Goal: Task Accomplishment & Management: Complete application form

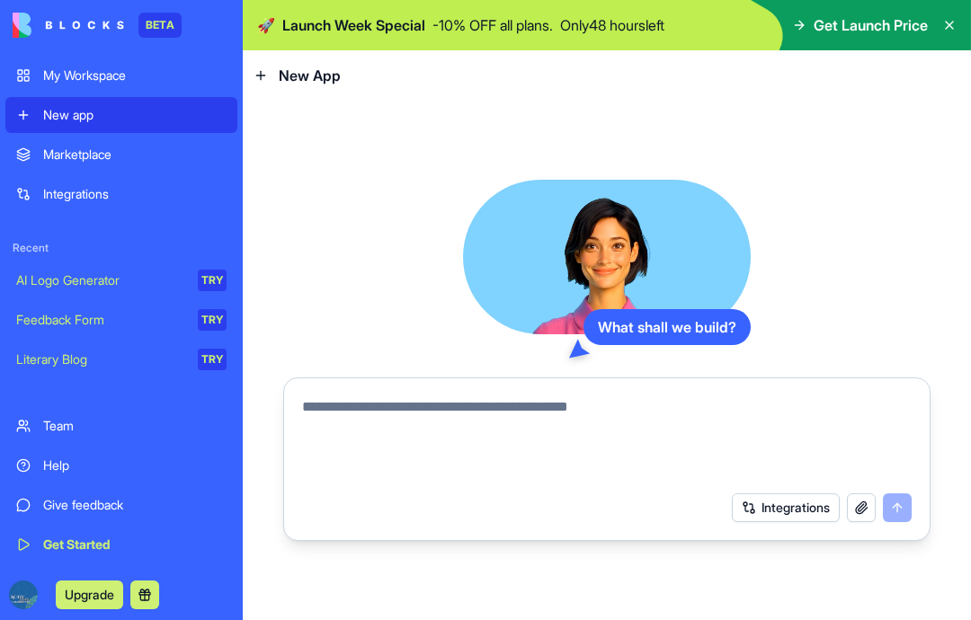
click at [456, 417] on textarea at bounding box center [607, 439] width 610 height 86
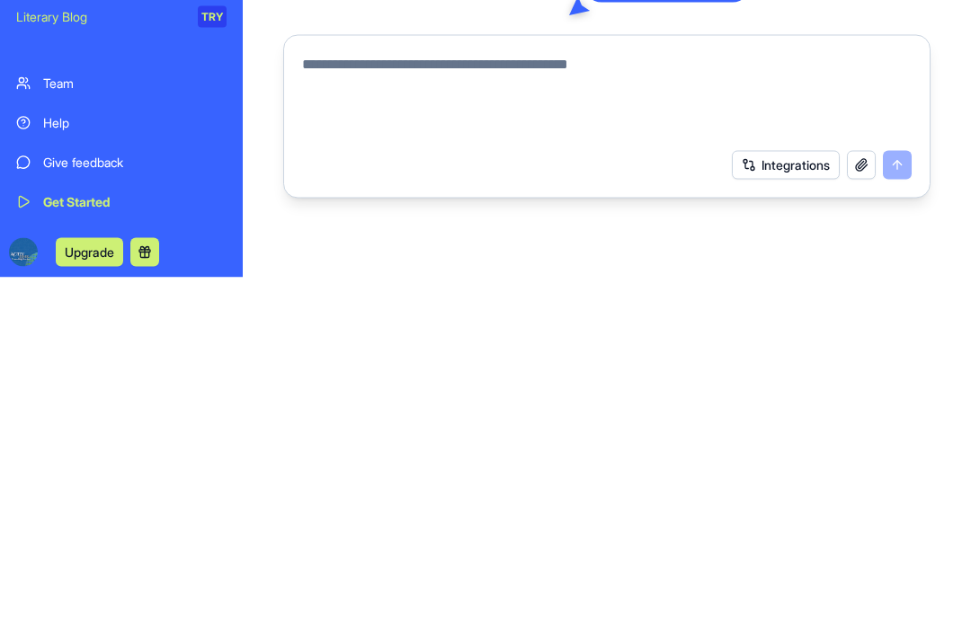
click at [383, 396] on textarea at bounding box center [607, 439] width 610 height 86
paste textarea "**********"
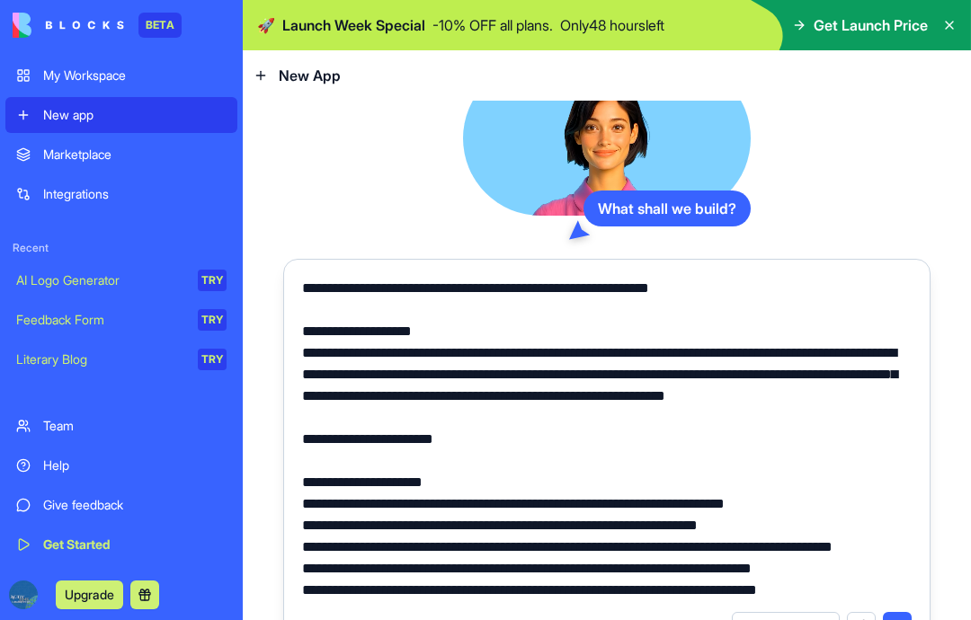
click at [596, 290] on textarea at bounding box center [607, 440] width 610 height 324
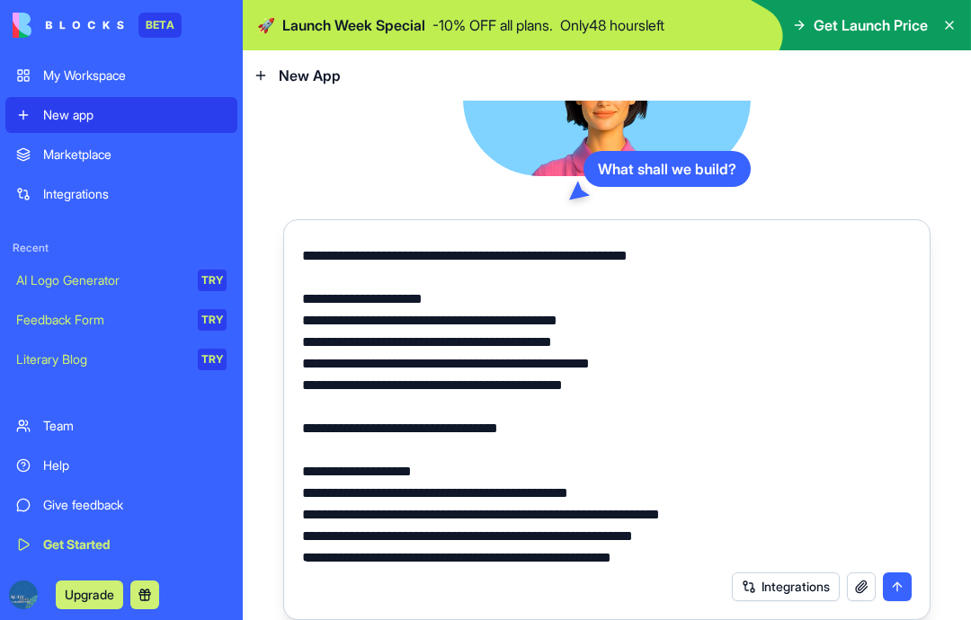
type textarea "**********"
click at [898, 592] on button "submit" at bounding box center [897, 587] width 29 height 29
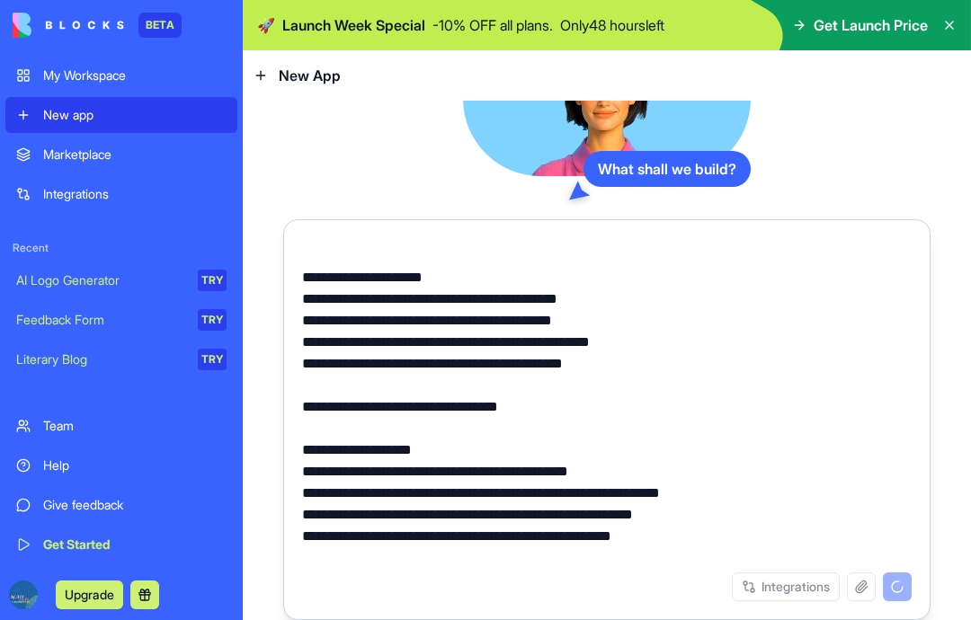
scroll to position [3923, 0]
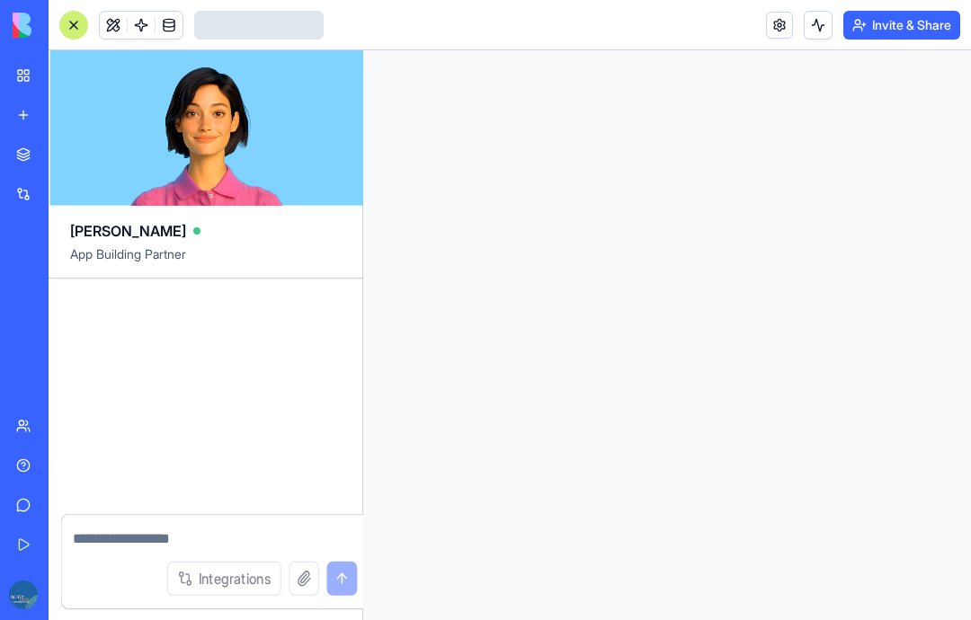
scroll to position [5424, 0]
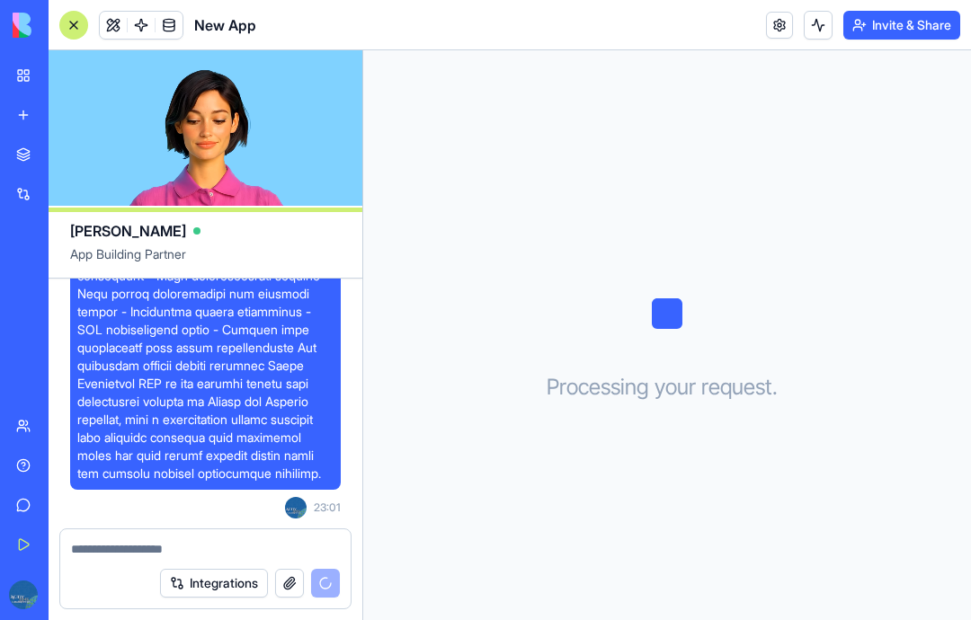
click at [200, 583] on button "Integrations" at bounding box center [214, 583] width 108 height 29
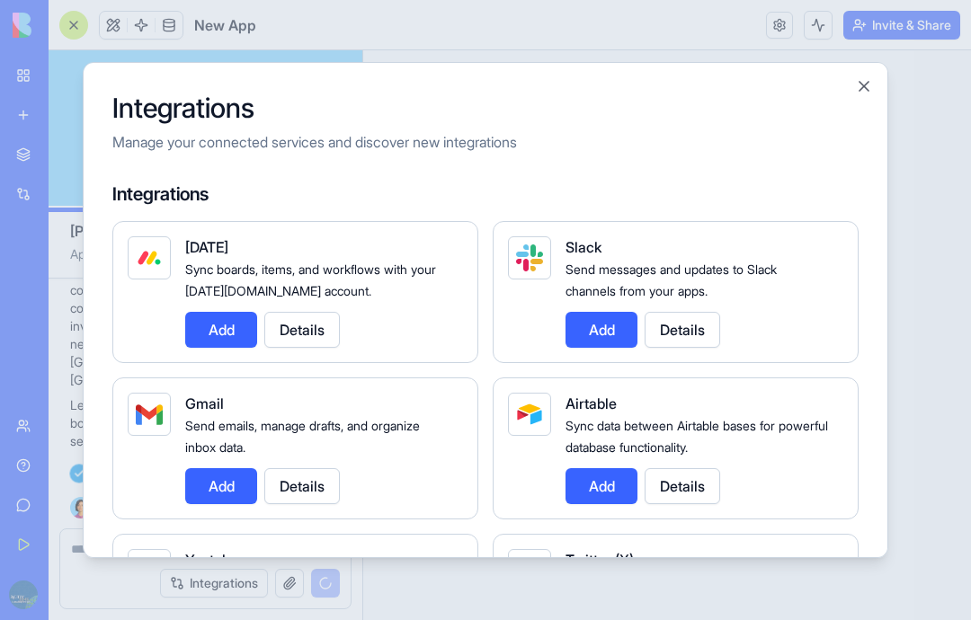
scroll to position [0, 0]
click at [871, 77] on button "Close" at bounding box center [864, 86] width 18 height 18
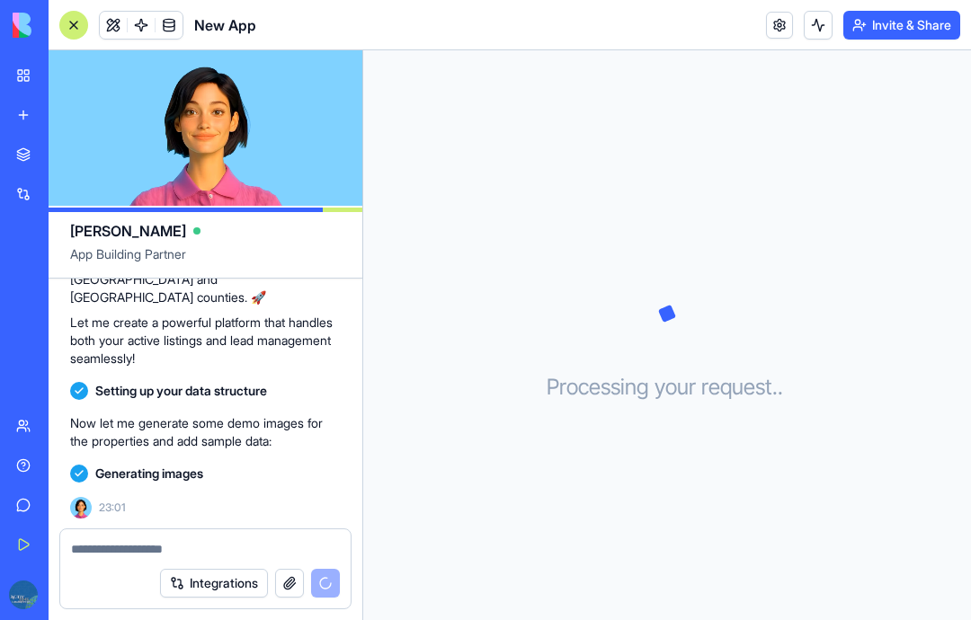
scroll to position [5812, 0]
click at [784, 18] on link at bounding box center [779, 25] width 27 height 27
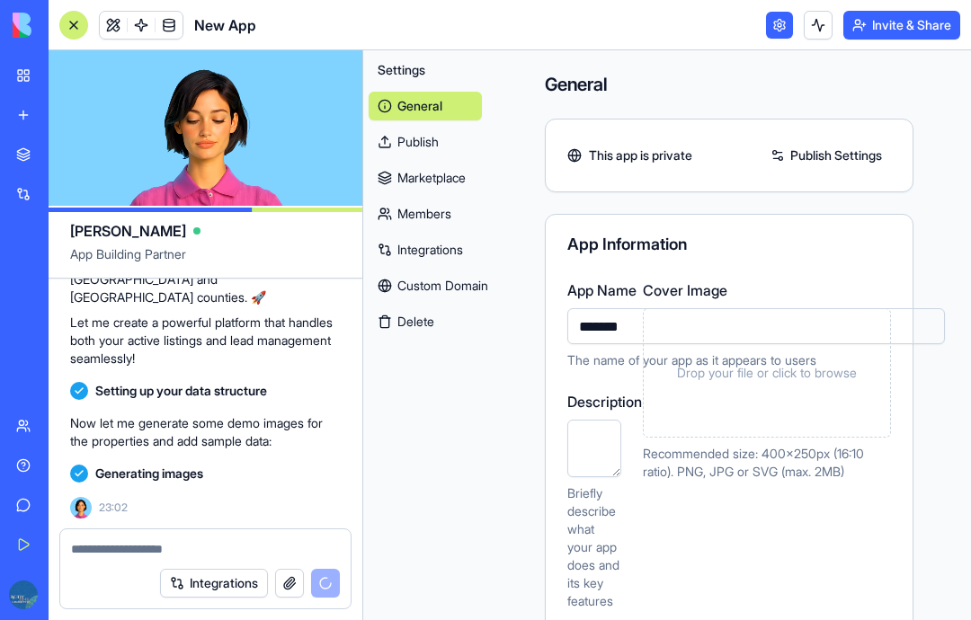
click at [480, 285] on link "Custom Domain" at bounding box center [425, 286] width 113 height 29
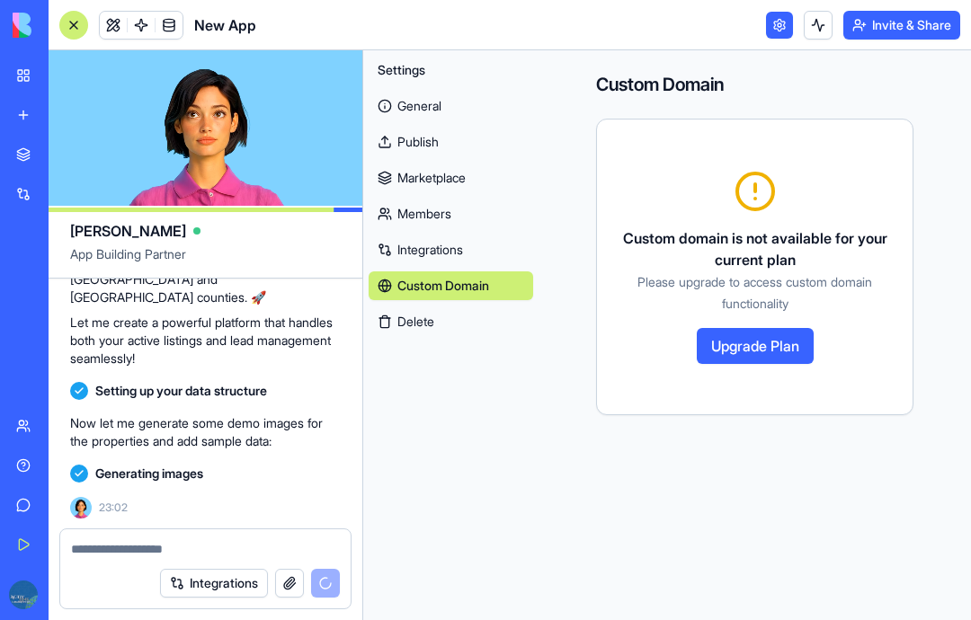
click at [450, 258] on link "Integrations" at bounding box center [451, 250] width 165 height 29
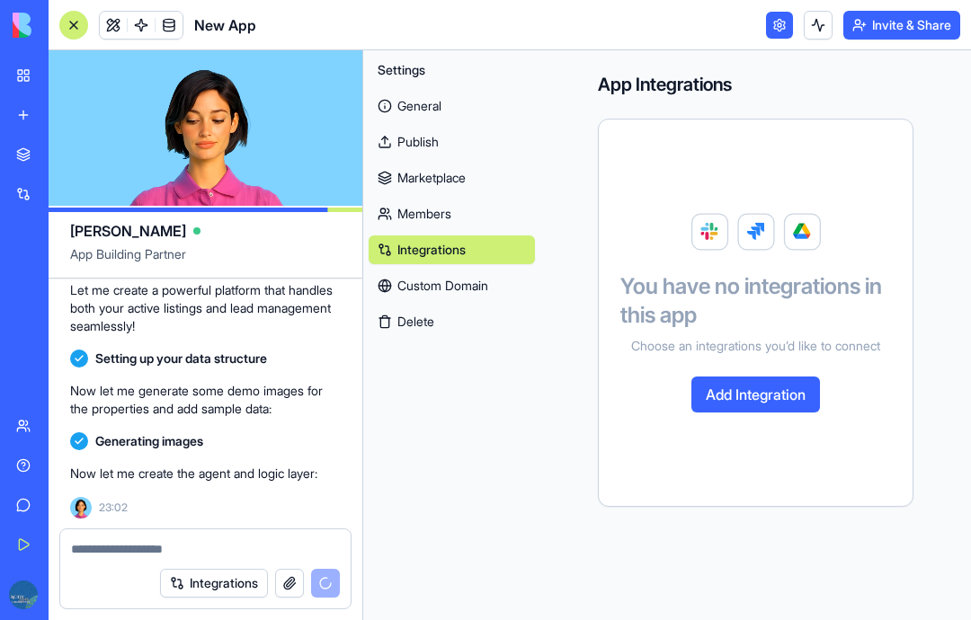
click at [454, 212] on link "Members" at bounding box center [452, 214] width 166 height 29
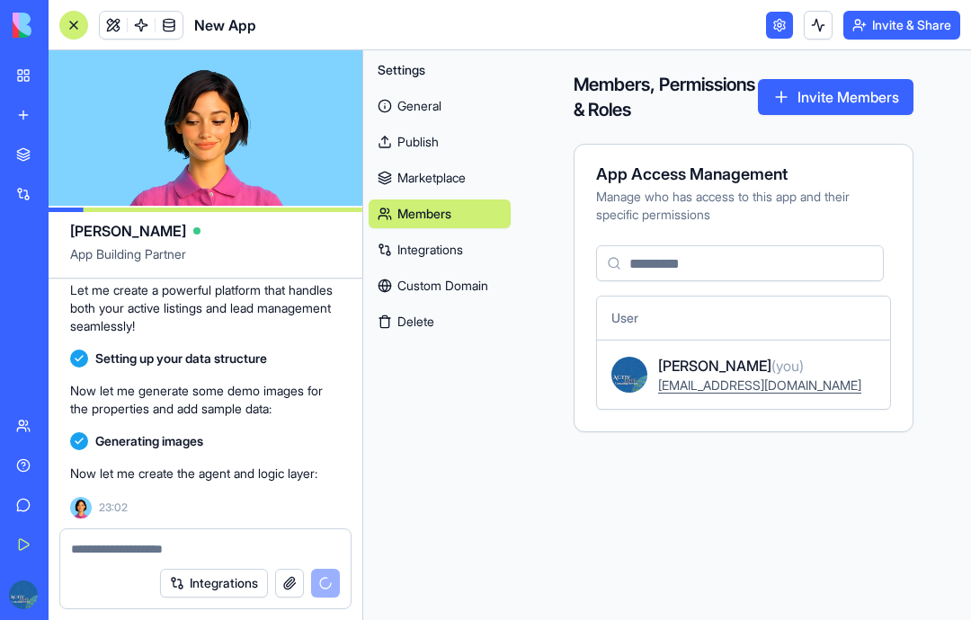
click at [448, 182] on link "Marketplace" at bounding box center [440, 178] width 142 height 29
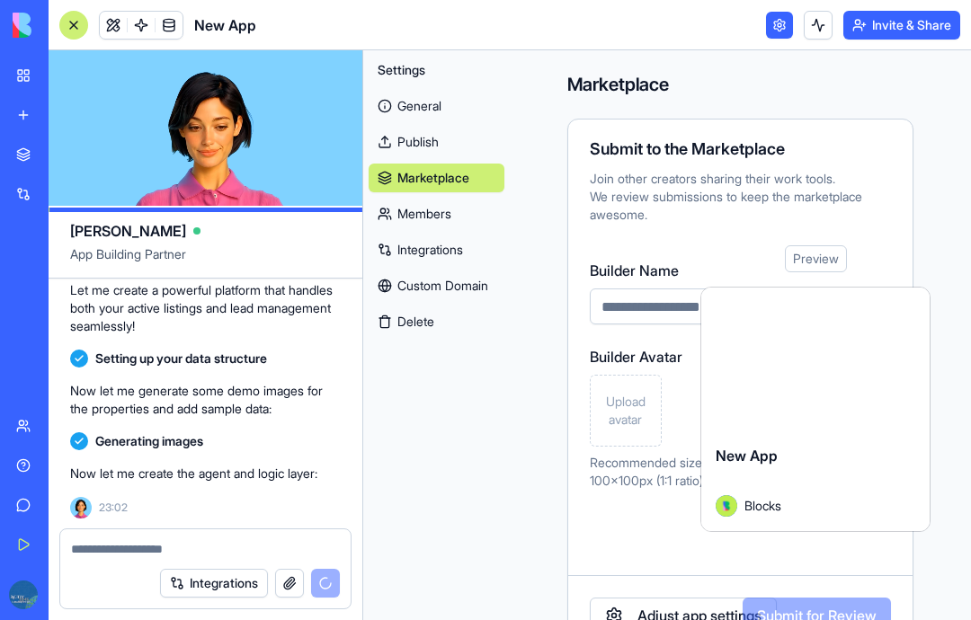
click at [435, 139] on link "Publish" at bounding box center [437, 142] width 136 height 29
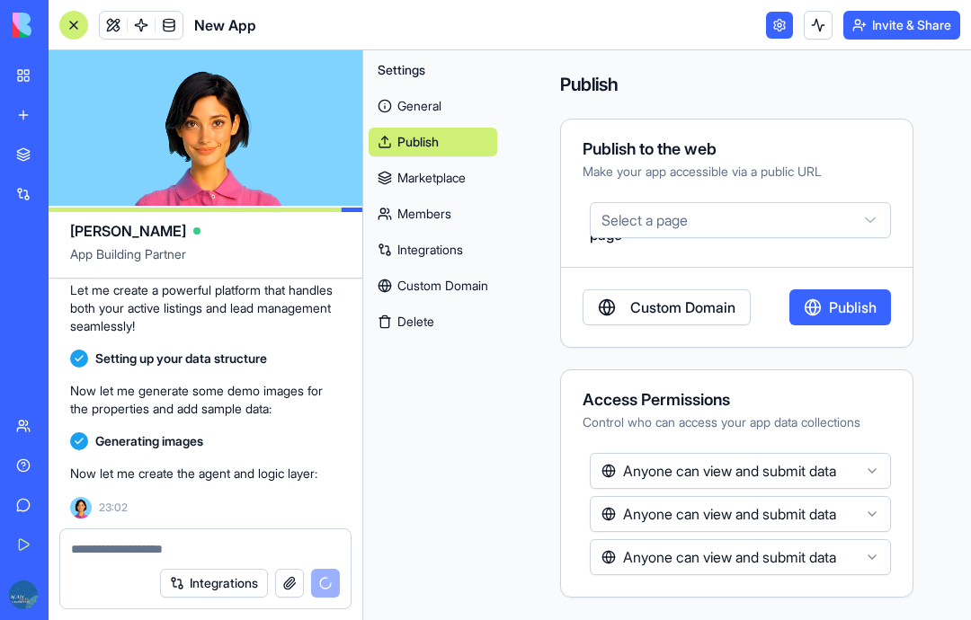
click at [428, 106] on link "General" at bounding box center [433, 106] width 129 height 29
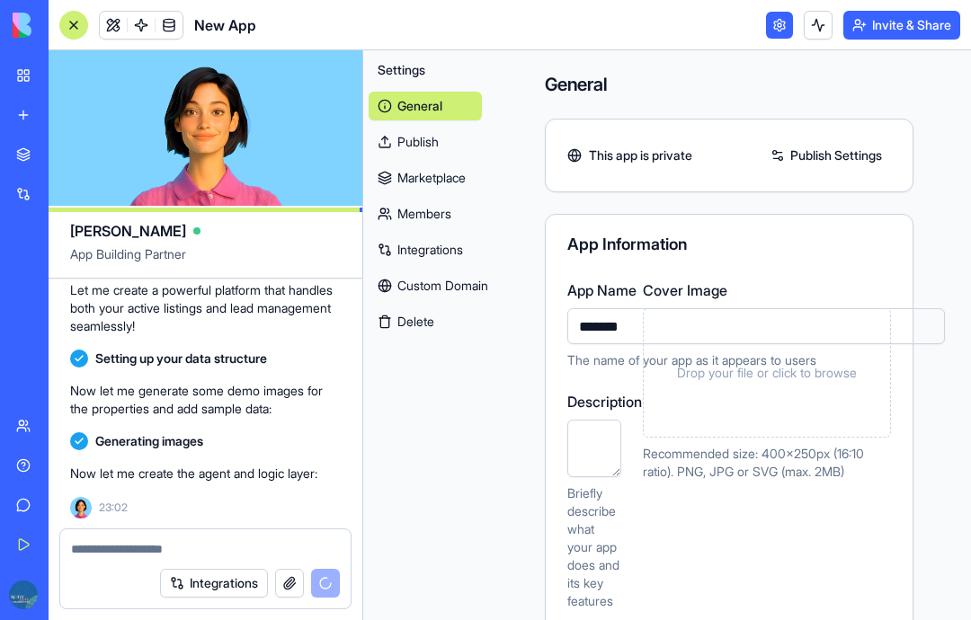
click at [775, 22] on link at bounding box center [779, 25] width 27 height 27
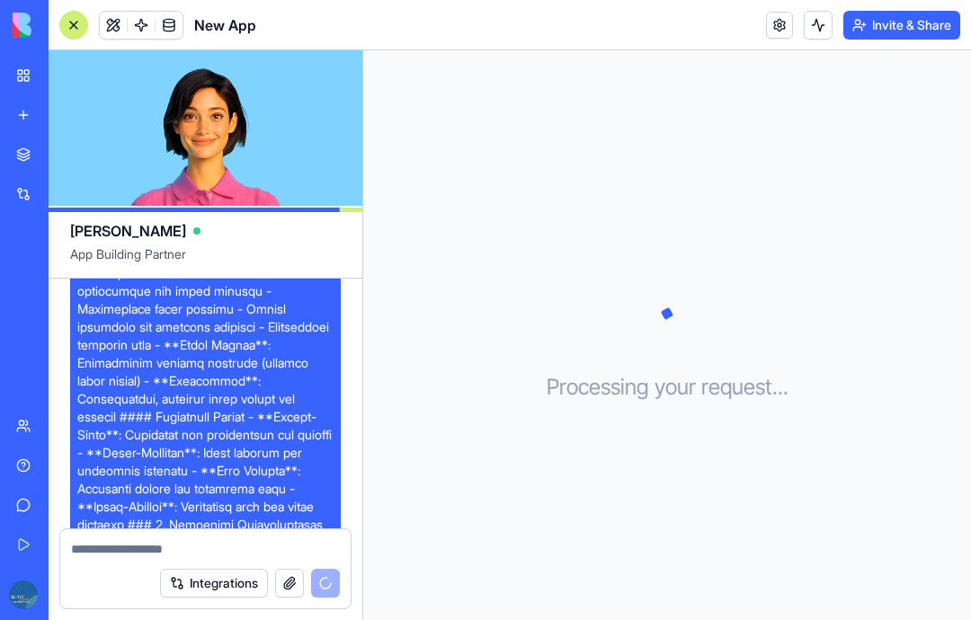
click at [230, 136] on video at bounding box center [206, 128] width 314 height 156
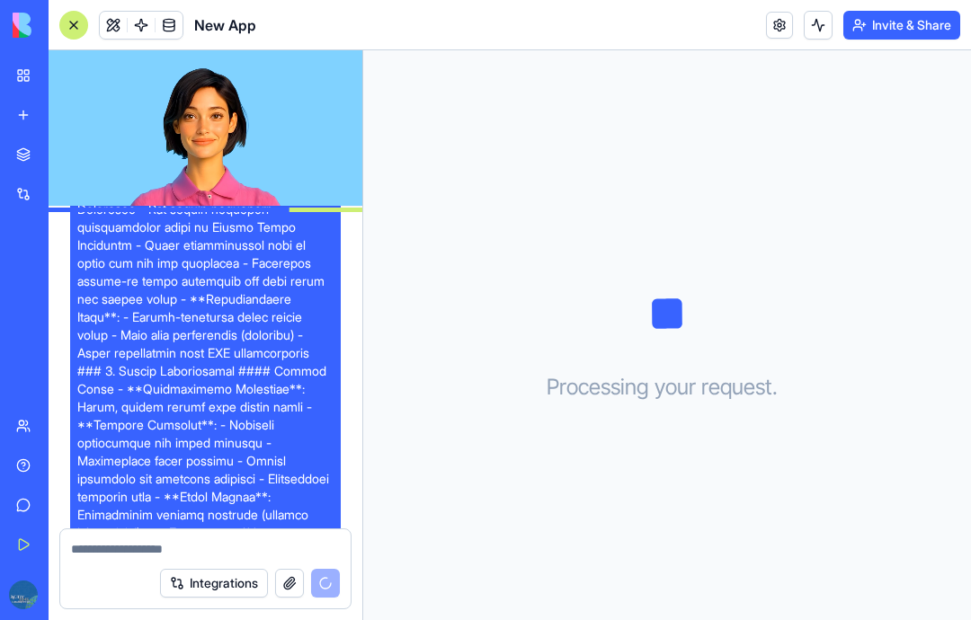
click at [230, 135] on video at bounding box center [206, 128] width 314 height 156
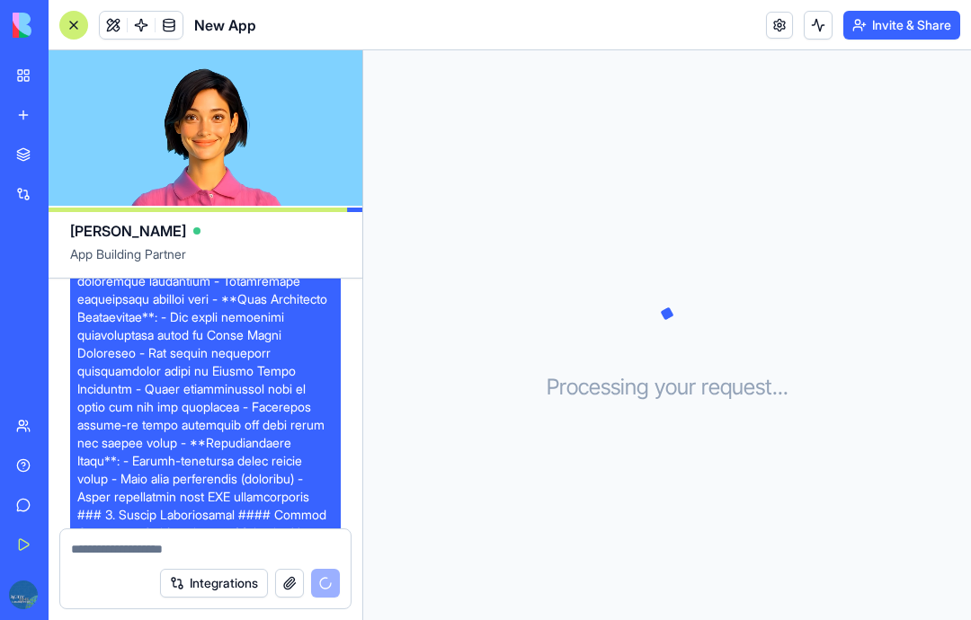
click at [221, 129] on video at bounding box center [206, 128] width 314 height 156
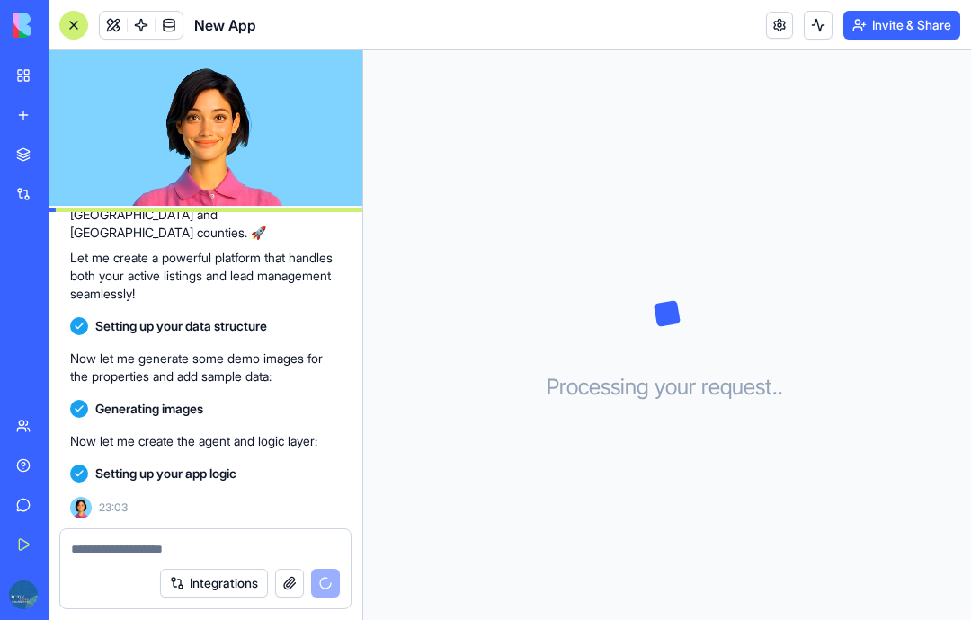
scroll to position [5804, 0]
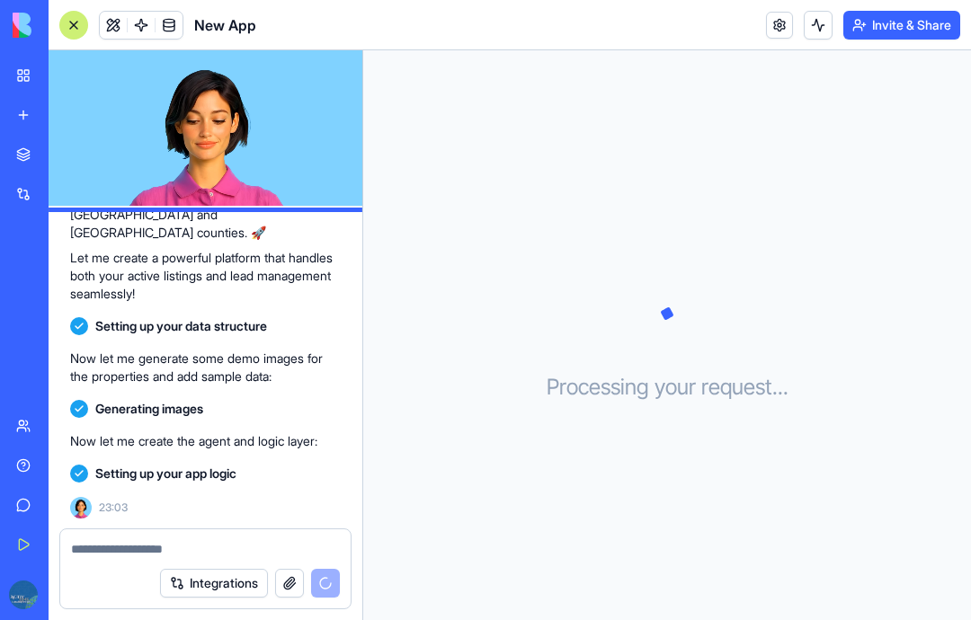
click at [253, 150] on video at bounding box center [206, 128] width 314 height 156
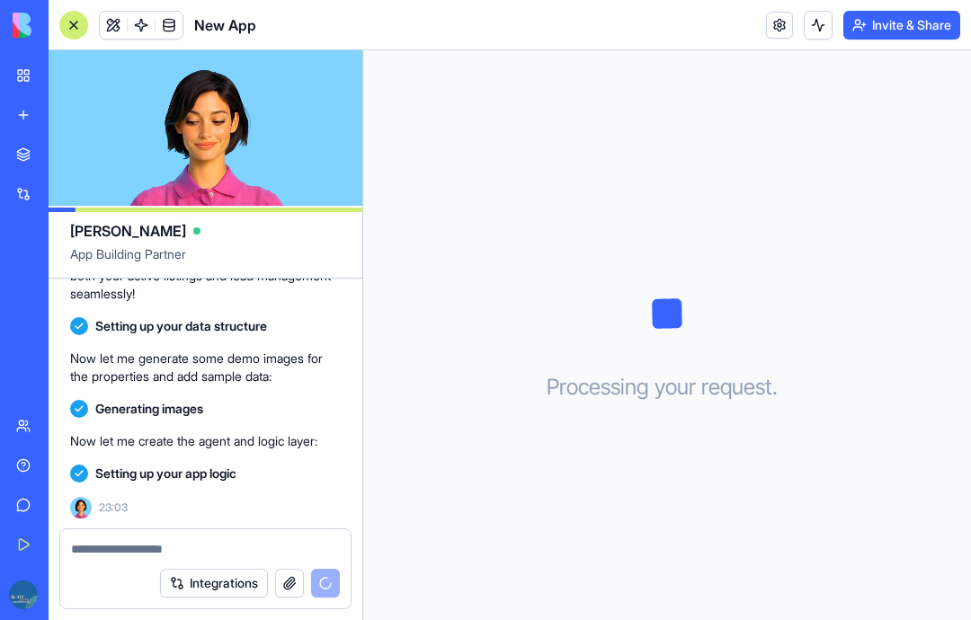
scroll to position [5877, 0]
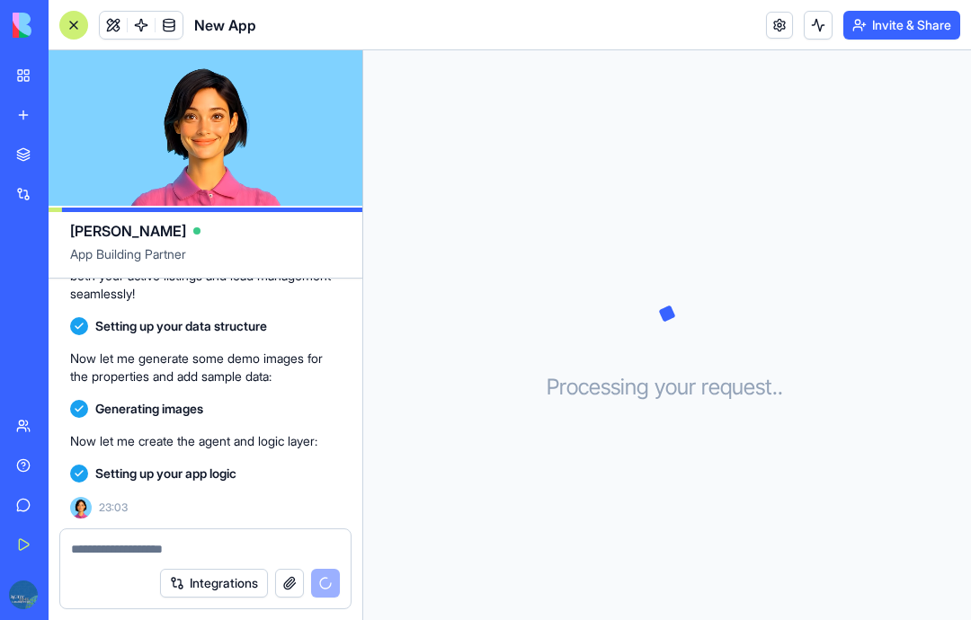
click at [119, 17] on span at bounding box center [141, 25] width 50 height 50
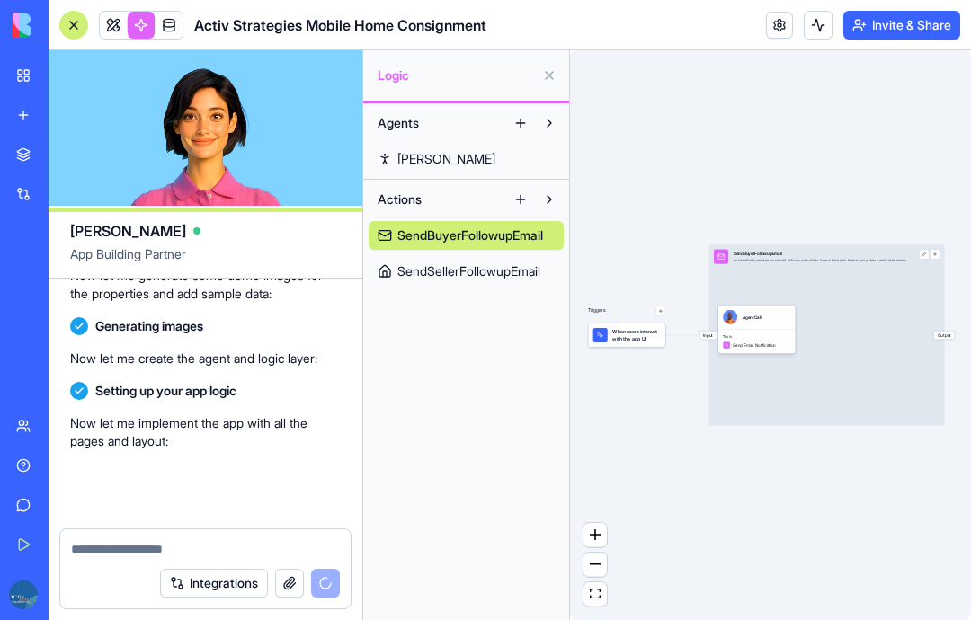
scroll to position [5960, 0]
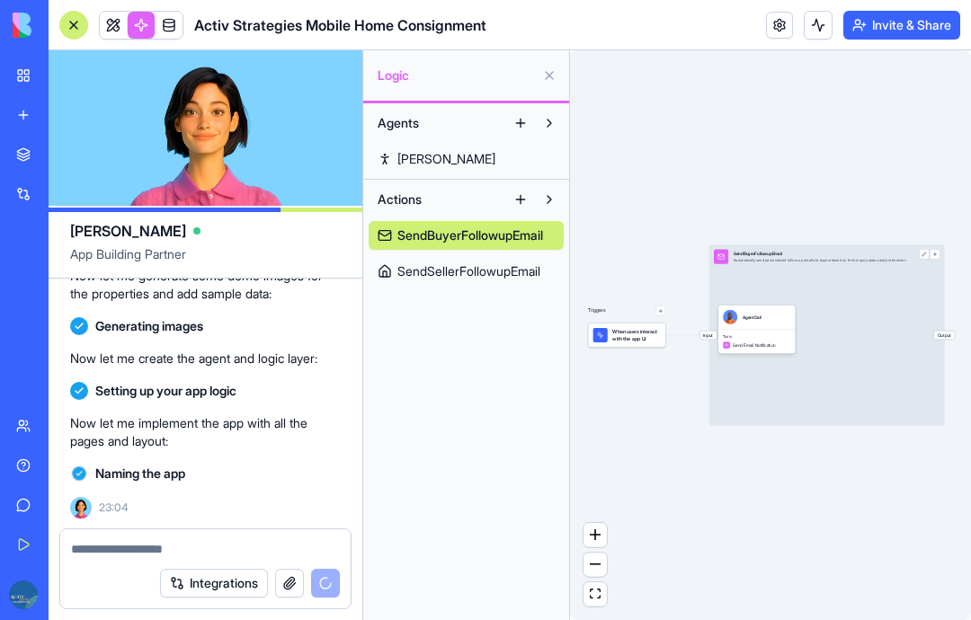
click at [459, 243] on span "SendBuyerFollowupEmail" at bounding box center [470, 236] width 146 height 18
click at [459, 268] on span "SendSellerFollowupEmail" at bounding box center [468, 272] width 143 height 18
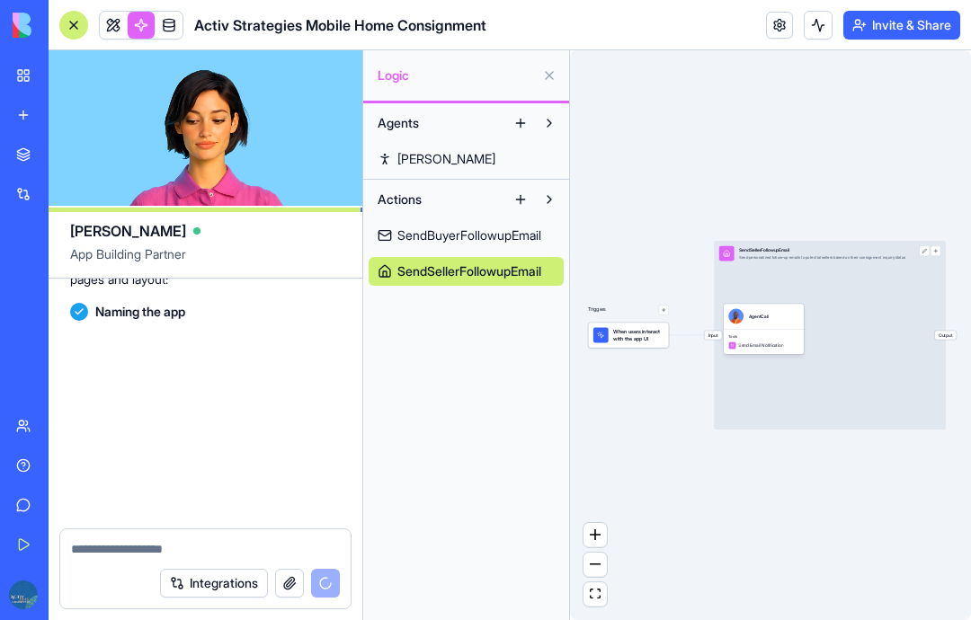
scroll to position [6140, 0]
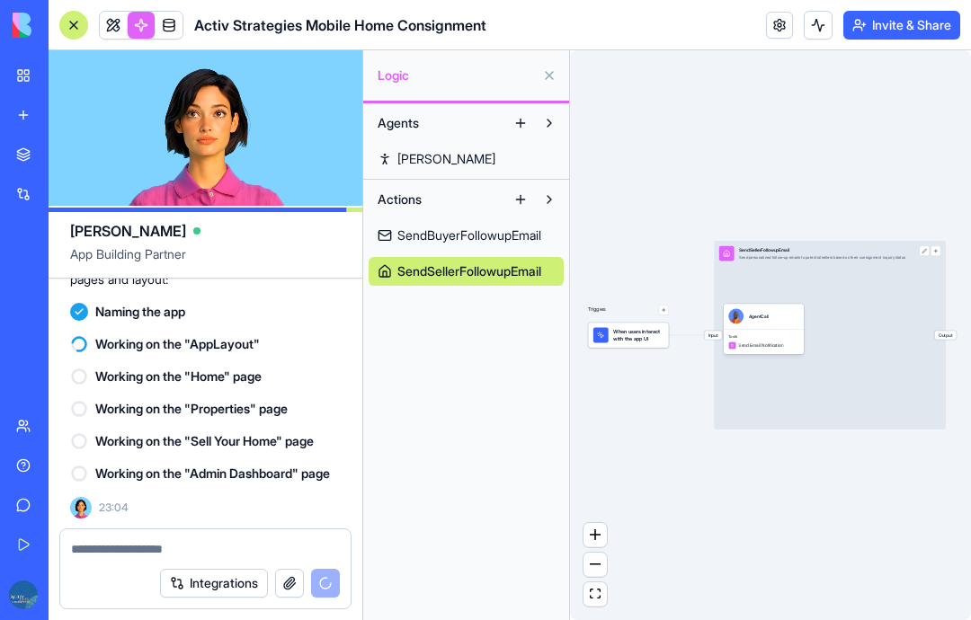
click at [434, 233] on span "SendBuyerFollowupEmail" at bounding box center [469, 236] width 144 height 18
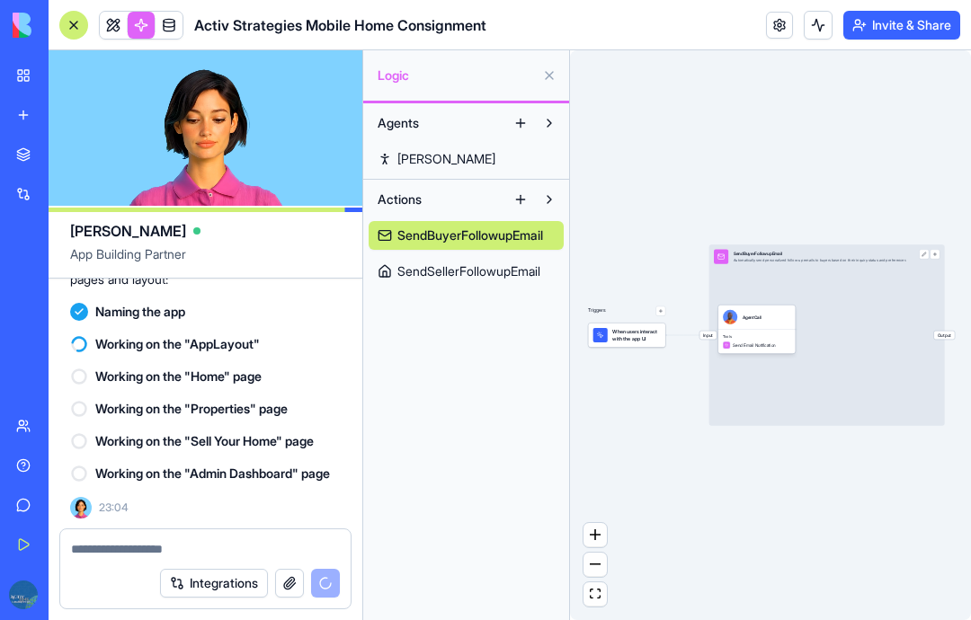
click at [448, 275] on span "SendSellerFollowupEmail" at bounding box center [468, 272] width 143 height 18
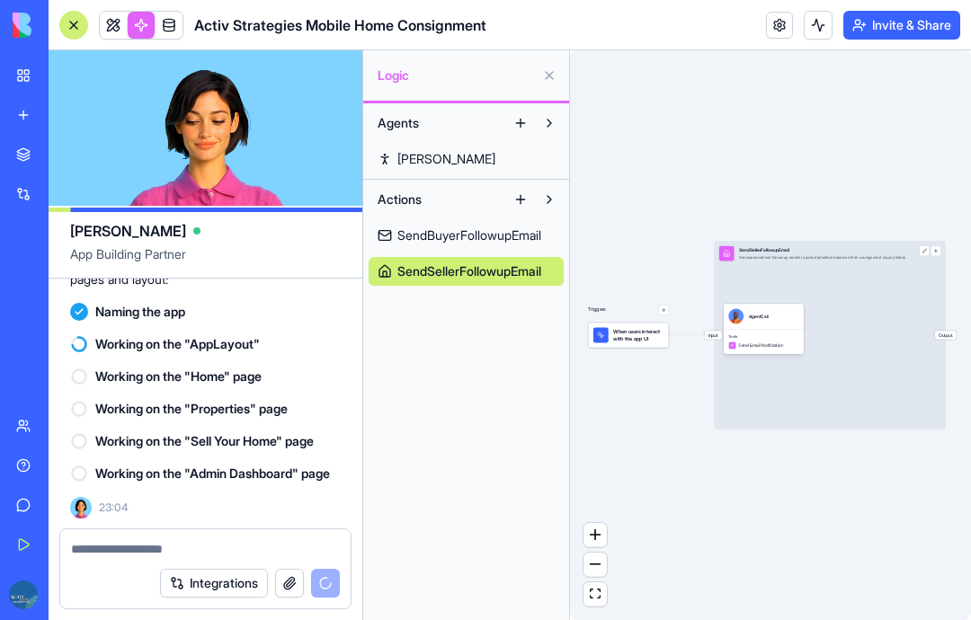
click at [174, 21] on span at bounding box center [169, 25] width 50 height 50
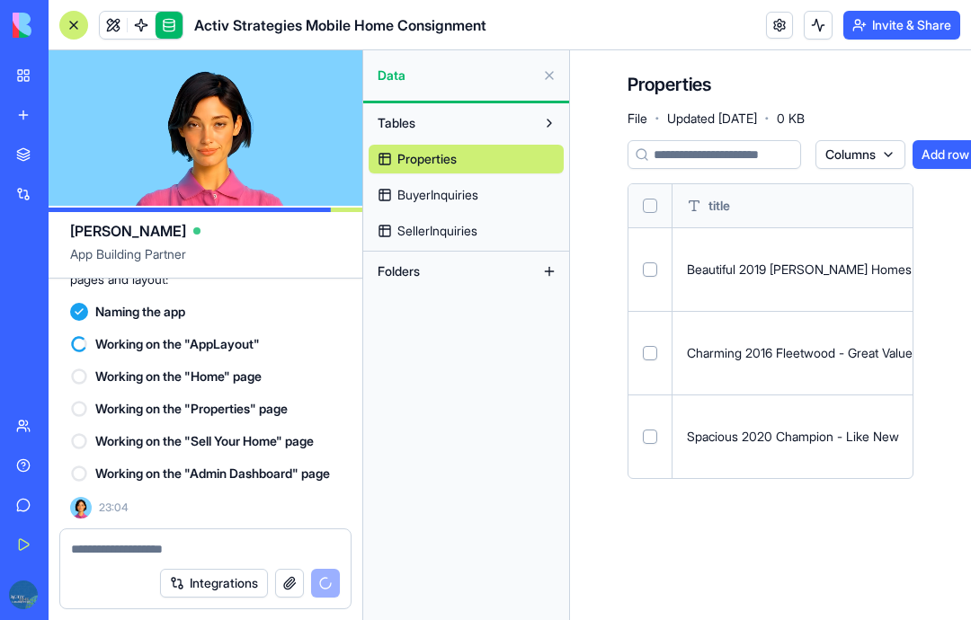
click at [465, 188] on span "BuyerInquiries" at bounding box center [437, 195] width 81 height 18
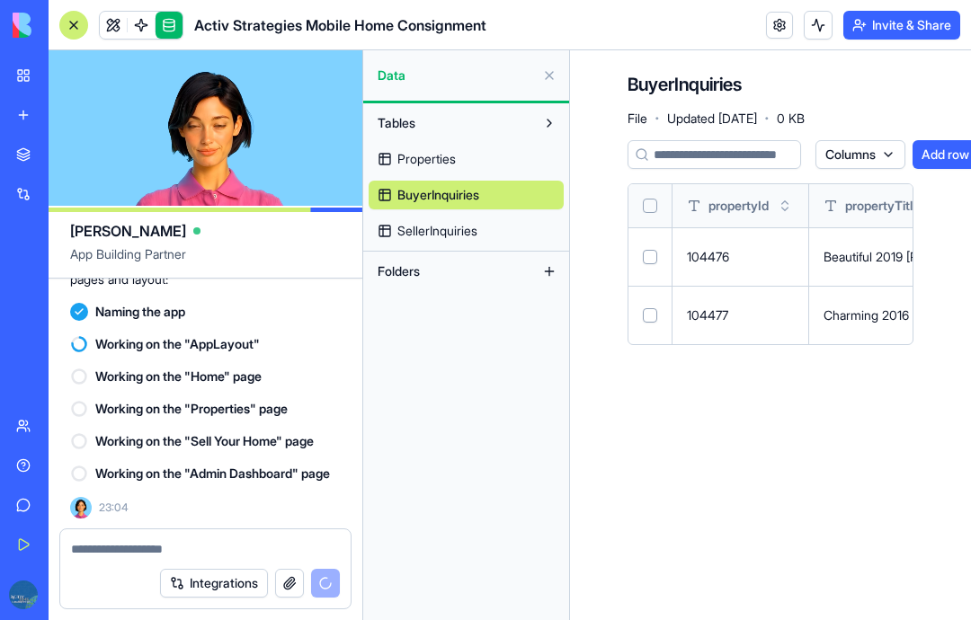
click at [463, 228] on span "SellerInquiries" at bounding box center [437, 231] width 80 height 18
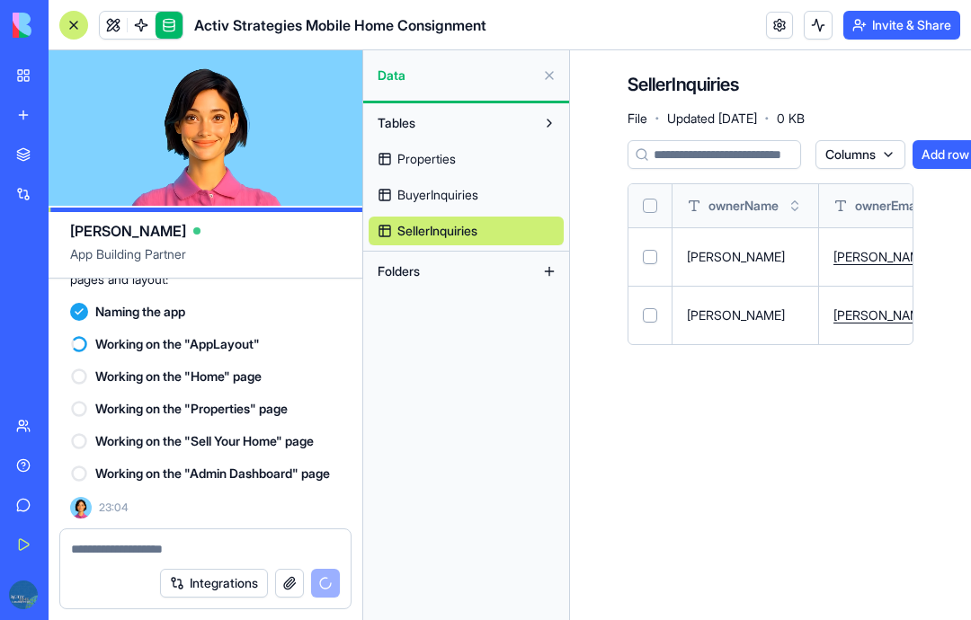
click at [462, 189] on span "BuyerInquiries" at bounding box center [437, 195] width 81 height 18
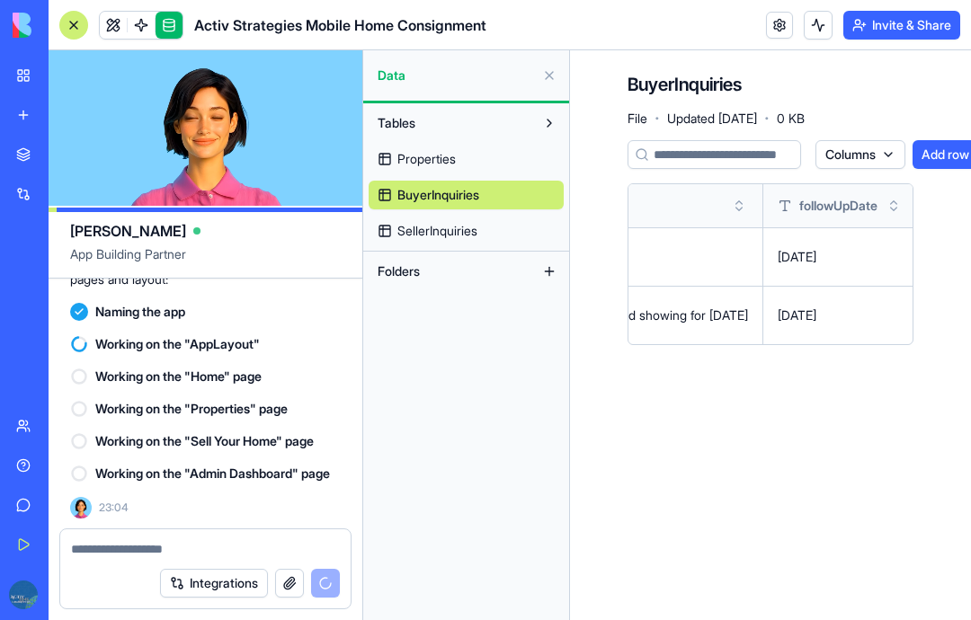
scroll to position [0, 2368]
click at [552, 74] on button at bounding box center [549, 75] width 29 height 29
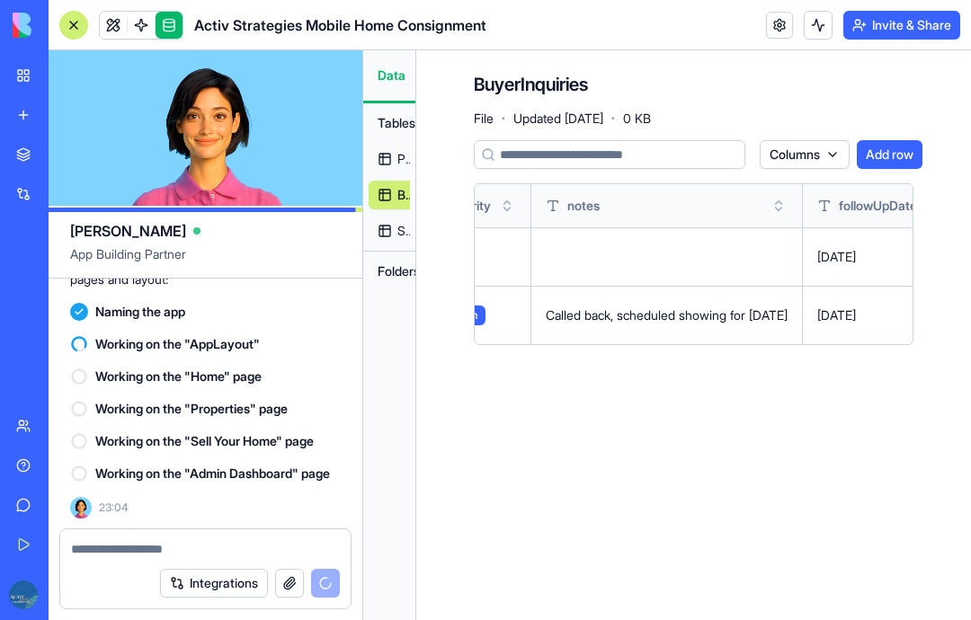
scroll to position [0, 2161]
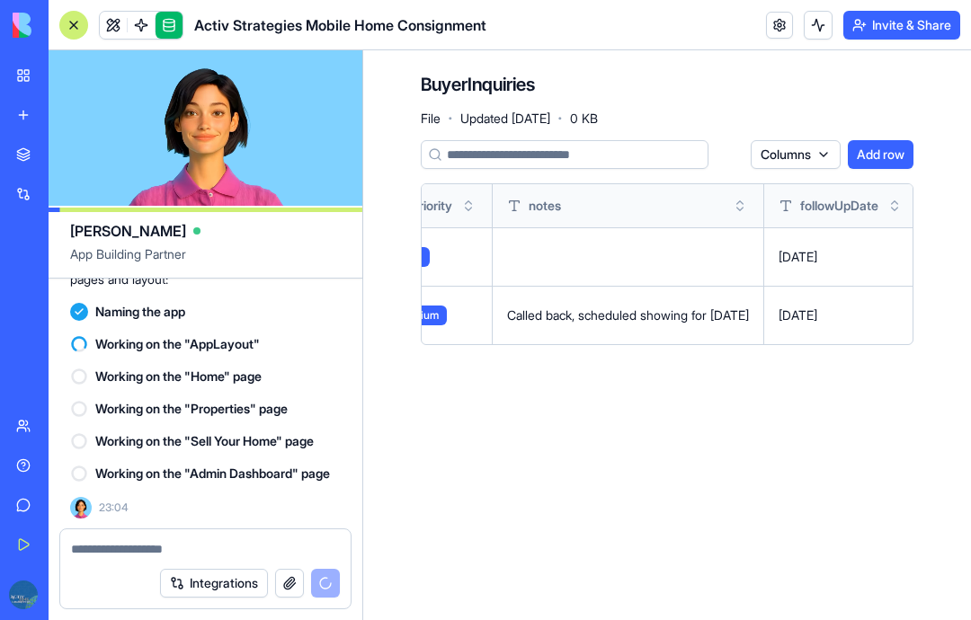
click at [174, 23] on link at bounding box center [169, 25] width 27 height 27
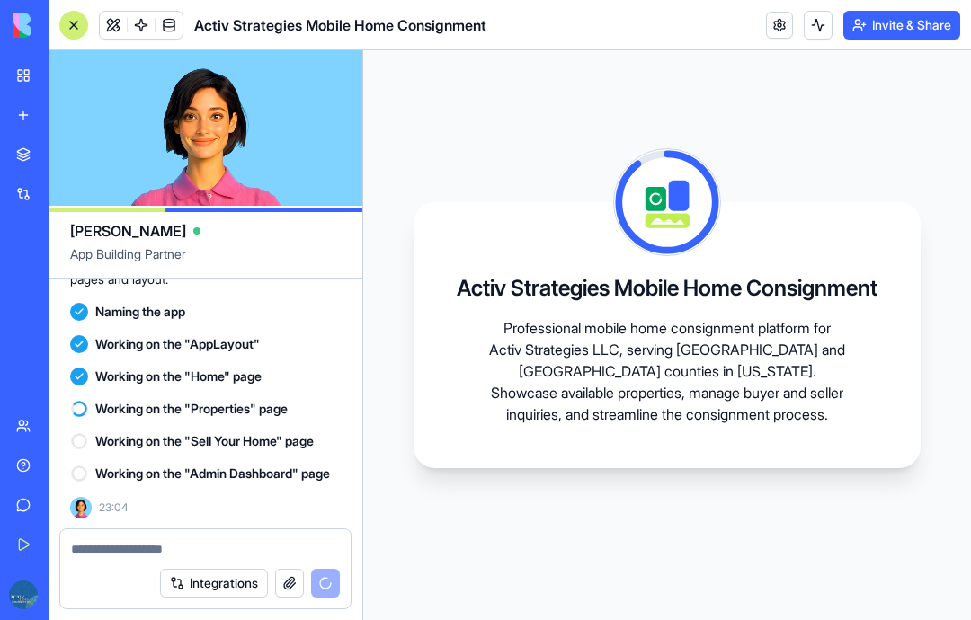
scroll to position [6140, 0]
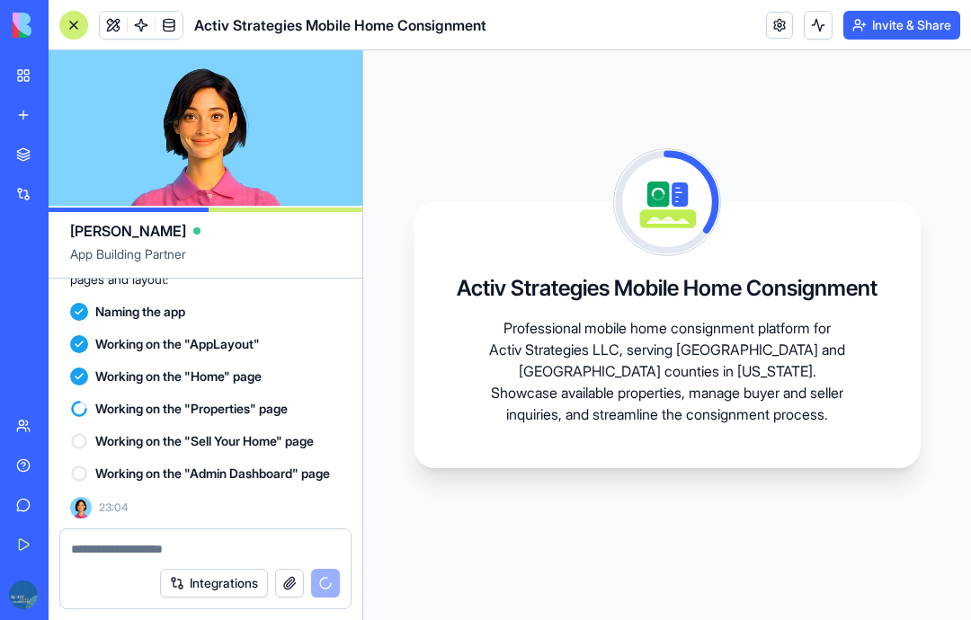
click at [26, 70] on link "My Workspace" at bounding box center [41, 76] width 72 height 36
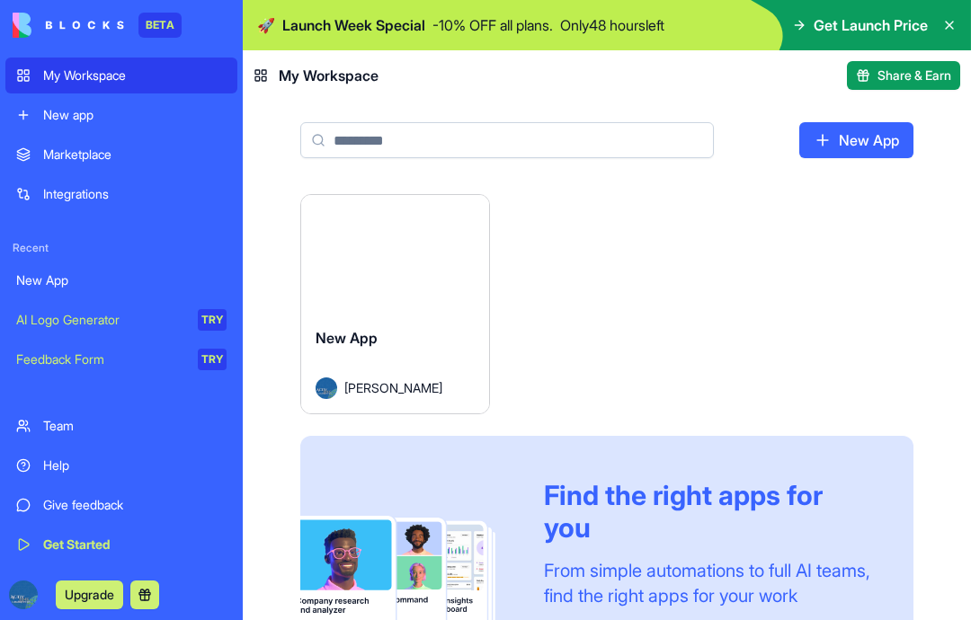
click at [149, 83] on div "My Workspace" at bounding box center [134, 76] width 183 height 18
click at [394, 303] on div "Launch" at bounding box center [395, 254] width 188 height 118
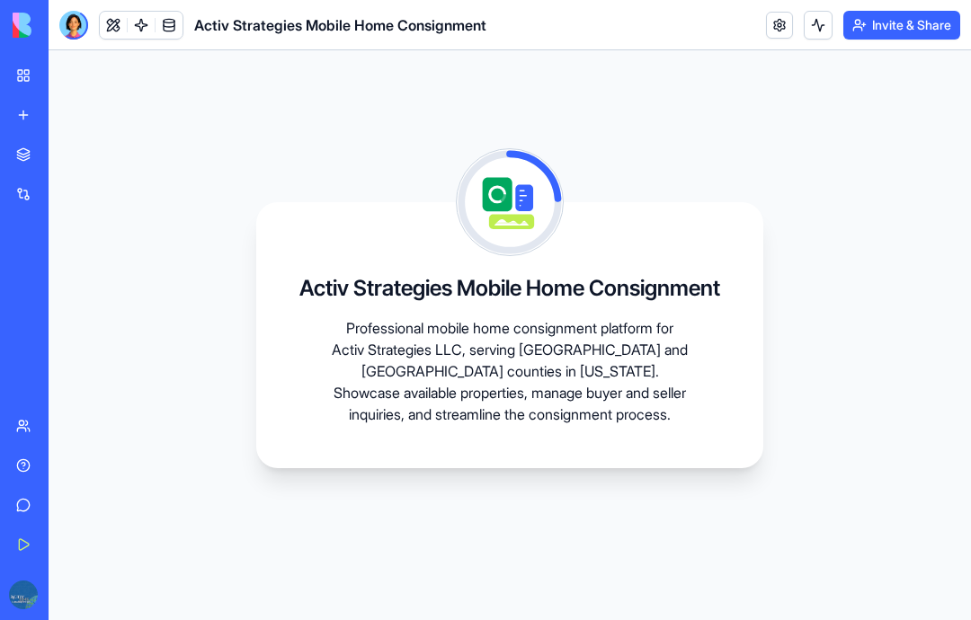
click at [77, 19] on div at bounding box center [73, 25] width 29 height 29
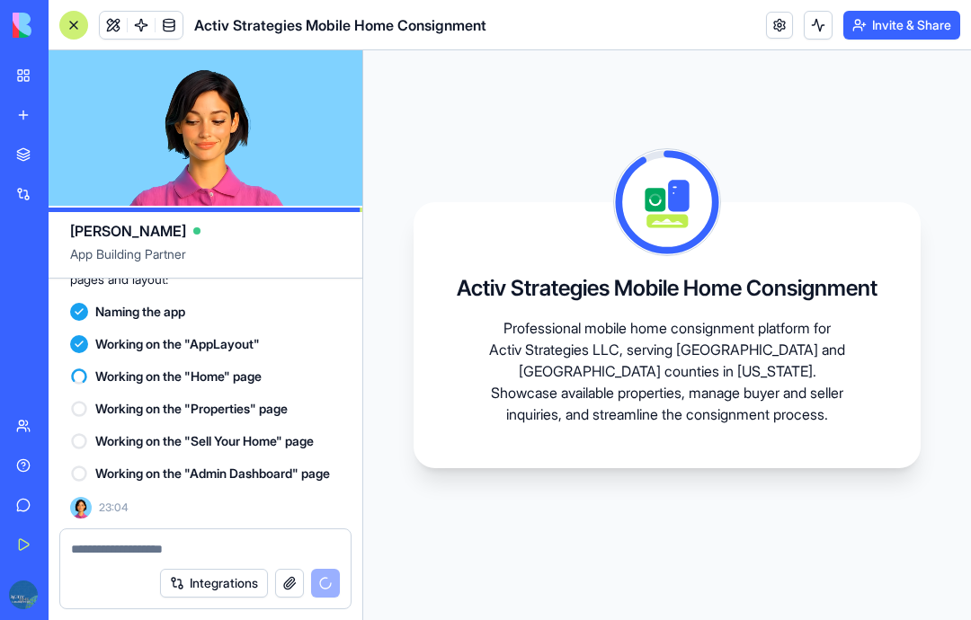
scroll to position [6140, 0]
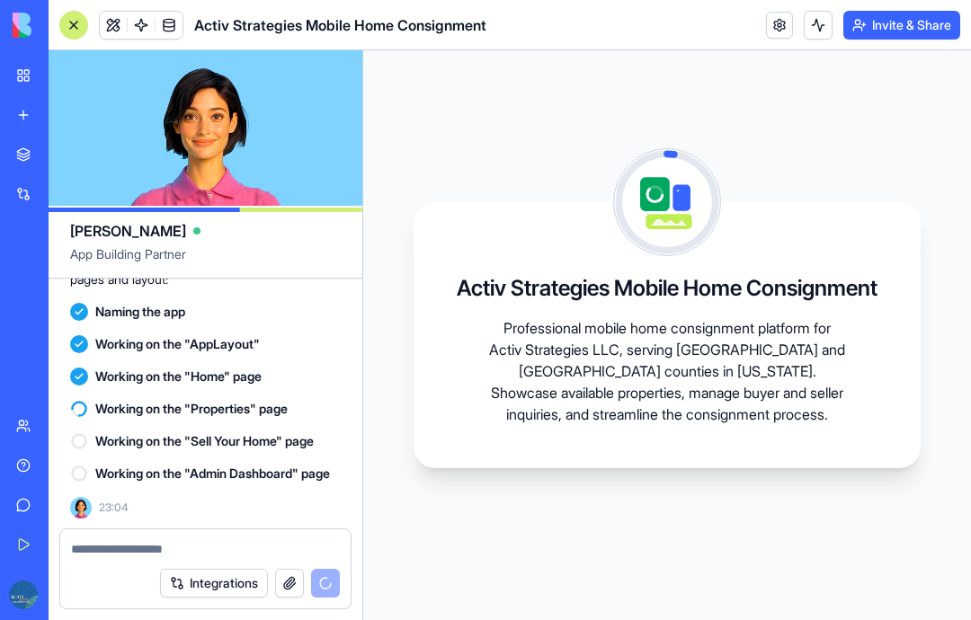
click at [311, 94] on video at bounding box center [206, 128] width 314 height 156
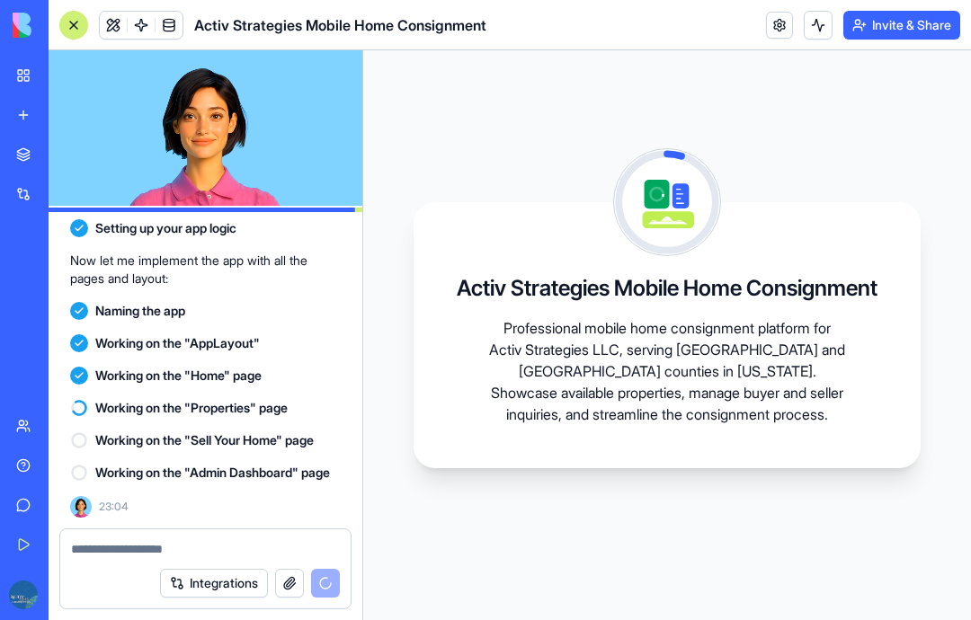
scroll to position [6067, 0]
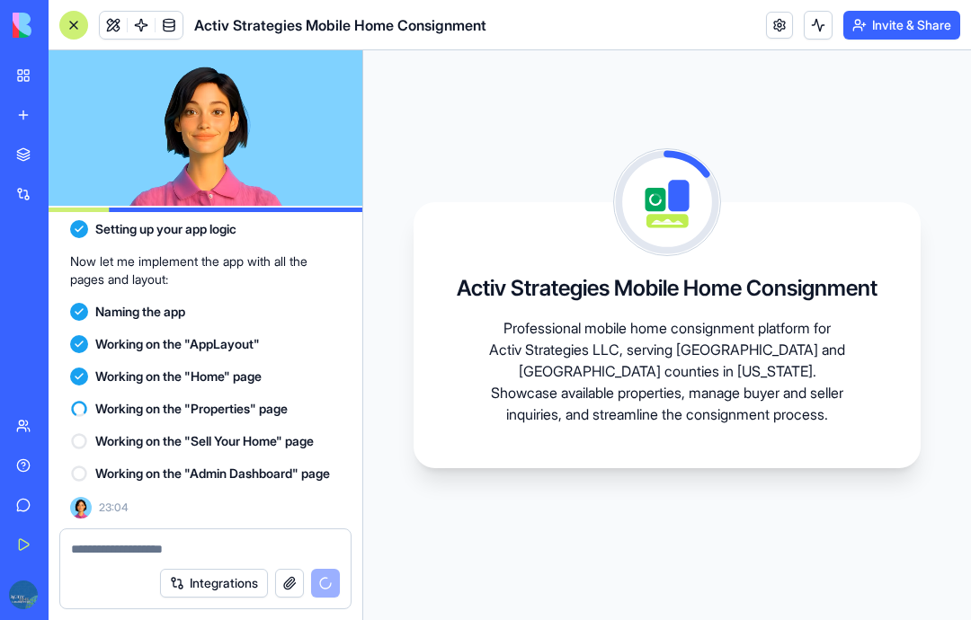
click at [278, 137] on video at bounding box center [206, 128] width 314 height 156
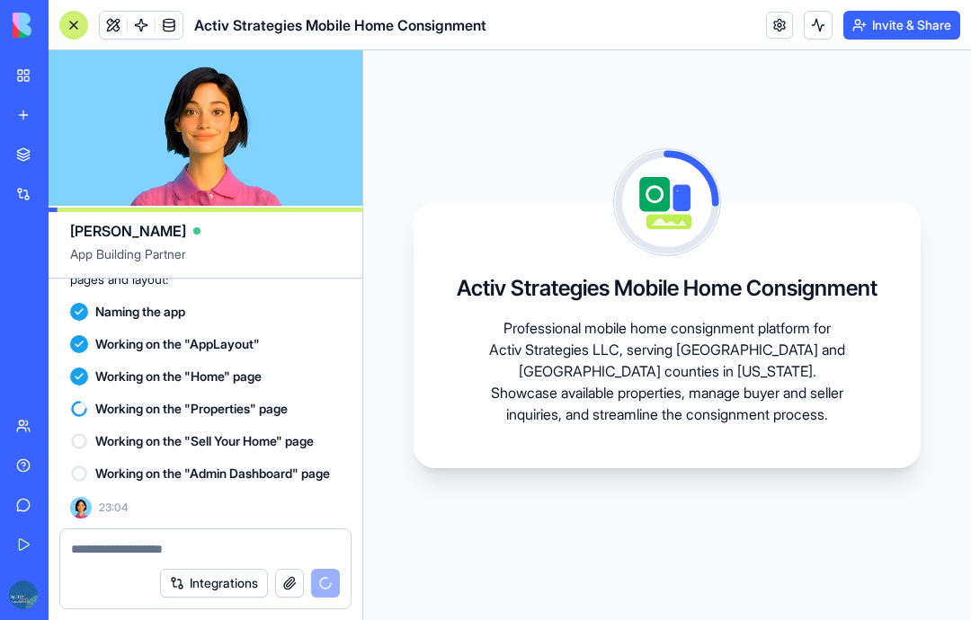
click at [276, 139] on video at bounding box center [206, 128] width 314 height 156
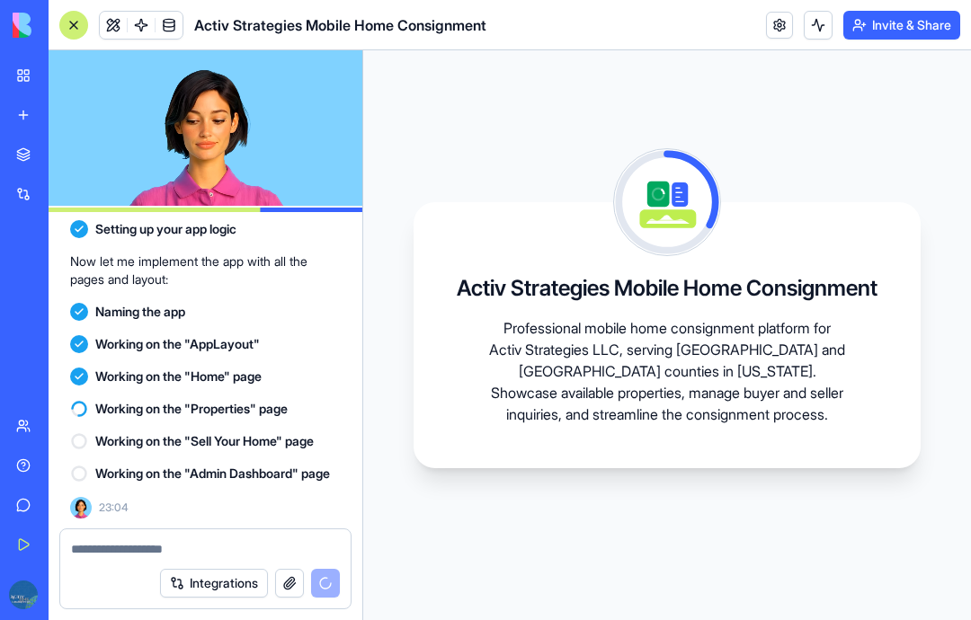
click at [272, 141] on video at bounding box center [206, 128] width 314 height 156
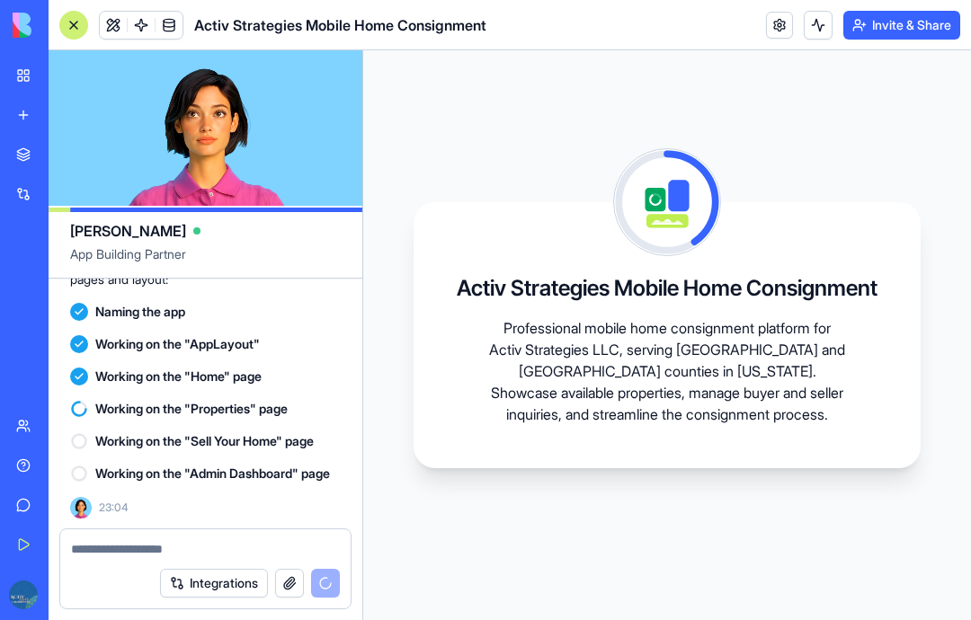
click at [268, 157] on video at bounding box center [206, 128] width 314 height 156
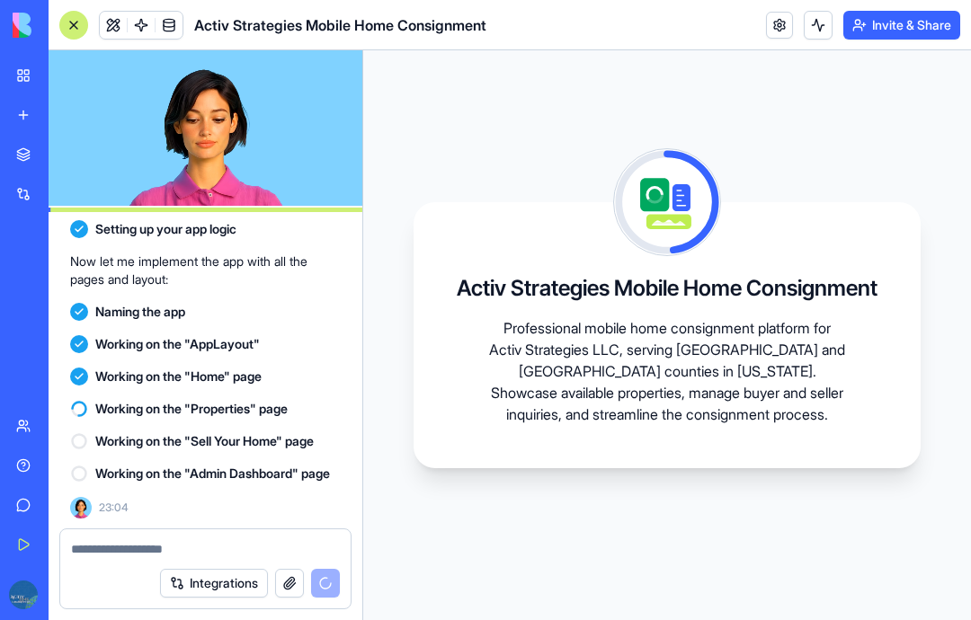
click at [253, 165] on video at bounding box center [206, 128] width 314 height 156
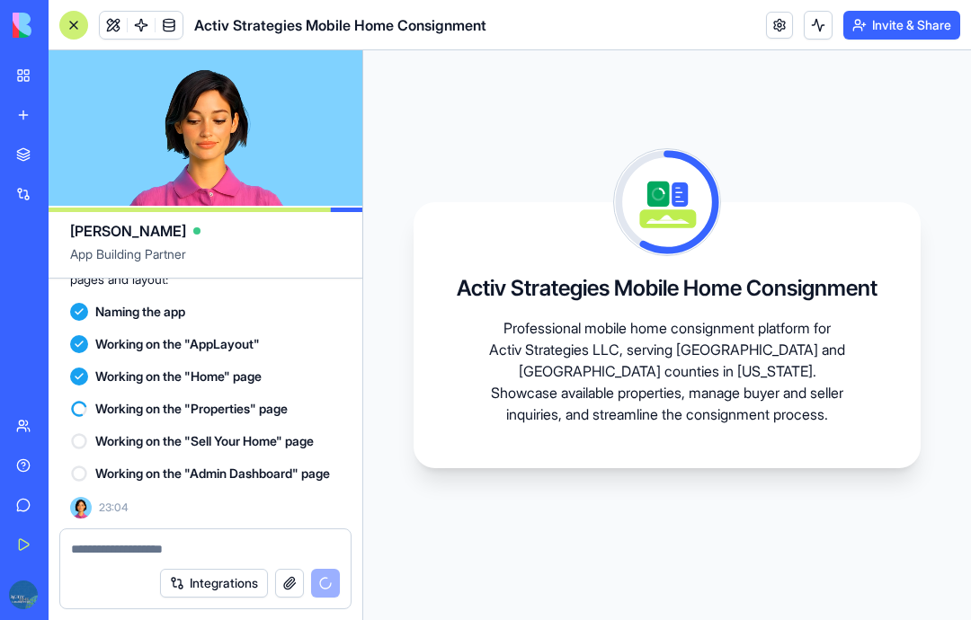
click at [165, 242] on div "[PERSON_NAME]" at bounding box center [205, 224] width 271 height 36
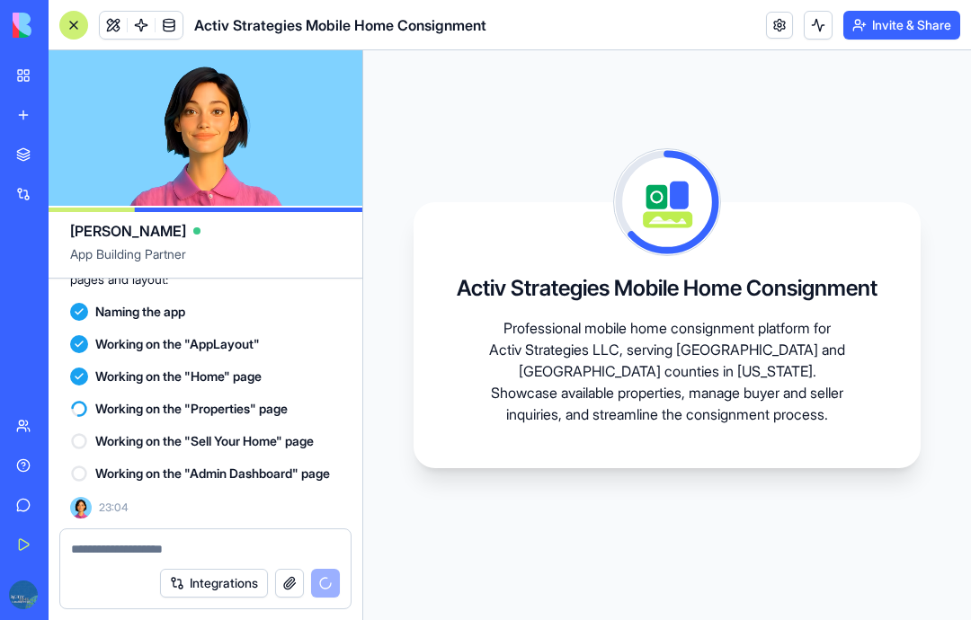
click at [170, 273] on span "App Building Partner" at bounding box center [205, 261] width 271 height 32
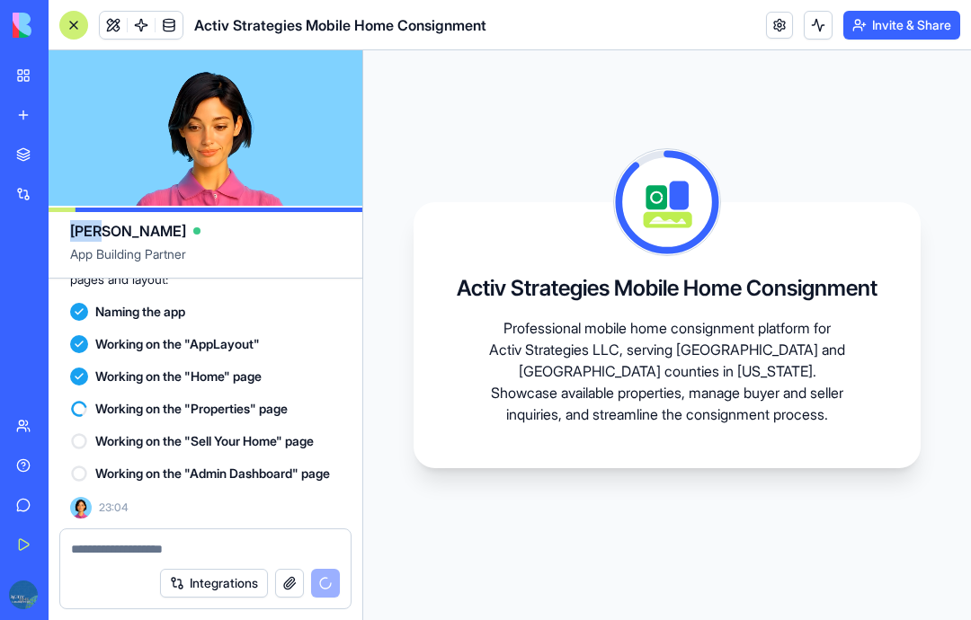
click at [254, 268] on span "App Building Partner" at bounding box center [205, 261] width 271 height 32
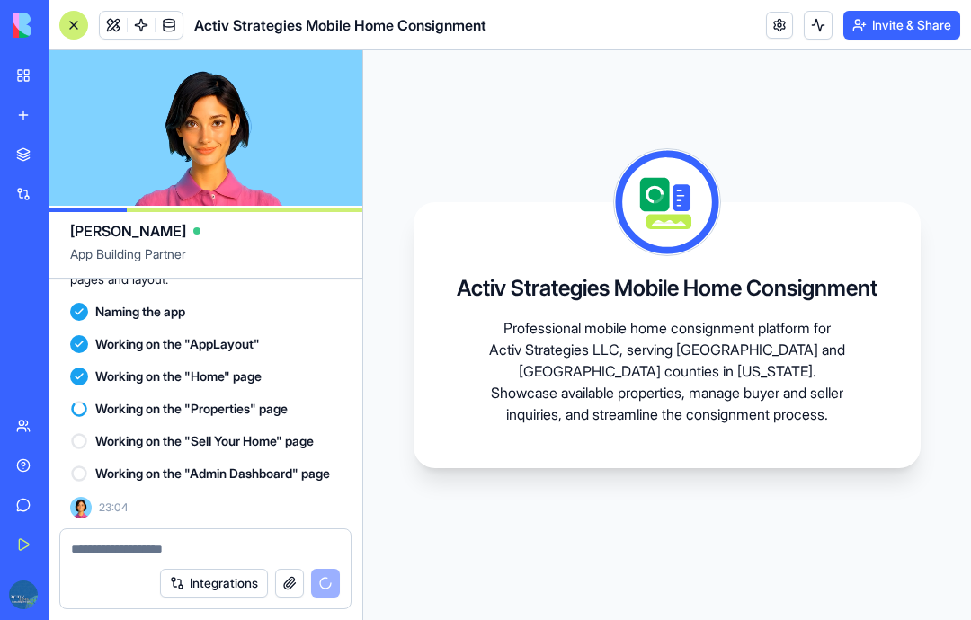
click at [145, 24] on link at bounding box center [141, 25] width 27 height 27
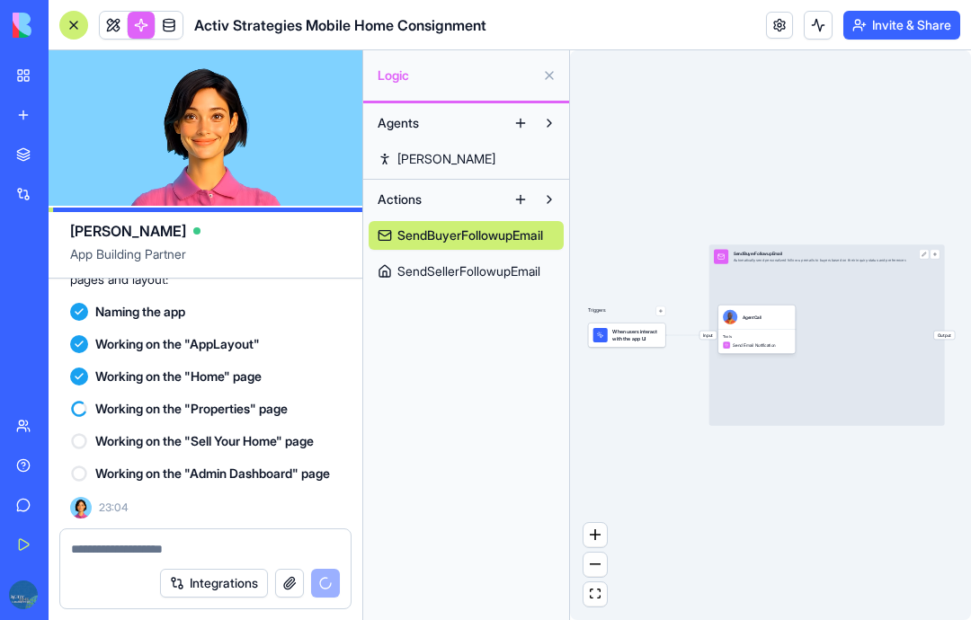
click at [478, 233] on span "SendBuyerFollowupEmail" at bounding box center [470, 236] width 146 height 18
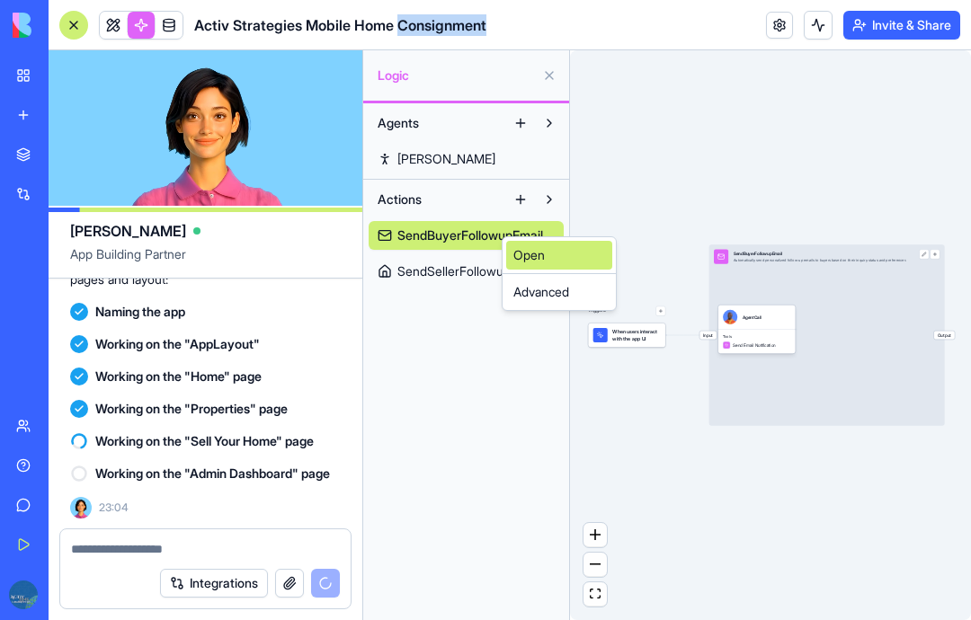
click at [587, 255] on link "Open" at bounding box center [559, 255] width 106 height 29
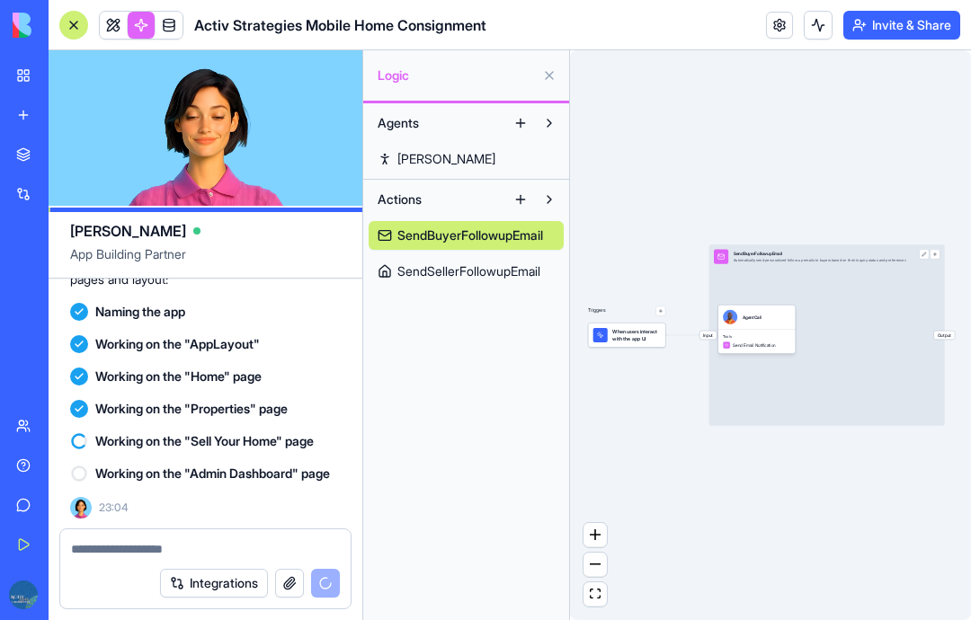
click at [508, 387] on div "Agents Steve Actions SendBuyerFollowupEmail SendSellerFollowupEmail" at bounding box center [466, 361] width 206 height 517
click at [526, 262] on link "SendSellerFollowupEmail" at bounding box center [466, 271] width 195 height 29
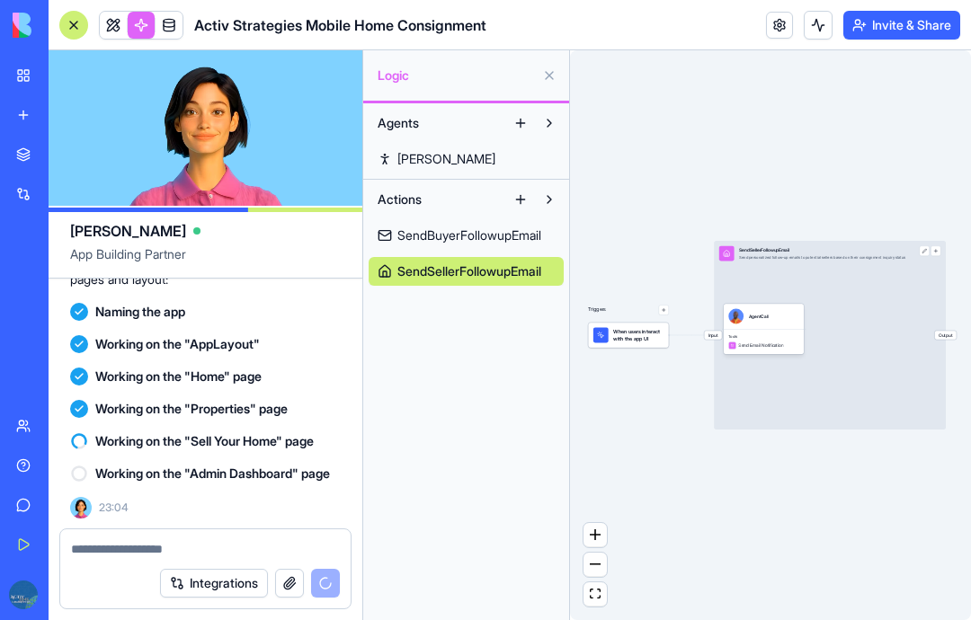
click at [521, 272] on span "SendSellerFollowupEmail" at bounding box center [469, 272] width 144 height 18
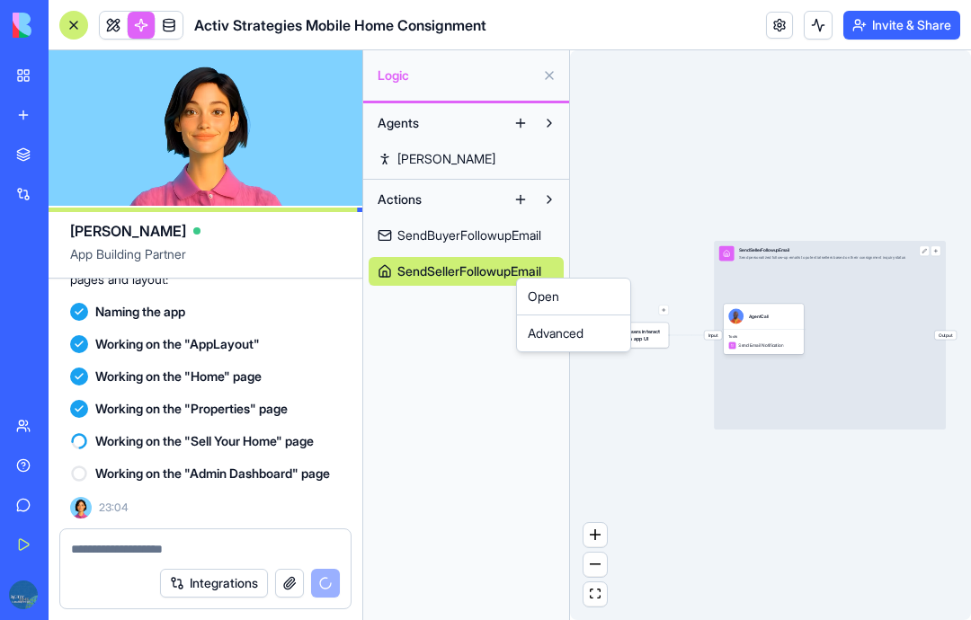
click at [523, 232] on html "BETA My Workspace New app Marketplace Integrations Recent New App AI Logo Gener…" at bounding box center [485, 310] width 971 height 620
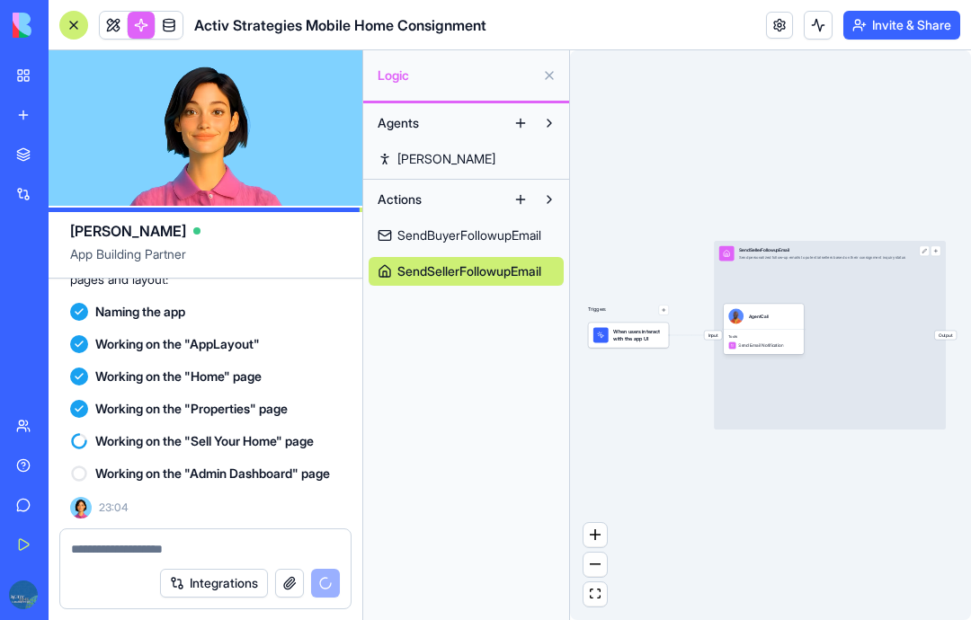
click at [513, 234] on span "SendBuyerFollowupEmail" at bounding box center [469, 236] width 144 height 18
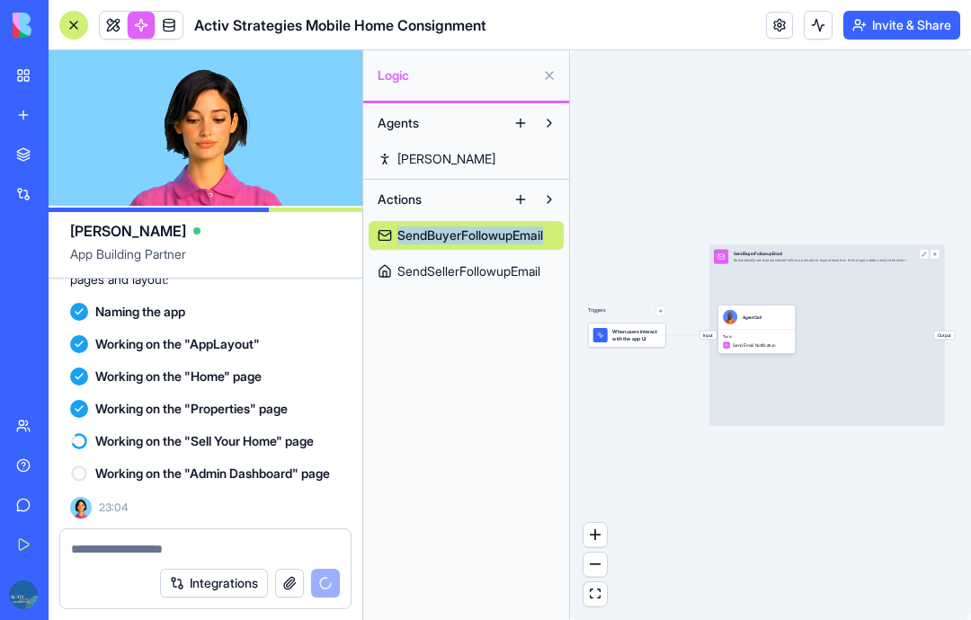
click at [537, 336] on div "Agents Steve Actions SendBuyerFollowupEmail SendSellerFollowupEmail" at bounding box center [466, 361] width 206 height 517
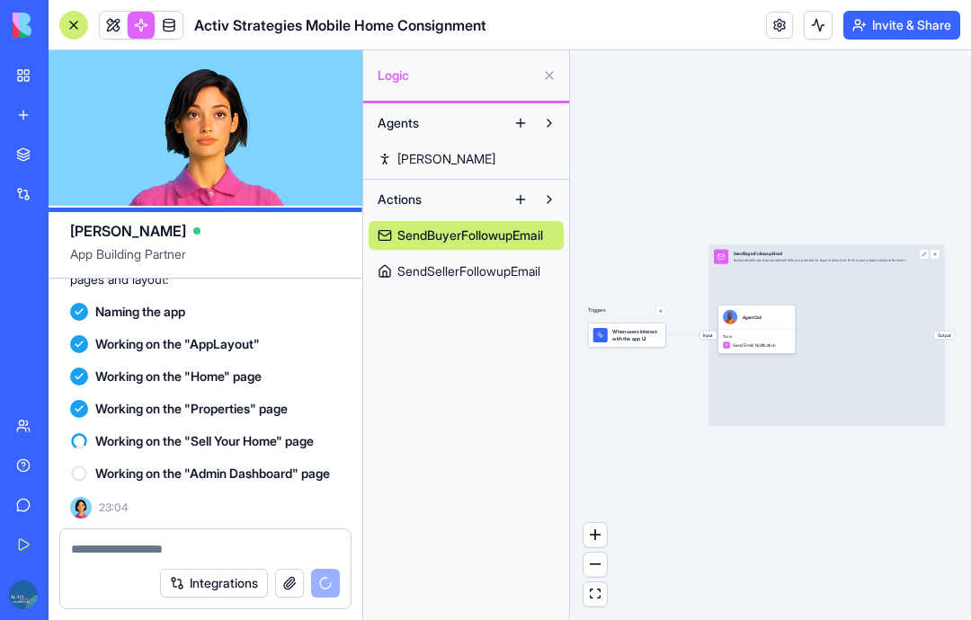
click at [497, 238] on span "SendBuyerFollowupEmail" at bounding box center [470, 236] width 146 height 18
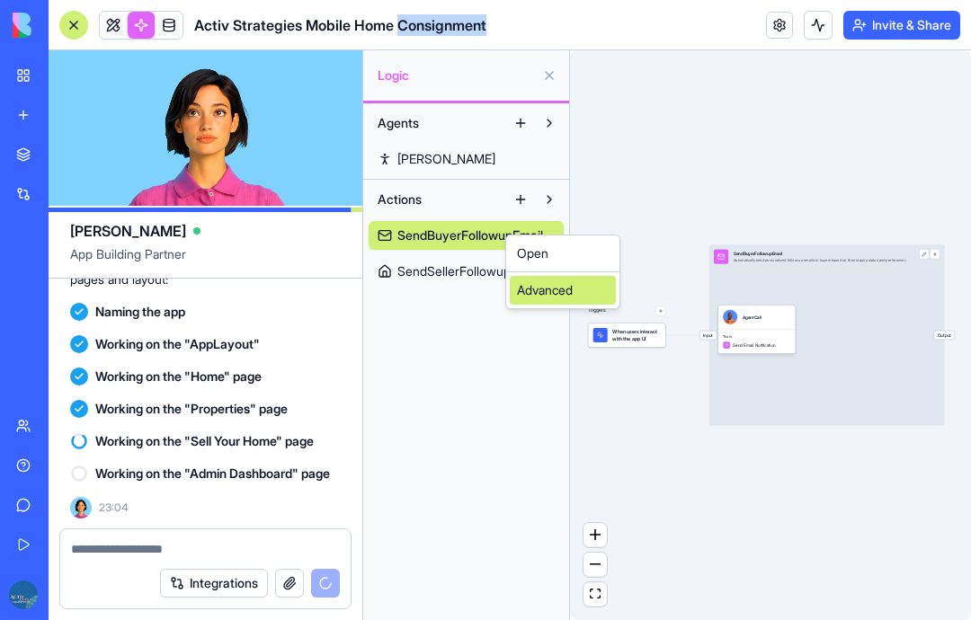
click at [557, 289] on div "Advanced" at bounding box center [563, 290] width 106 height 29
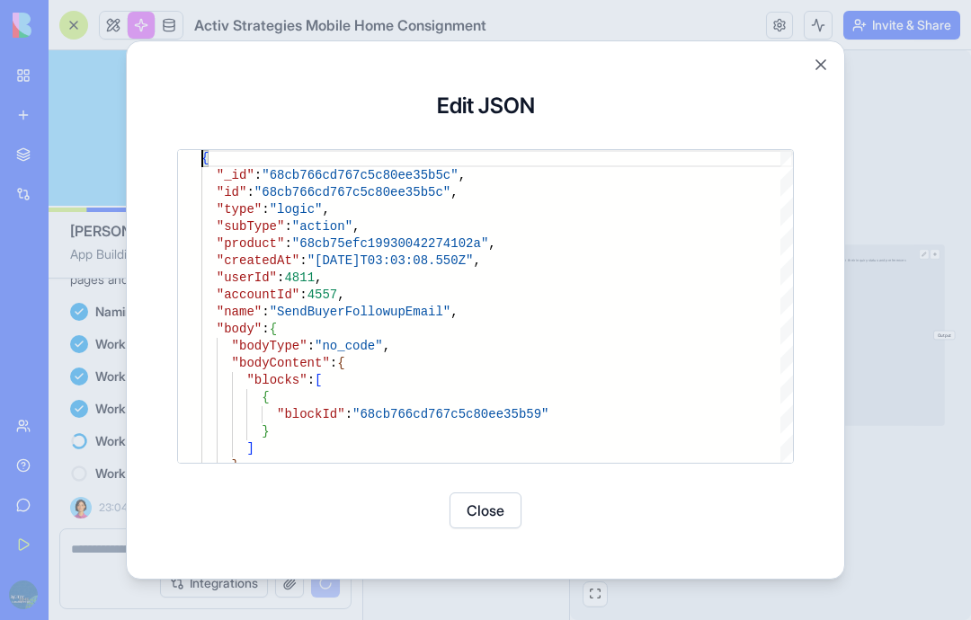
click at [824, 67] on button "Close" at bounding box center [821, 65] width 18 height 18
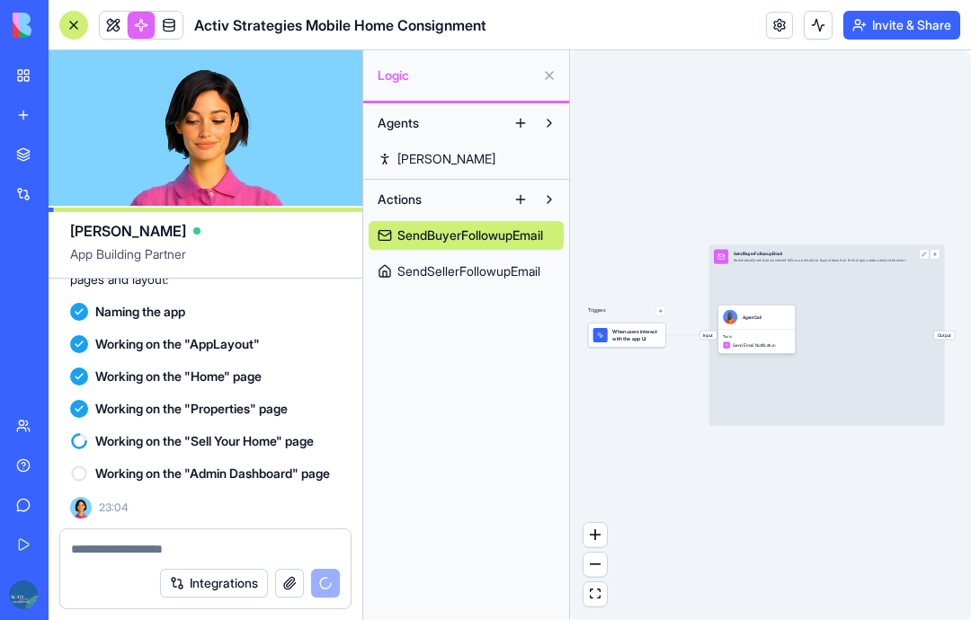
click at [552, 70] on button at bounding box center [549, 75] width 29 height 29
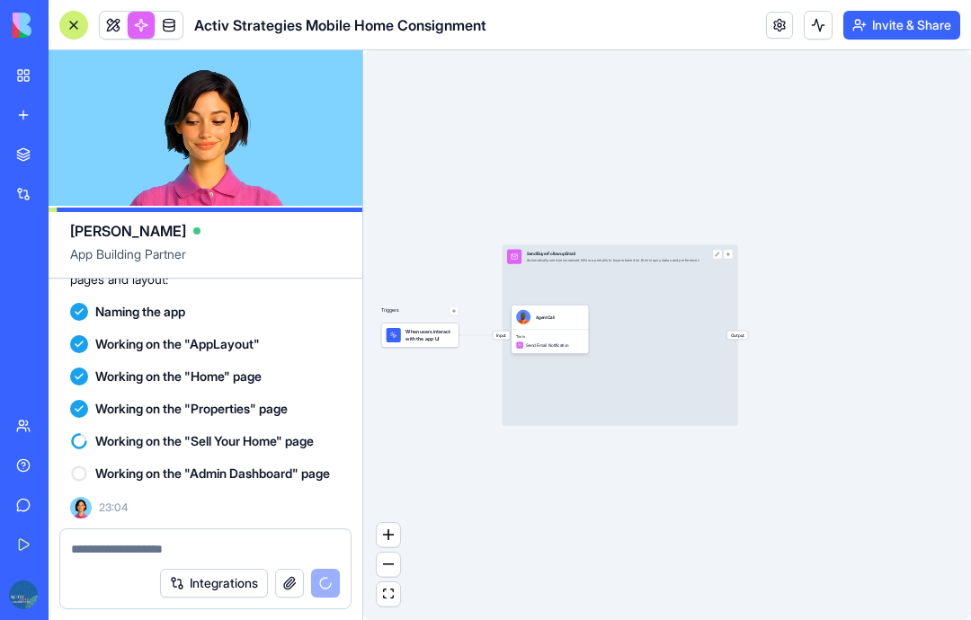
click at [145, 23] on link at bounding box center [141, 25] width 27 height 27
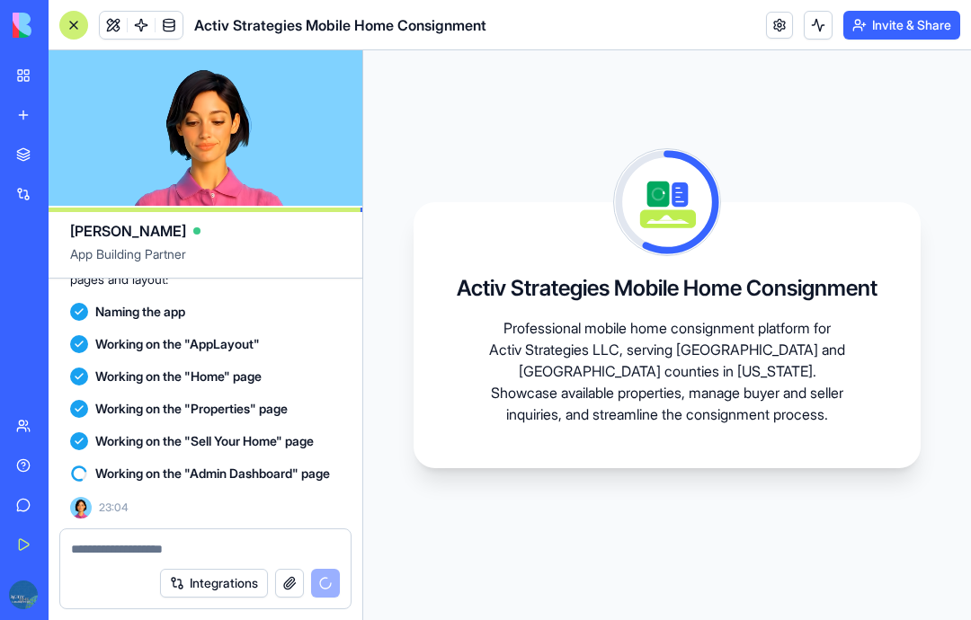
scroll to position [6140, 0]
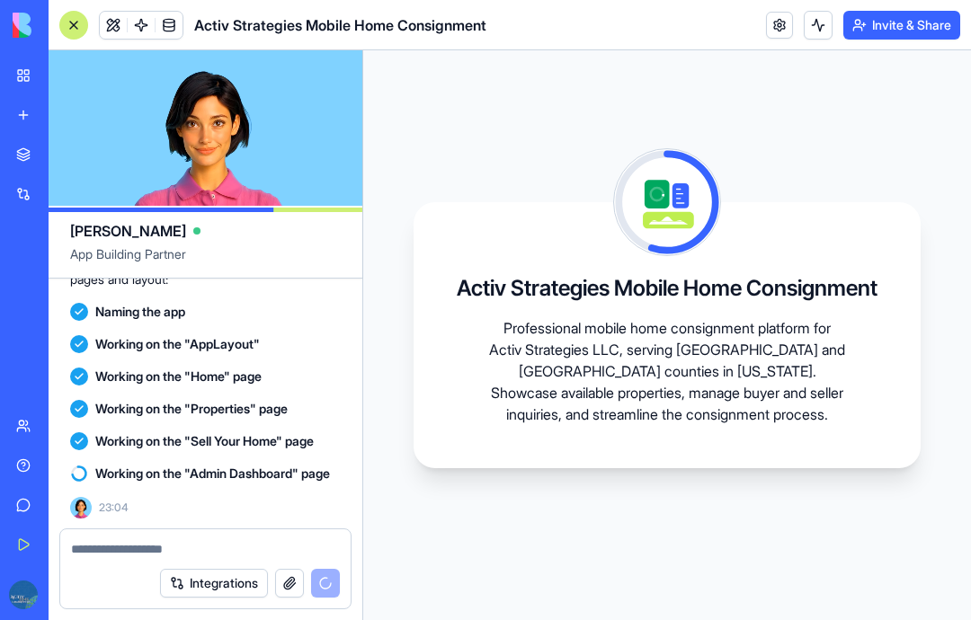
click at [816, 22] on button at bounding box center [818, 25] width 29 height 29
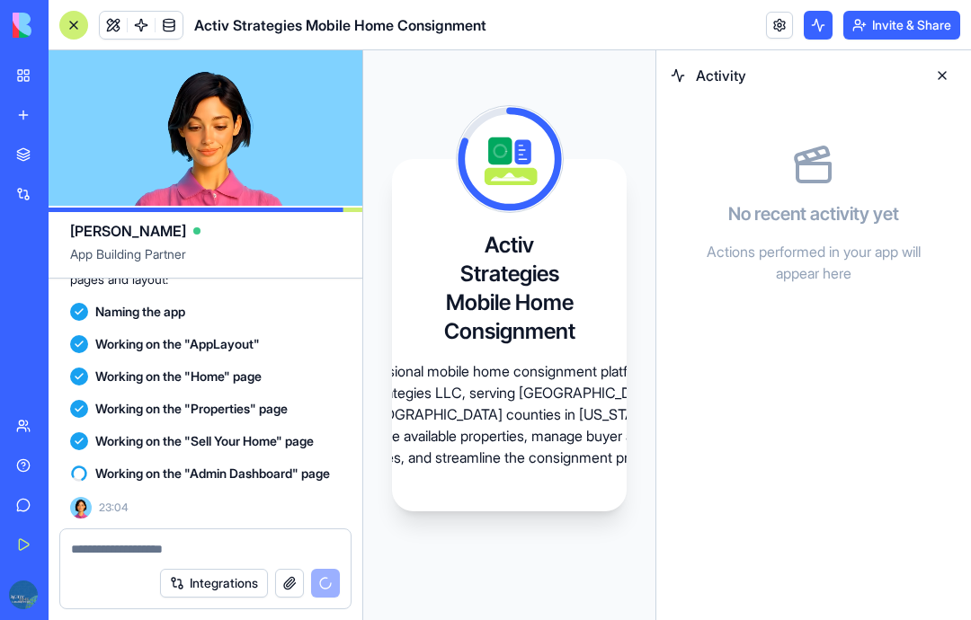
click at [938, 77] on button at bounding box center [942, 75] width 29 height 29
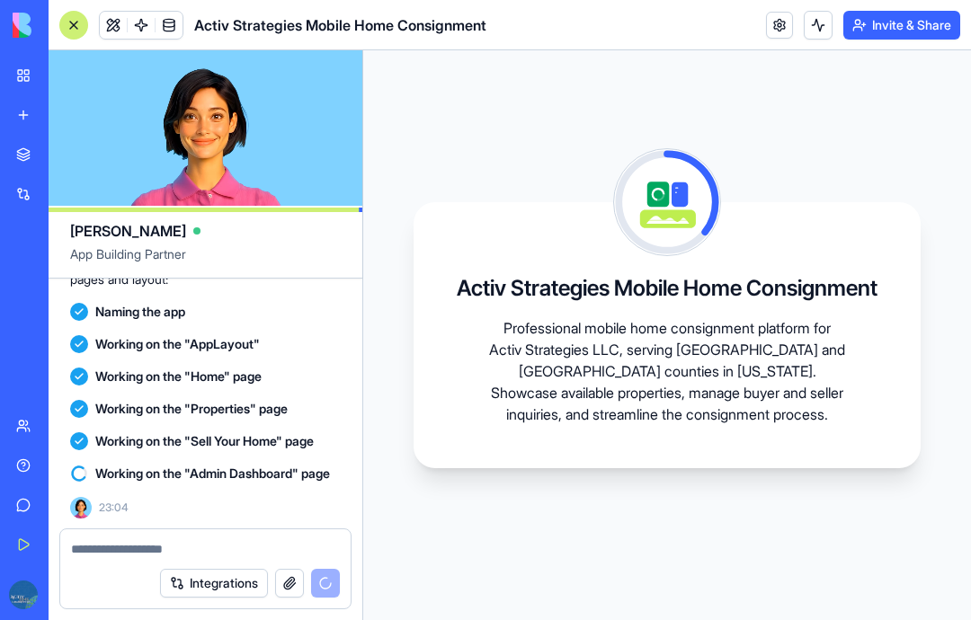
click at [229, 555] on textarea at bounding box center [205, 549] width 269 height 18
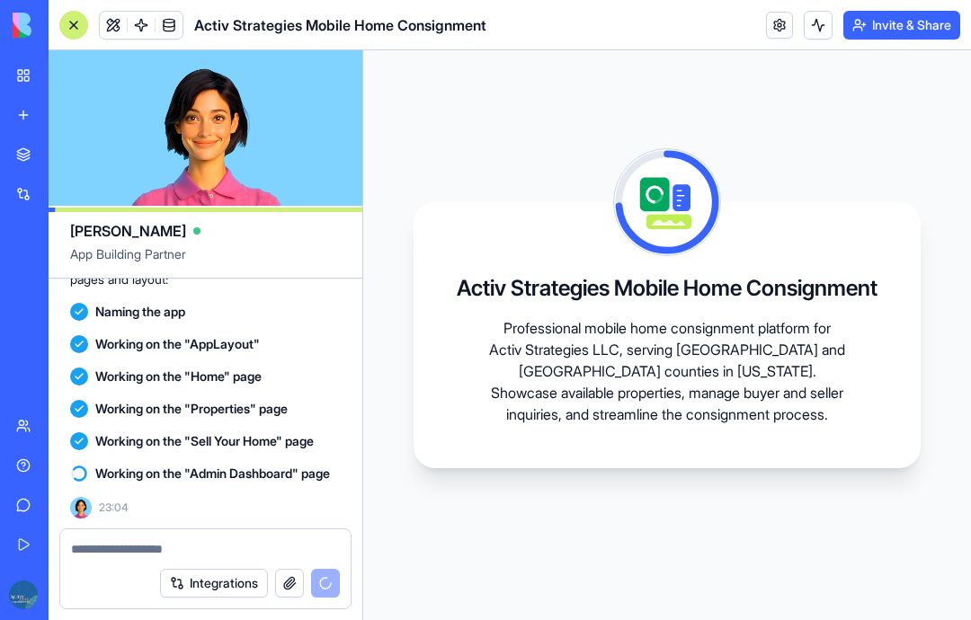
click at [226, 581] on button "Integrations" at bounding box center [214, 583] width 108 height 29
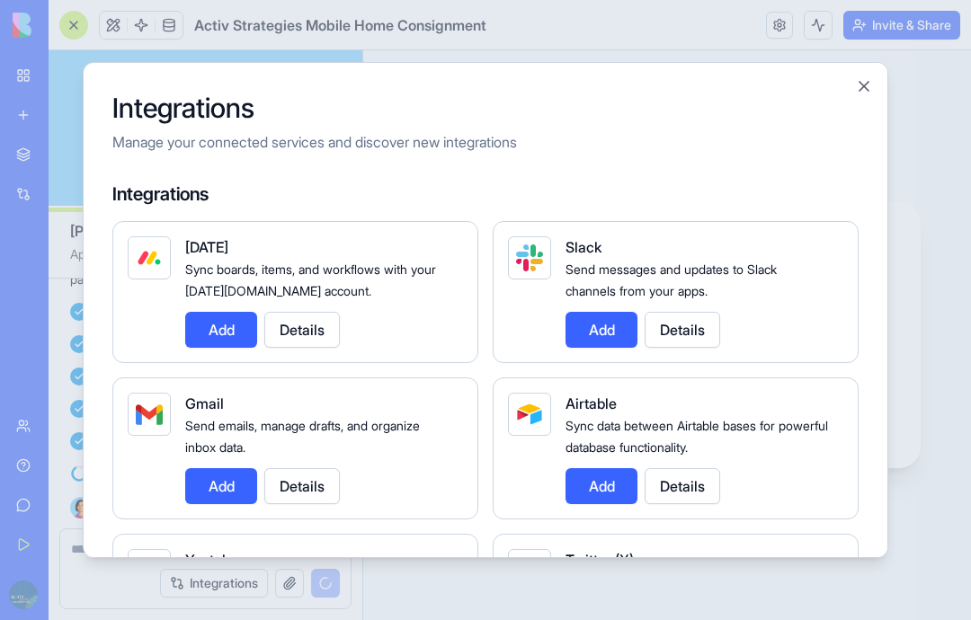
scroll to position [0, 0]
click at [865, 77] on button "Close" at bounding box center [864, 86] width 18 height 18
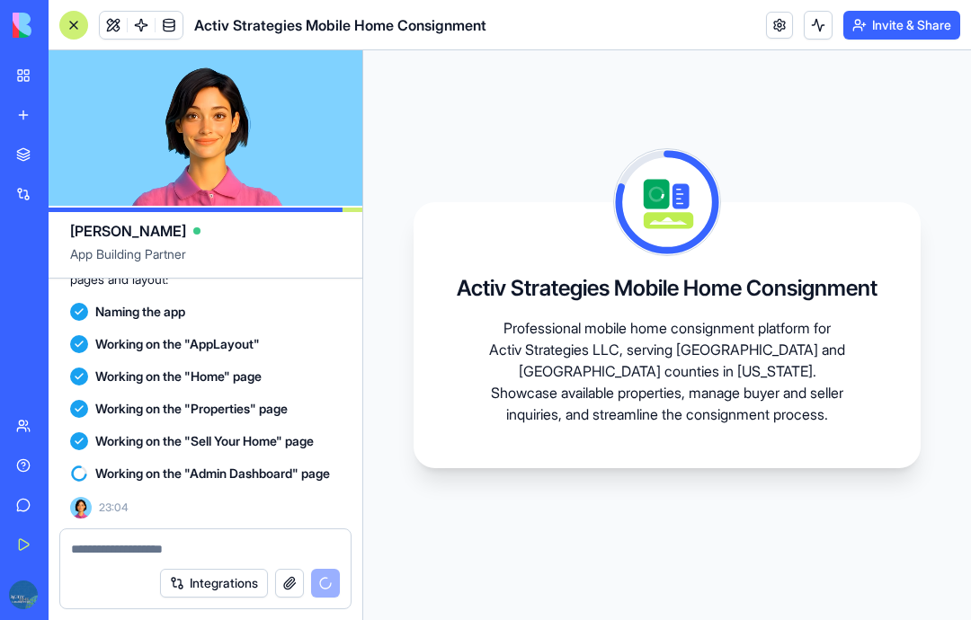
scroll to position [6140, 0]
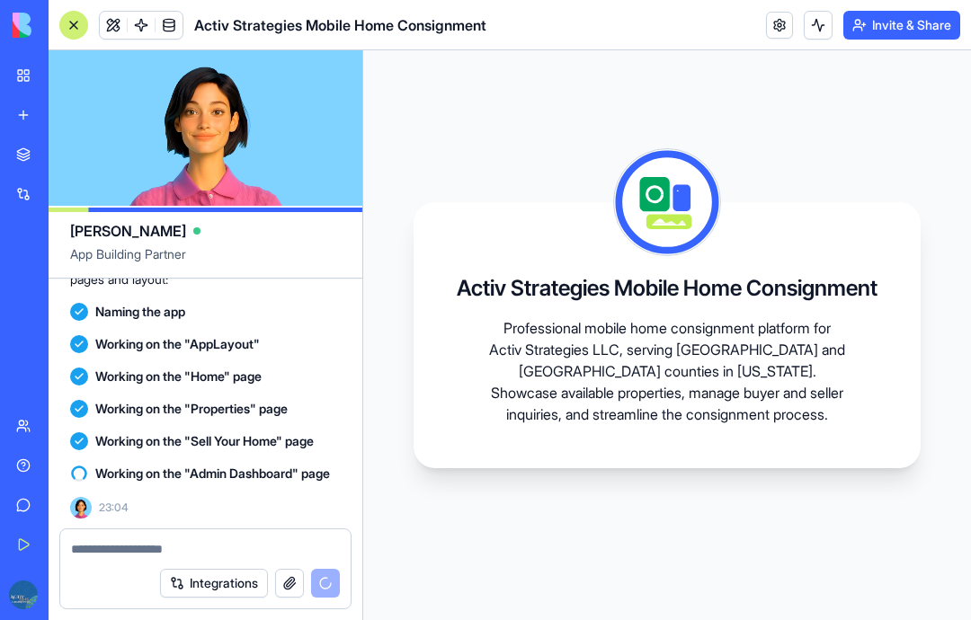
click at [260, 142] on video at bounding box center [206, 128] width 314 height 156
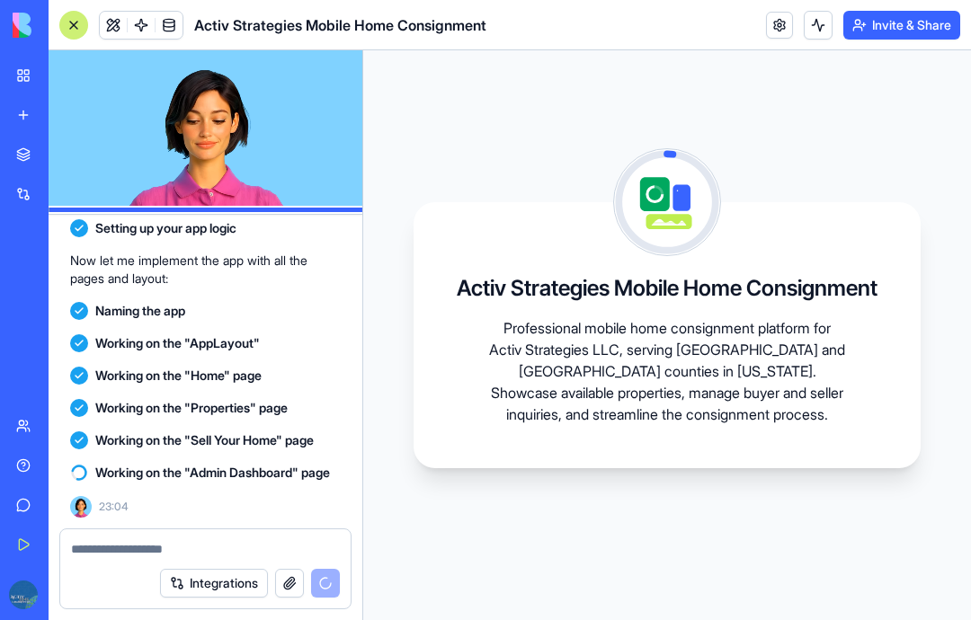
scroll to position [6067, 0]
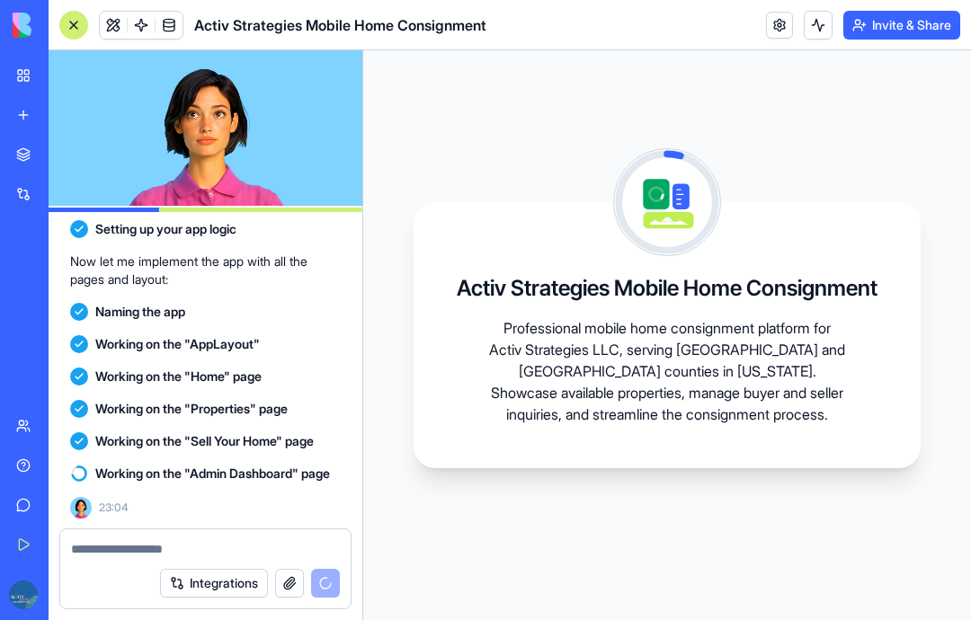
click at [248, 130] on video at bounding box center [206, 128] width 314 height 156
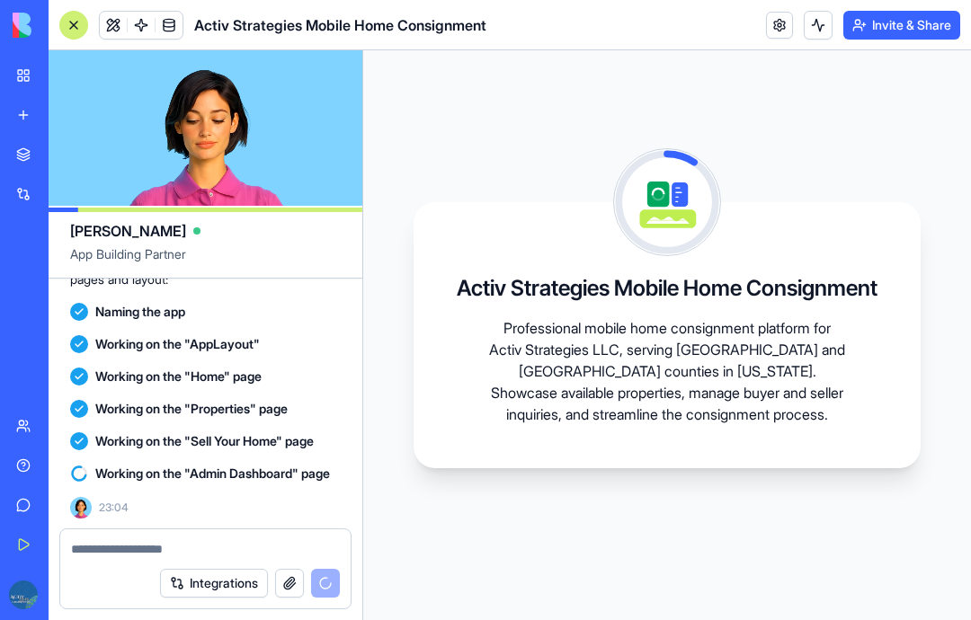
click at [236, 146] on video at bounding box center [206, 128] width 314 height 156
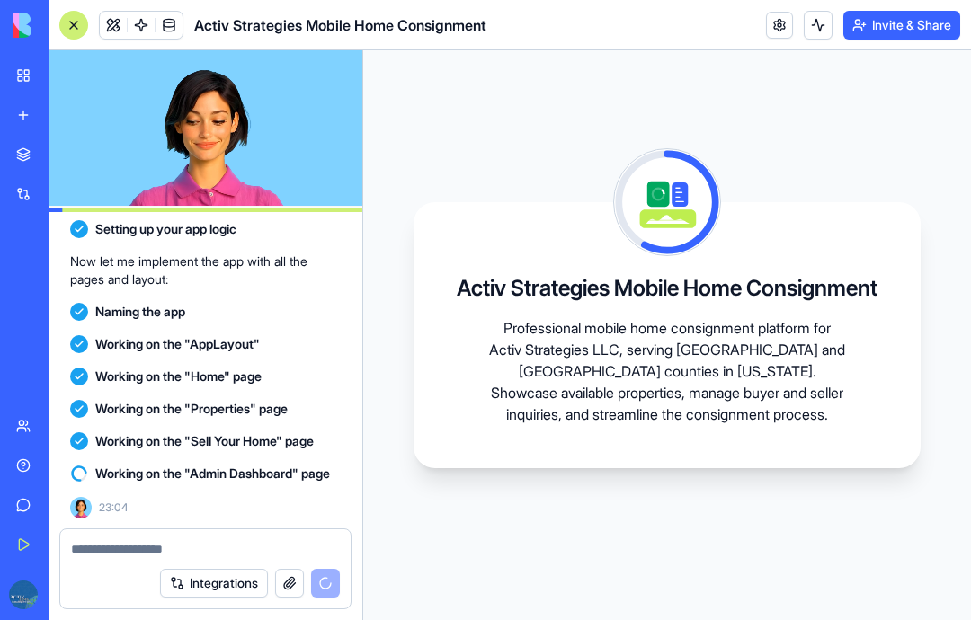
click at [292, 586] on button "button" at bounding box center [289, 583] width 29 height 29
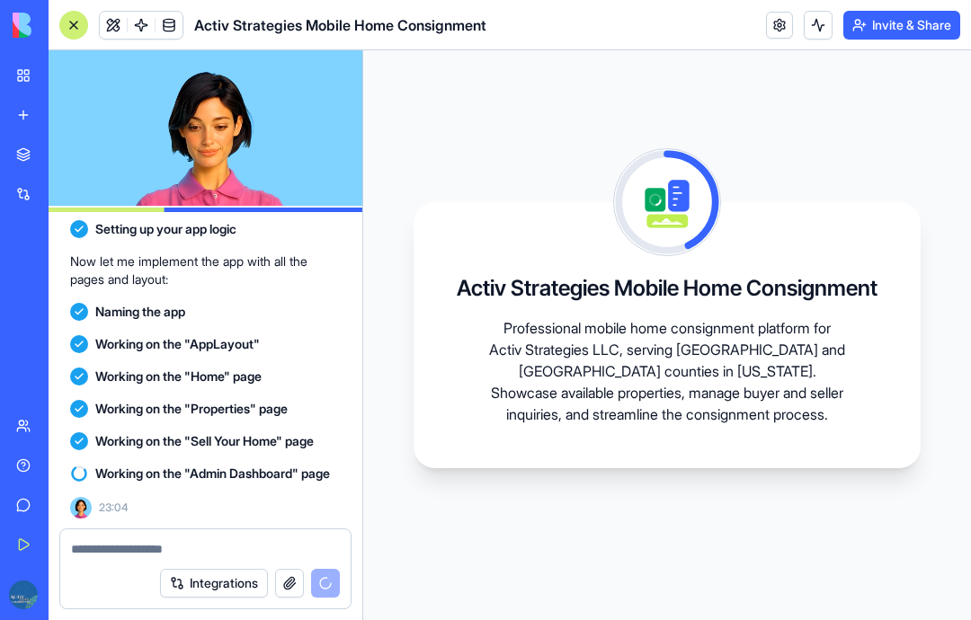
click at [180, 29] on link at bounding box center [169, 25] width 27 height 27
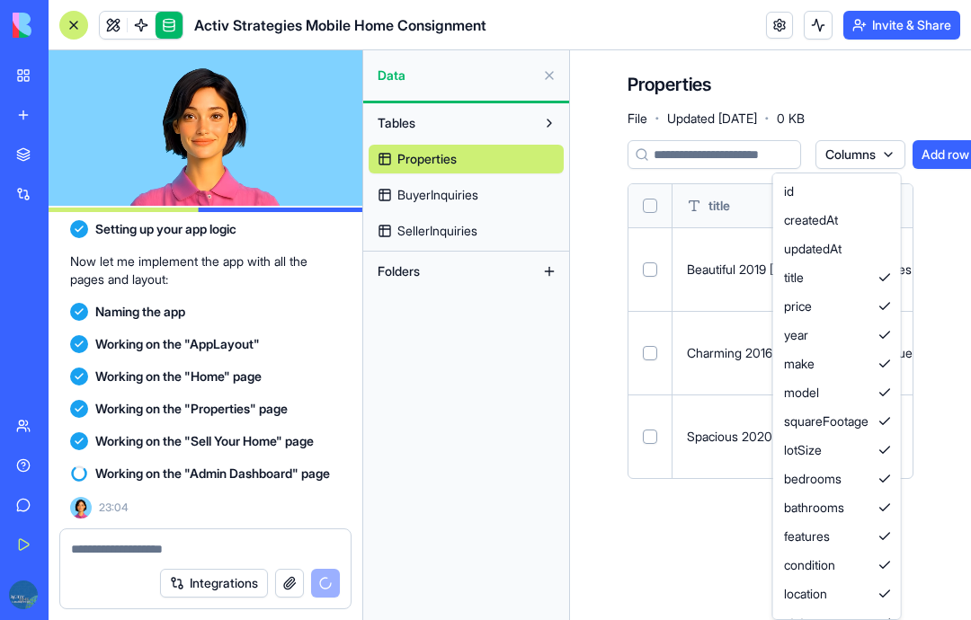
click at [941, 154] on html "BETA My Workspace New app Marketplace Integrations Recent New App AI Logo Gener…" at bounding box center [485, 310] width 971 height 620
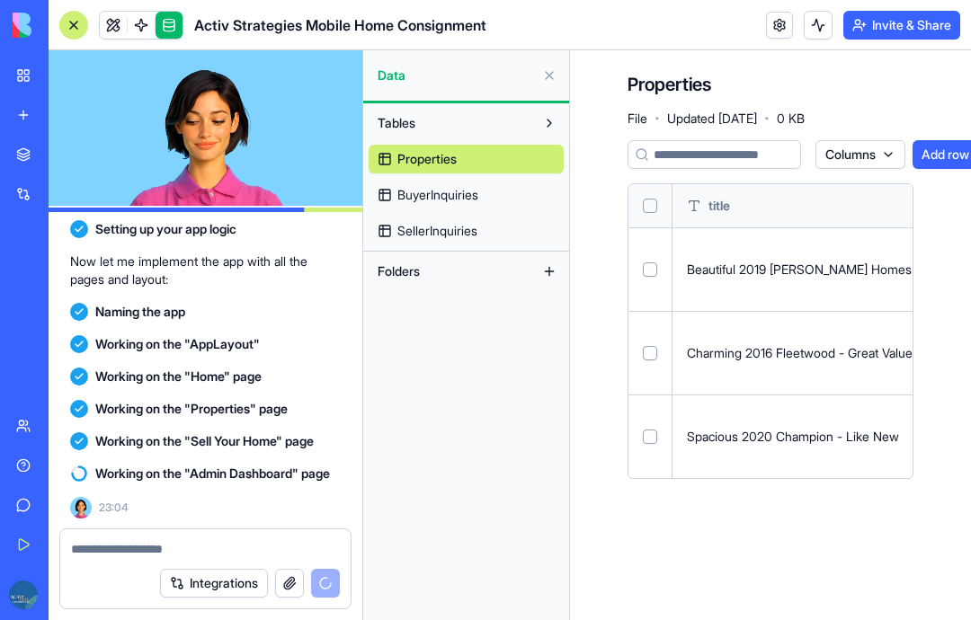
click at [944, 156] on button "Add row" at bounding box center [946, 154] width 66 height 29
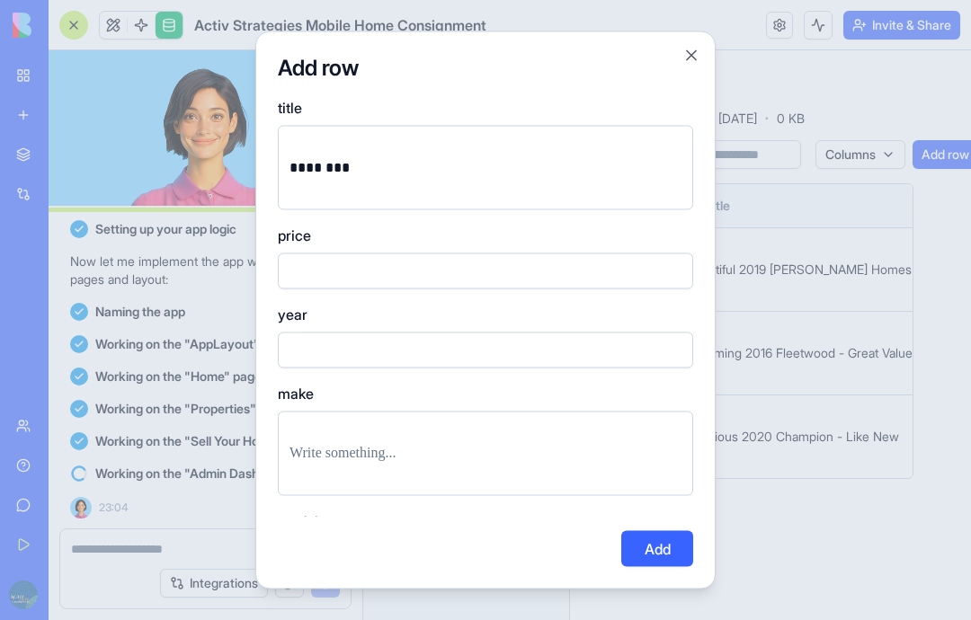
click at [309, 156] on p "********" at bounding box center [485, 168] width 392 height 25
click at [690, 47] on button "Close" at bounding box center [691, 56] width 18 height 18
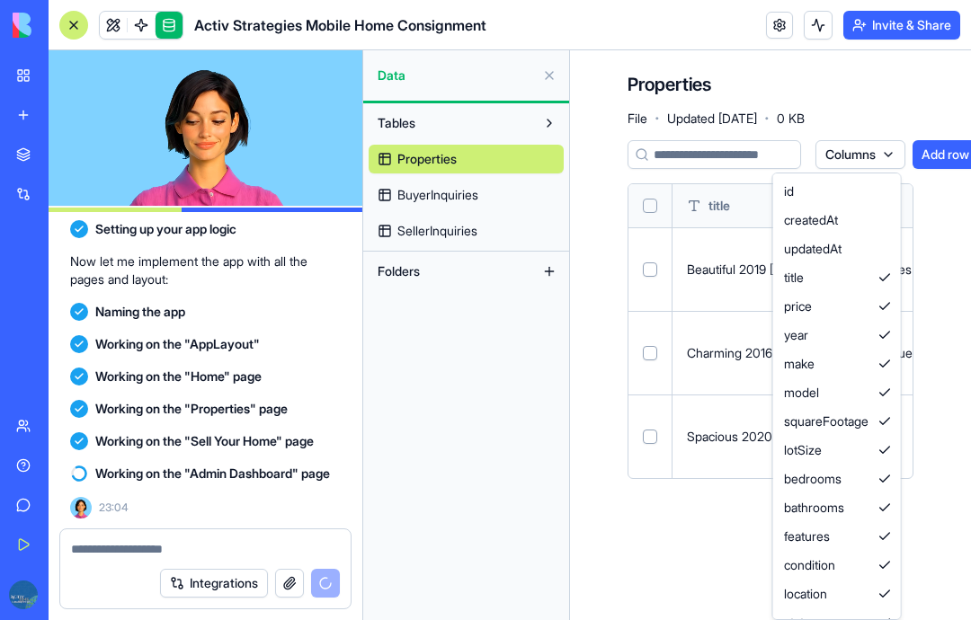
click at [875, 95] on html "BETA My Workspace New app Marketplace Integrations Recent New App AI Logo Gener…" at bounding box center [485, 310] width 971 height 620
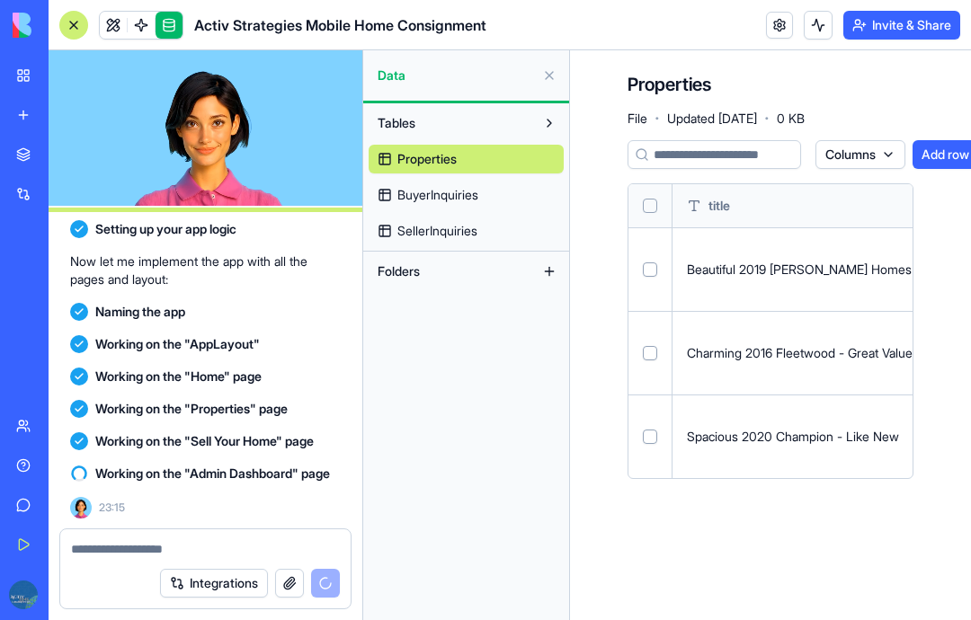
click at [449, 194] on span "BuyerInquiries" at bounding box center [437, 195] width 81 height 18
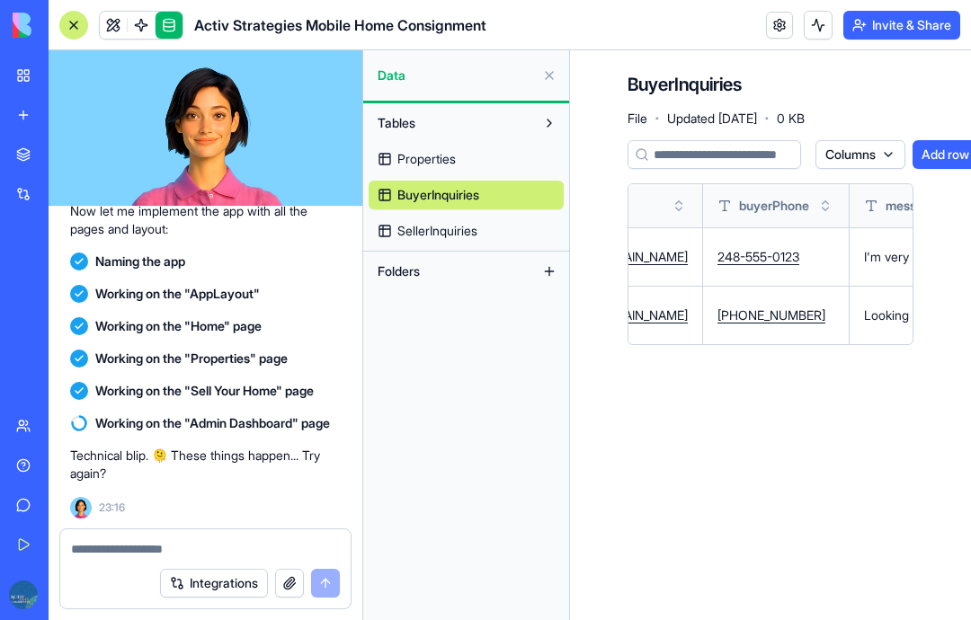
scroll to position [0, 1034]
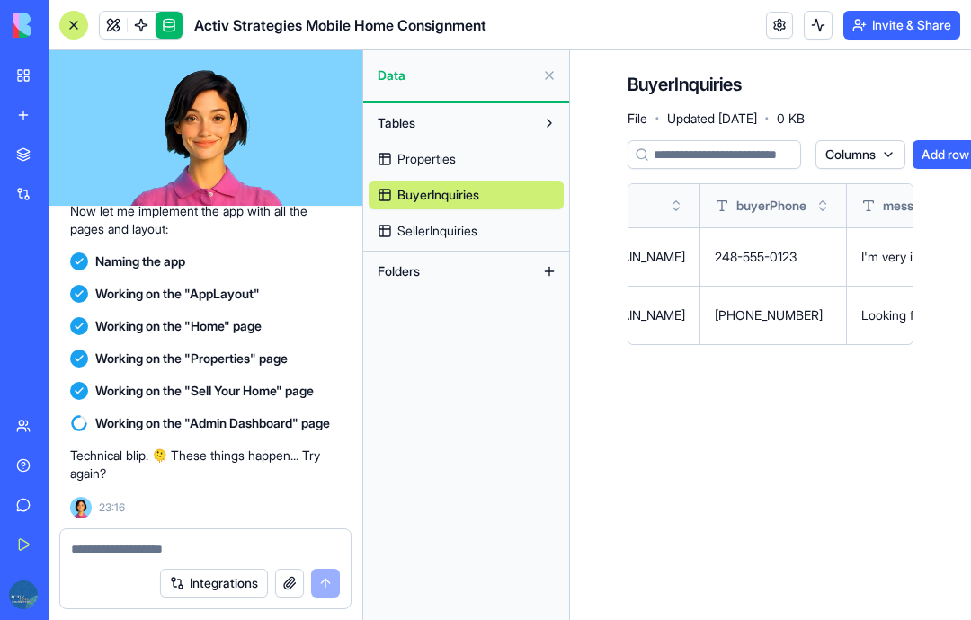
click at [264, 443] on div "Technical blip. 🫠 These things happen... Try again?" at bounding box center [205, 465] width 271 height 50
click at [160, 535] on div at bounding box center [205, 544] width 290 height 29
click at [149, 542] on textarea at bounding box center [205, 549] width 269 height 18
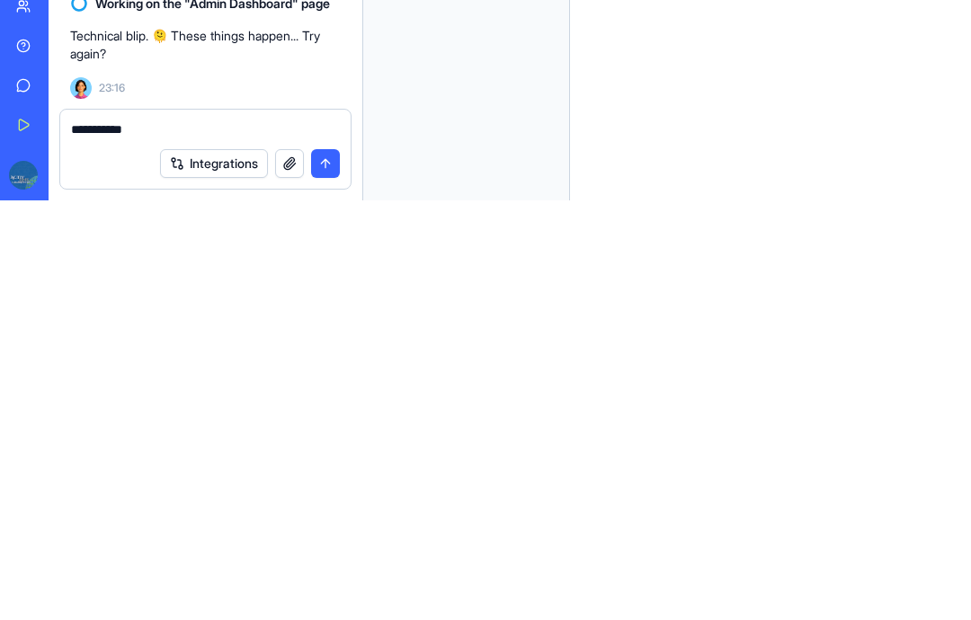
type textarea "**********"
click at [321, 569] on button "submit" at bounding box center [325, 583] width 29 height 29
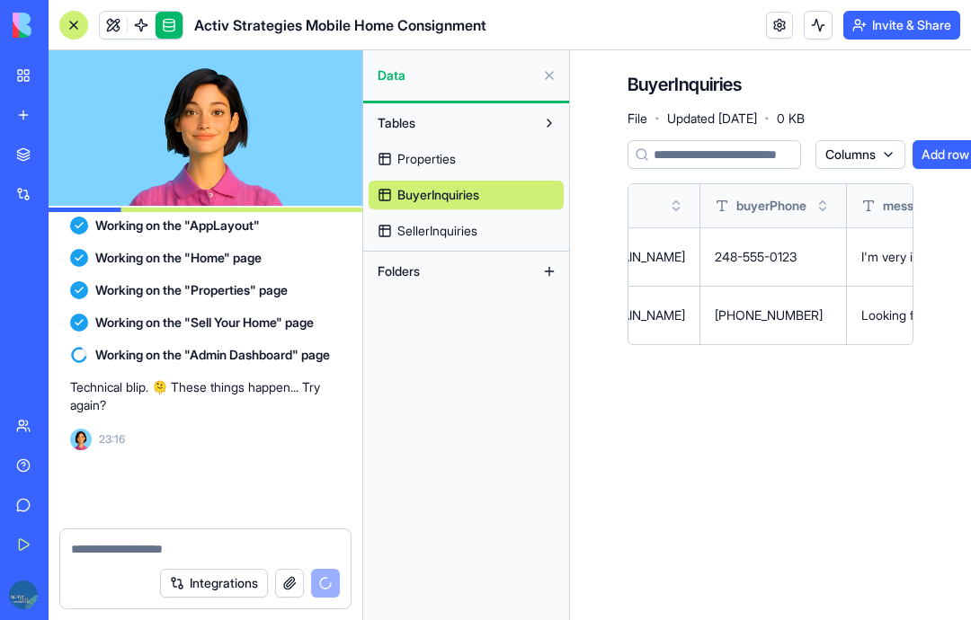
scroll to position [6186, 0]
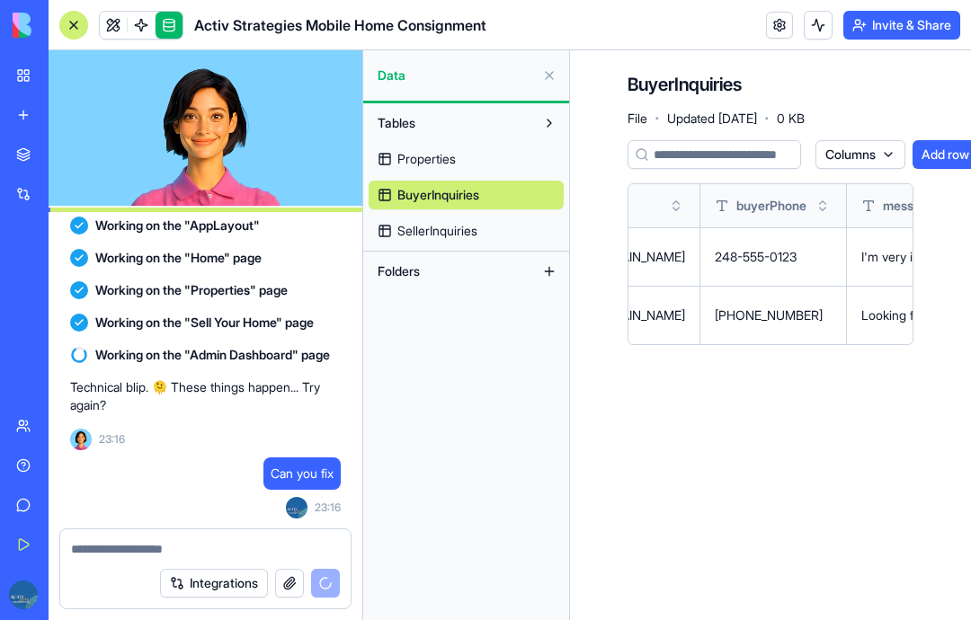
click at [182, 16] on link at bounding box center [169, 25] width 27 height 27
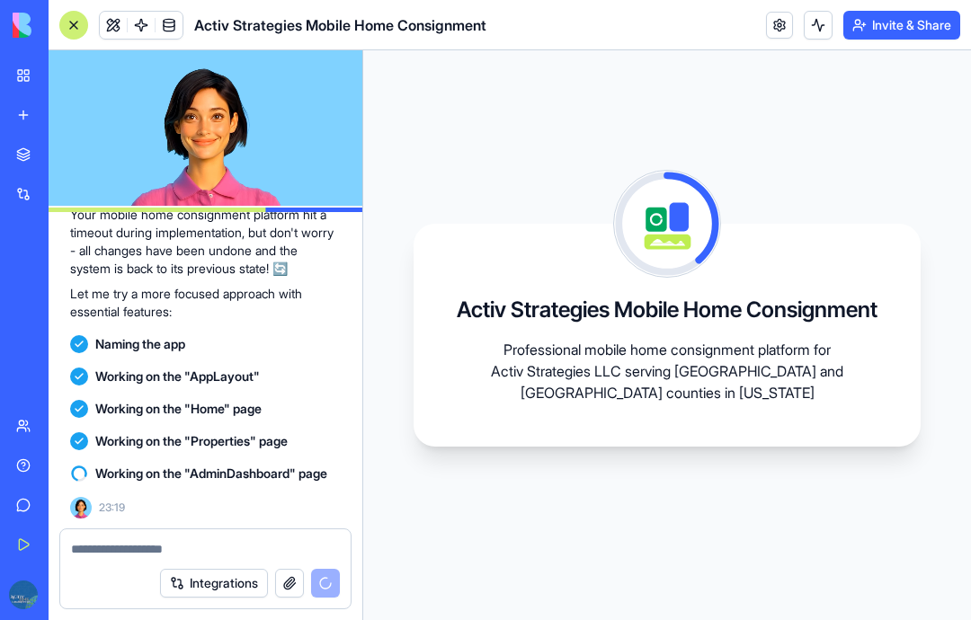
scroll to position [6448, 0]
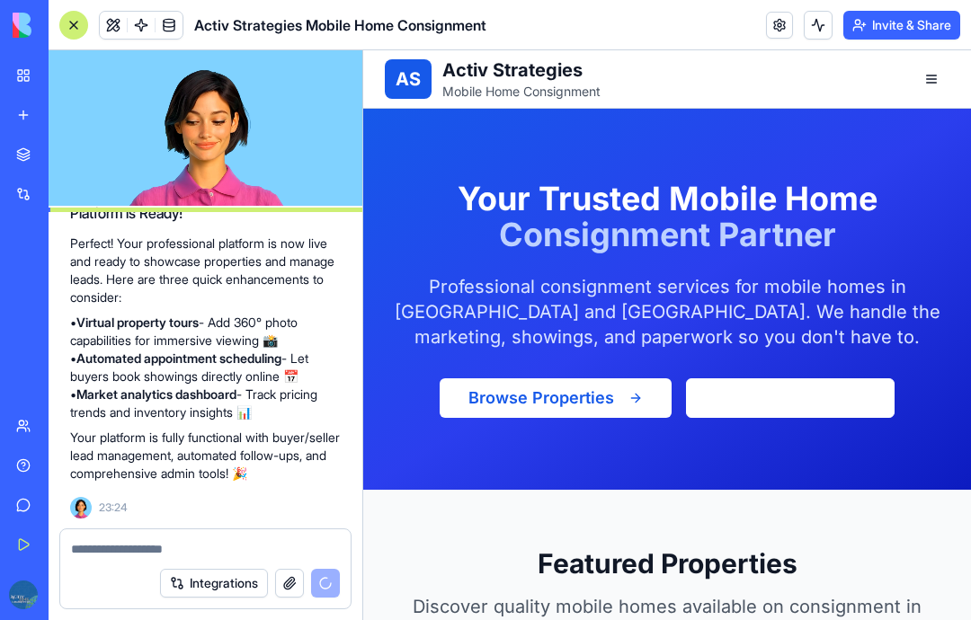
click at [925, 90] on button "button" at bounding box center [931, 79] width 36 height 36
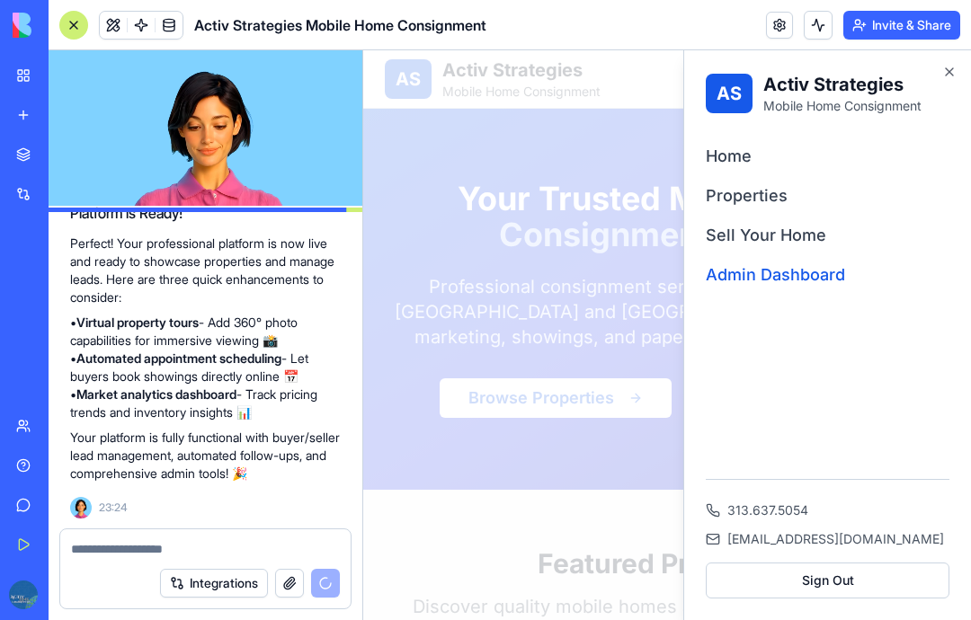
click at [797, 277] on link "Admin Dashboard" at bounding box center [828, 275] width 244 height 25
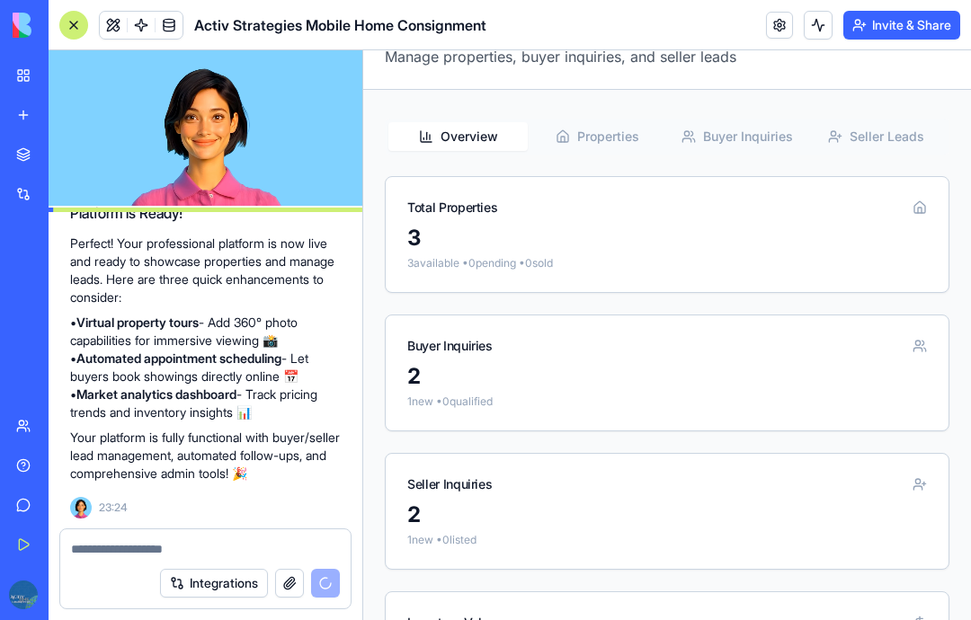
scroll to position [118, 0]
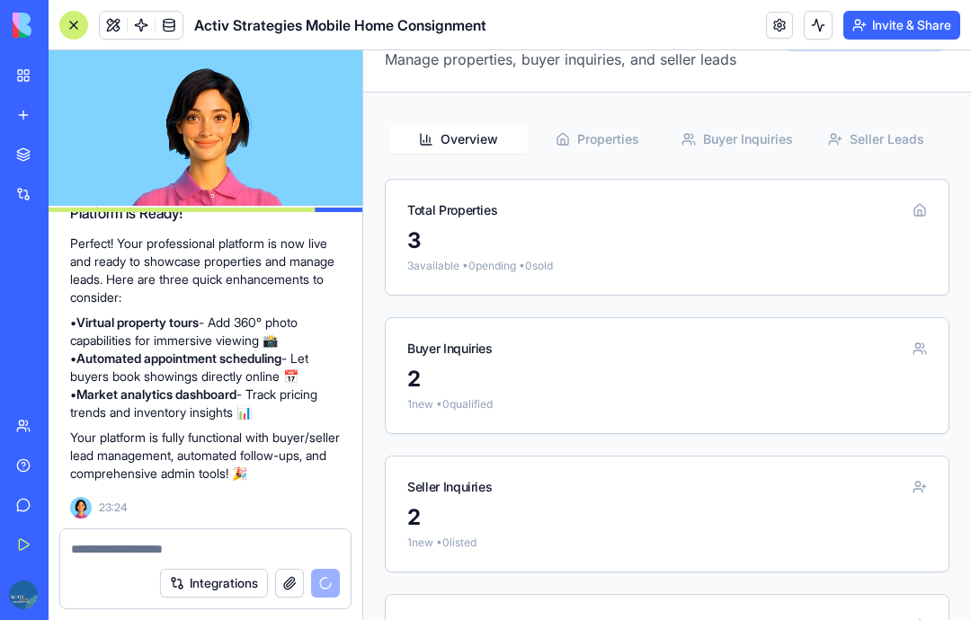
click at [619, 137] on span "Properties" at bounding box center [608, 139] width 62 height 18
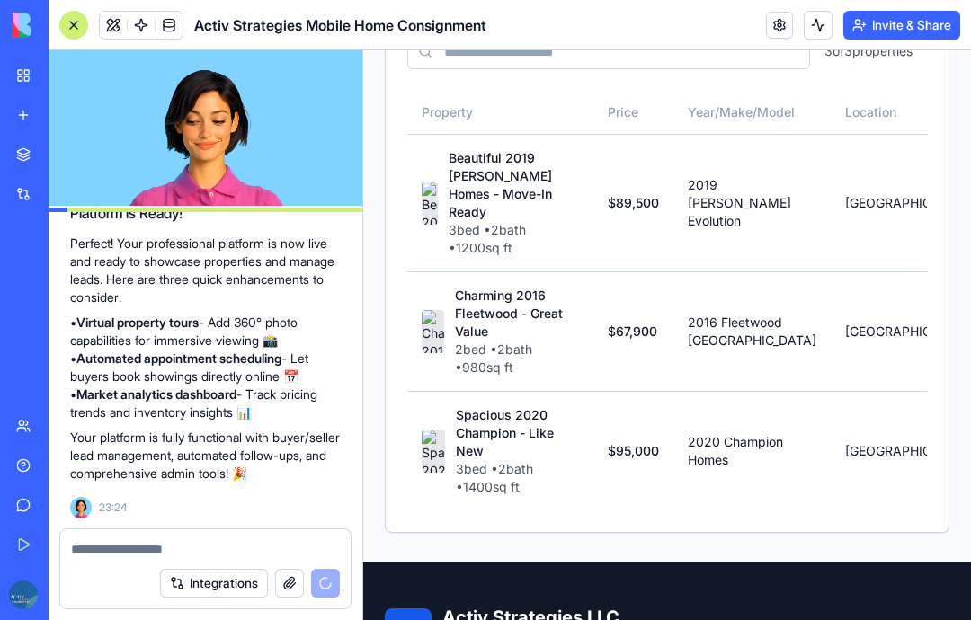
scroll to position [342, 0]
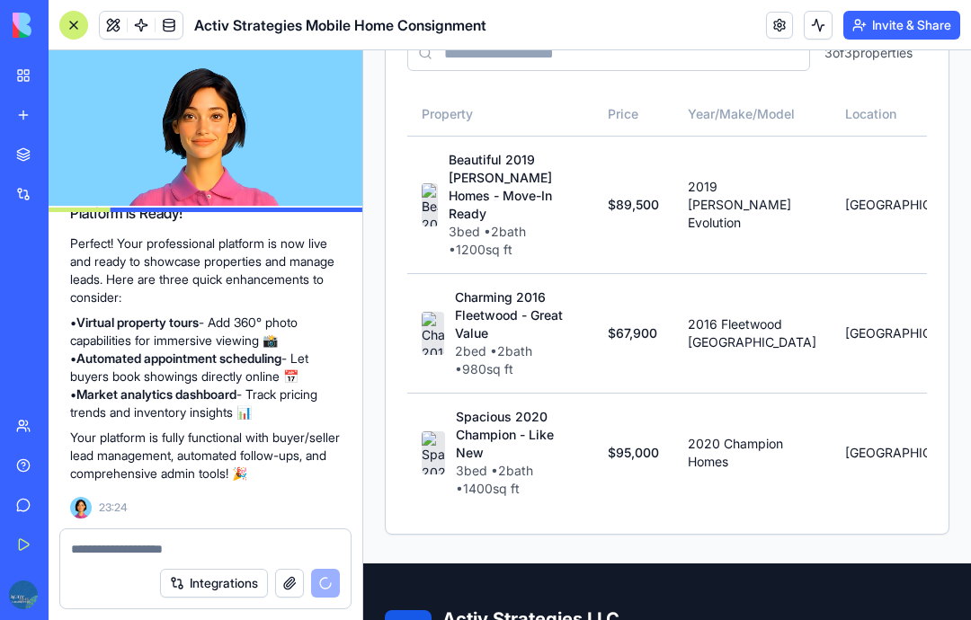
click at [526, 171] on div "Beautiful 2019 [PERSON_NAME] Homes - Move-In Ready" at bounding box center [514, 187] width 130 height 72
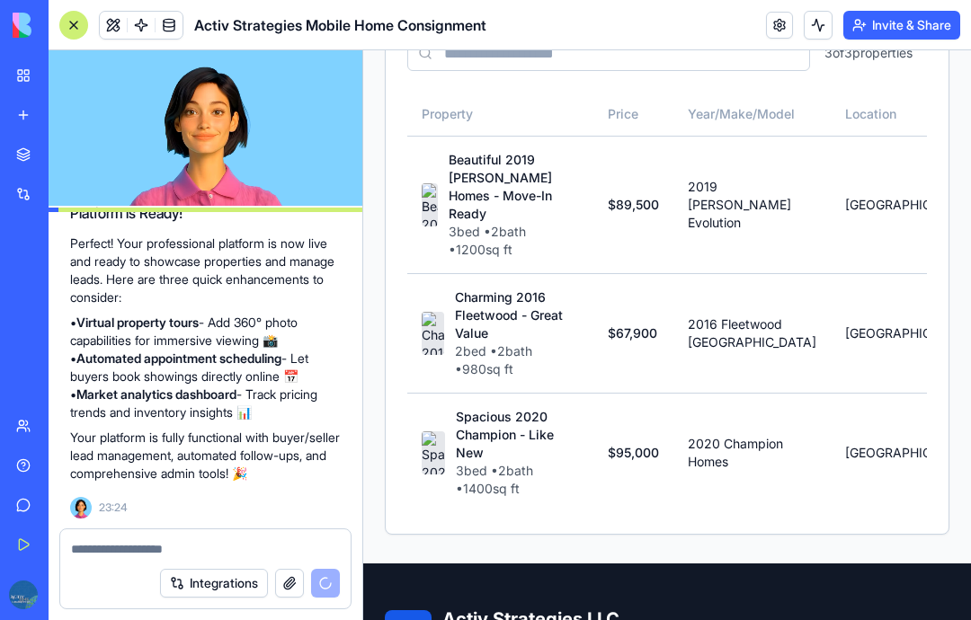
click at [483, 187] on div "Beautiful 2019 [PERSON_NAME] Homes - Move-In Ready" at bounding box center [514, 187] width 130 height 72
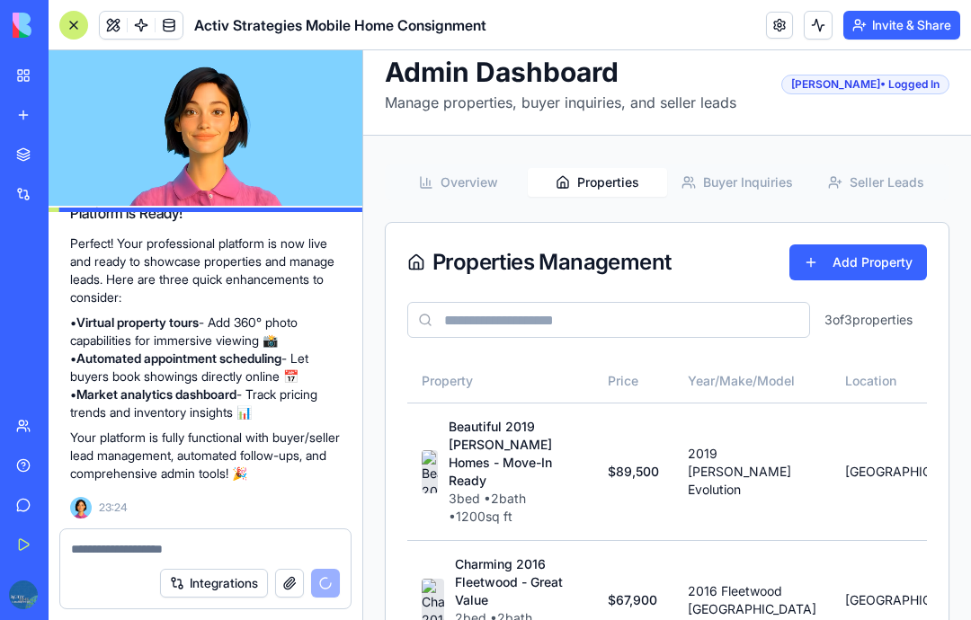
scroll to position [76, 0]
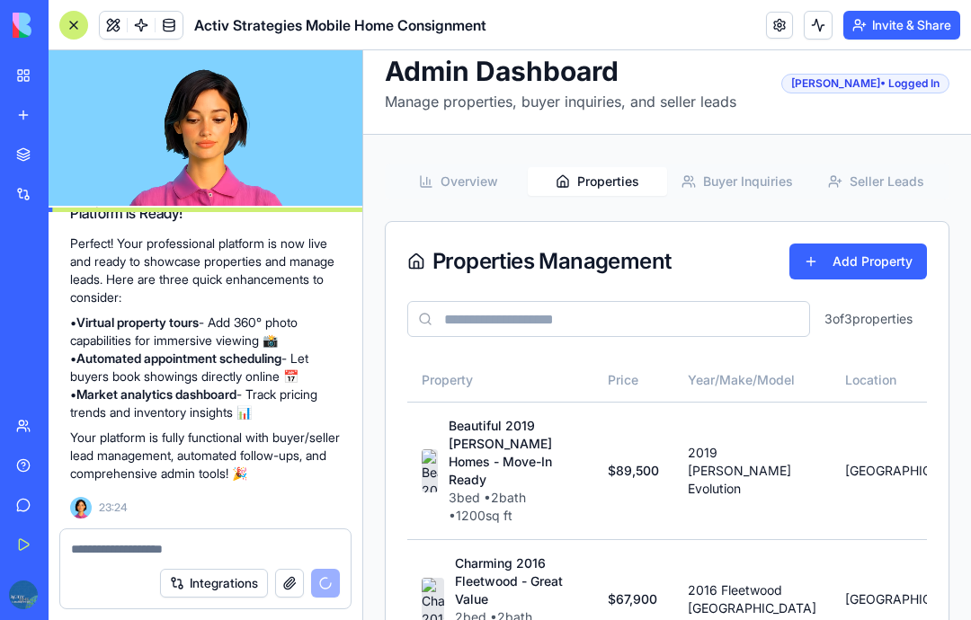
click at [596, 478] on td "$89,500" at bounding box center [633, 471] width 80 height 138
click at [491, 456] on div "Beautiful 2019 [PERSON_NAME] Homes - Move-In Ready" at bounding box center [514, 453] width 130 height 72
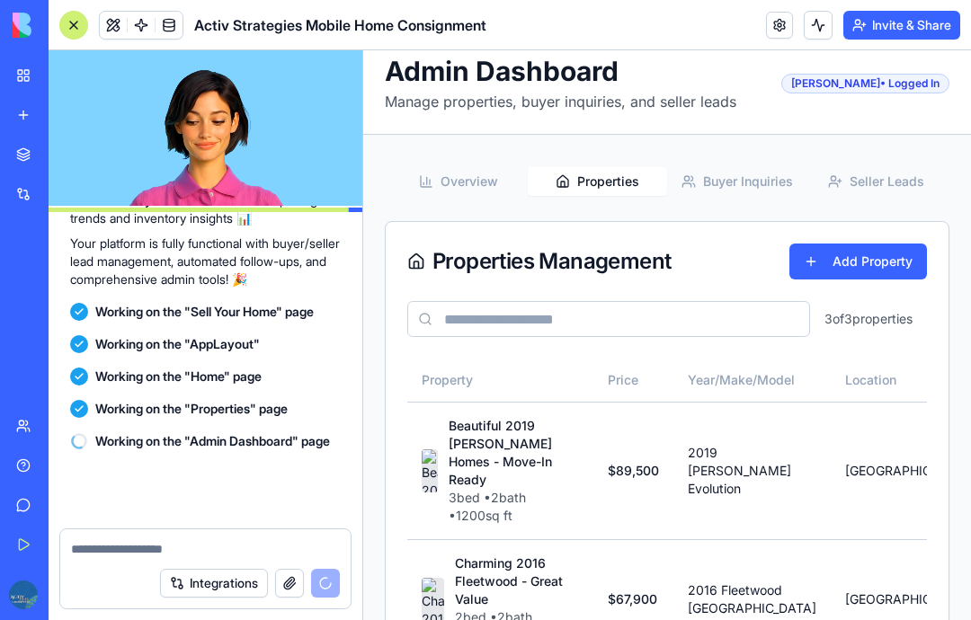
scroll to position [7031, 0]
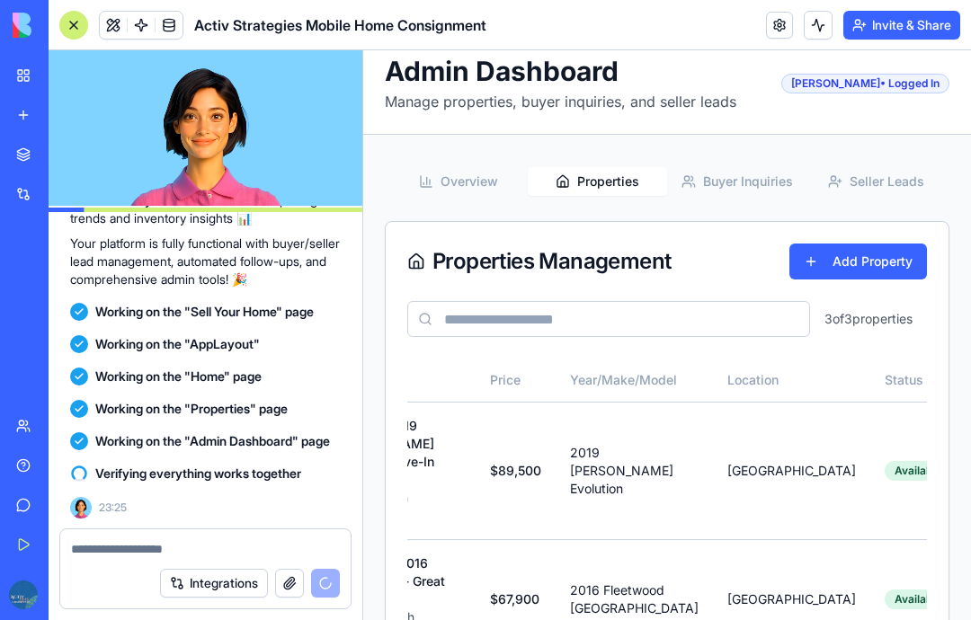
scroll to position [0, 176]
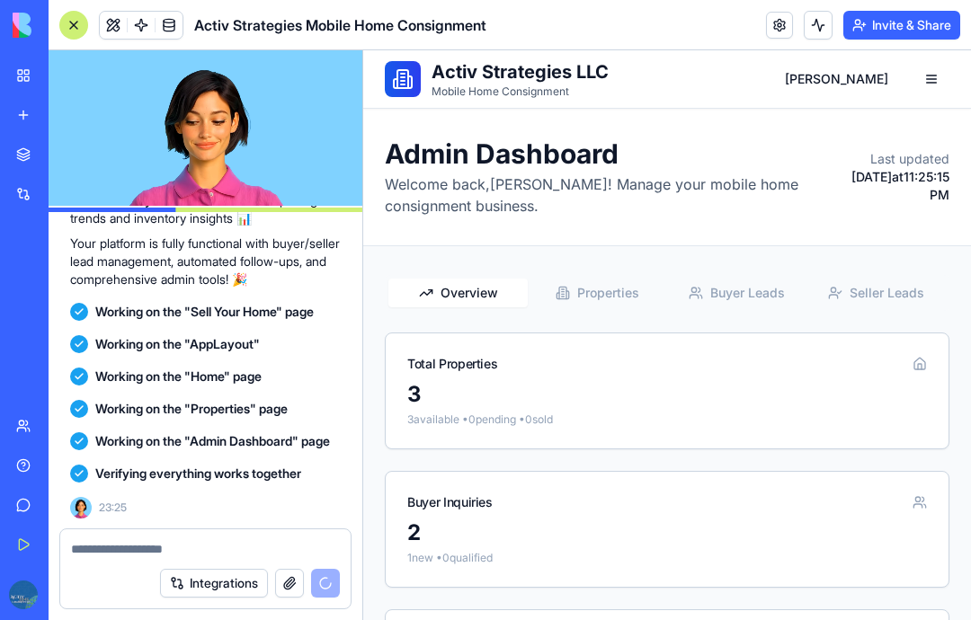
scroll to position [0, 0]
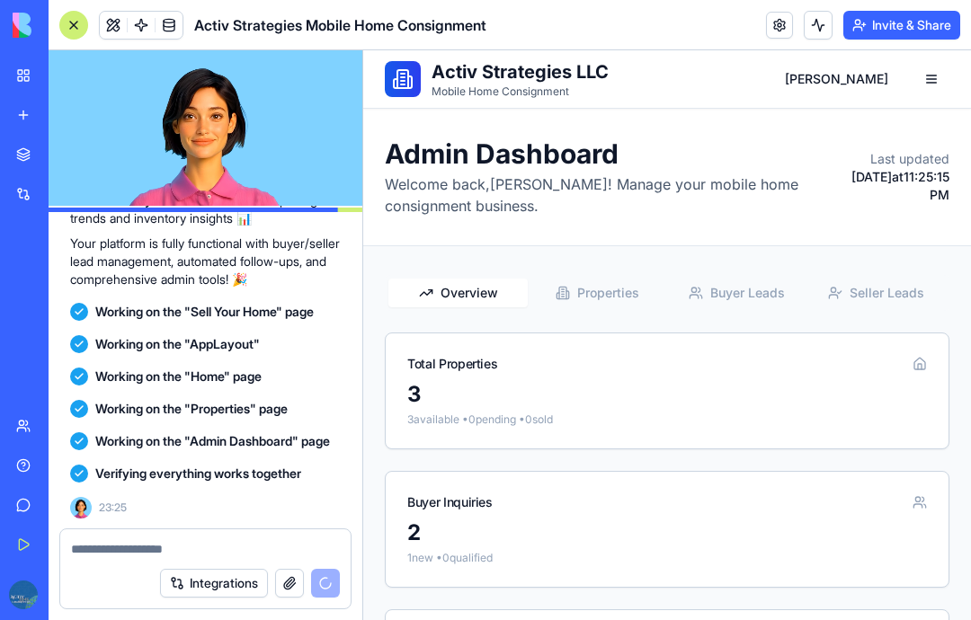
click at [752, 287] on span "Buyer Leads" at bounding box center [747, 293] width 75 height 18
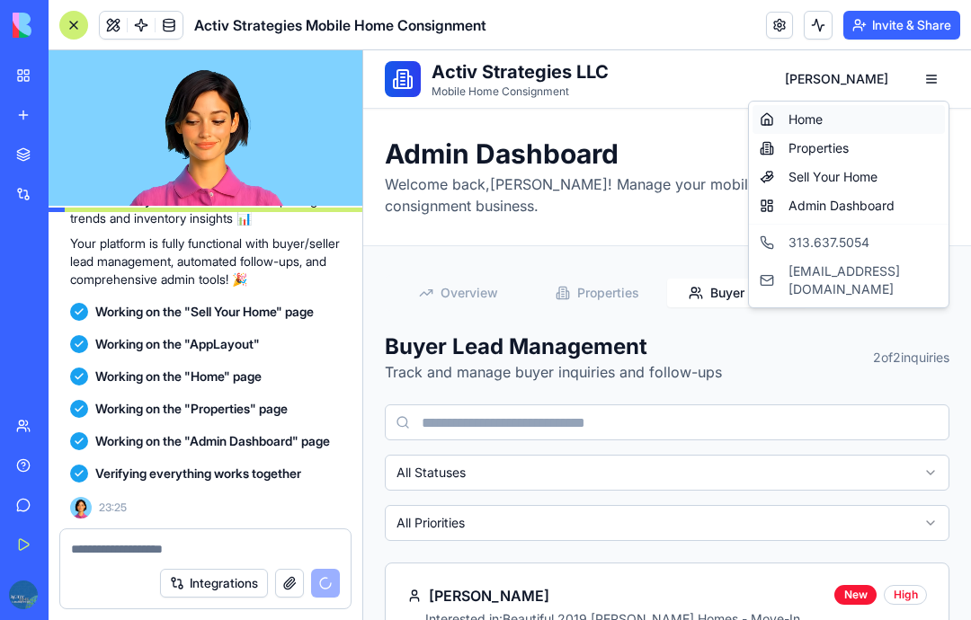
click at [824, 125] on link "Home" at bounding box center [849, 119] width 192 height 29
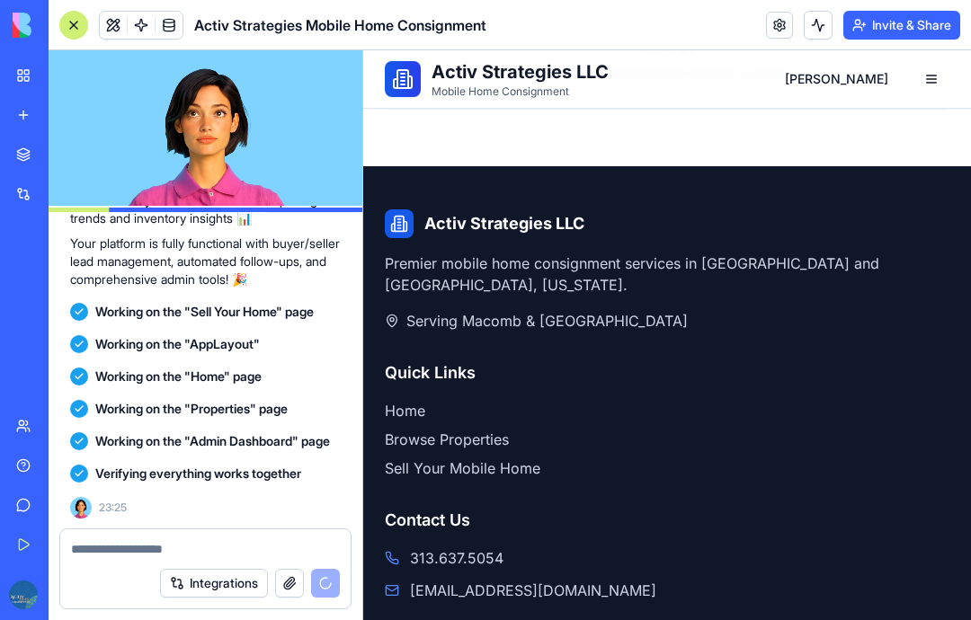
scroll to position [4973, 0]
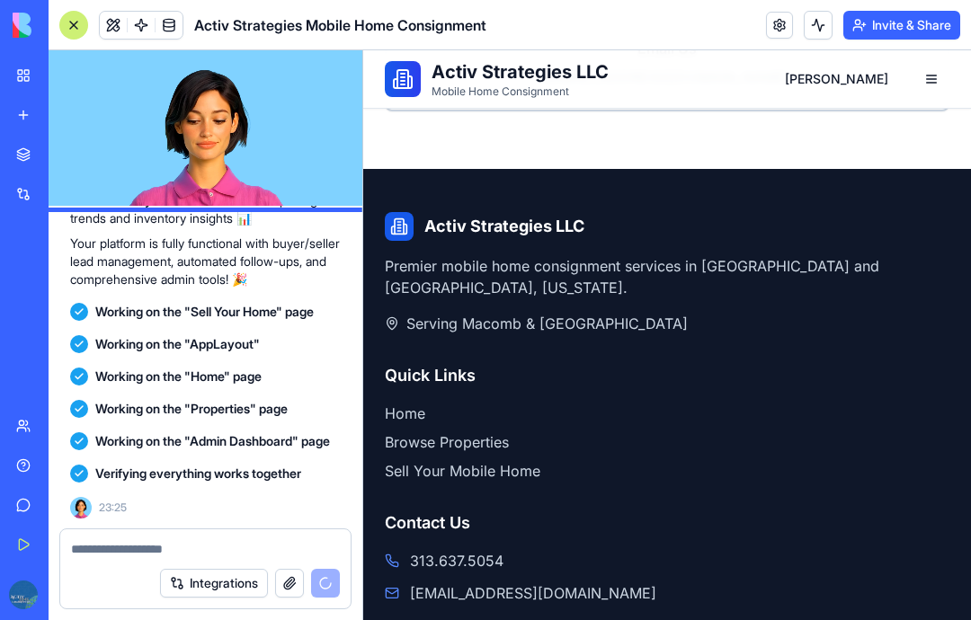
click at [530, 463] on link "Sell Your Mobile Home" at bounding box center [463, 471] width 156 height 18
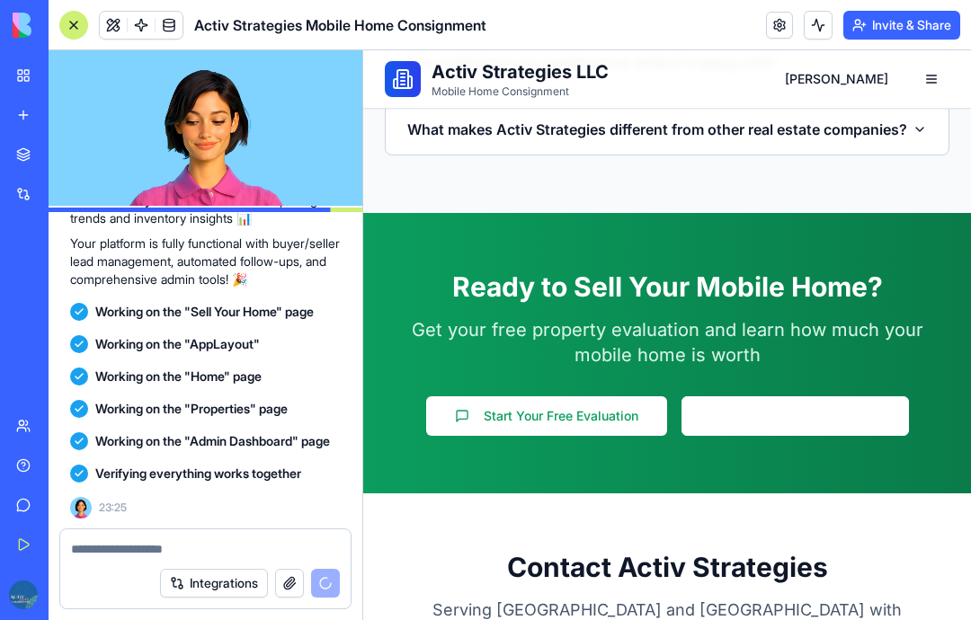
scroll to position [4272, 0]
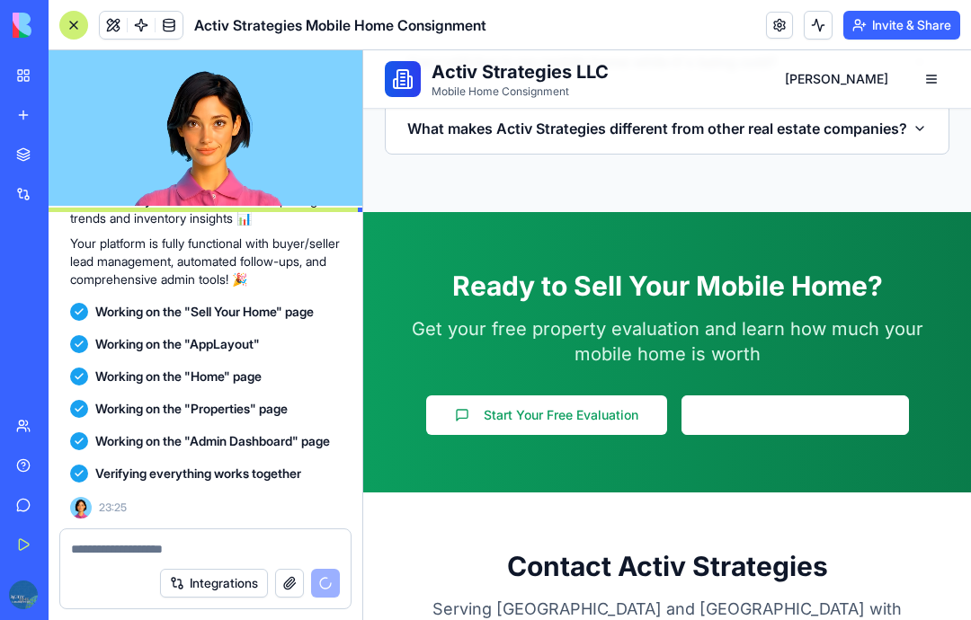
click at [631, 413] on button "Start Your Free Evaluation" at bounding box center [546, 416] width 241 height 40
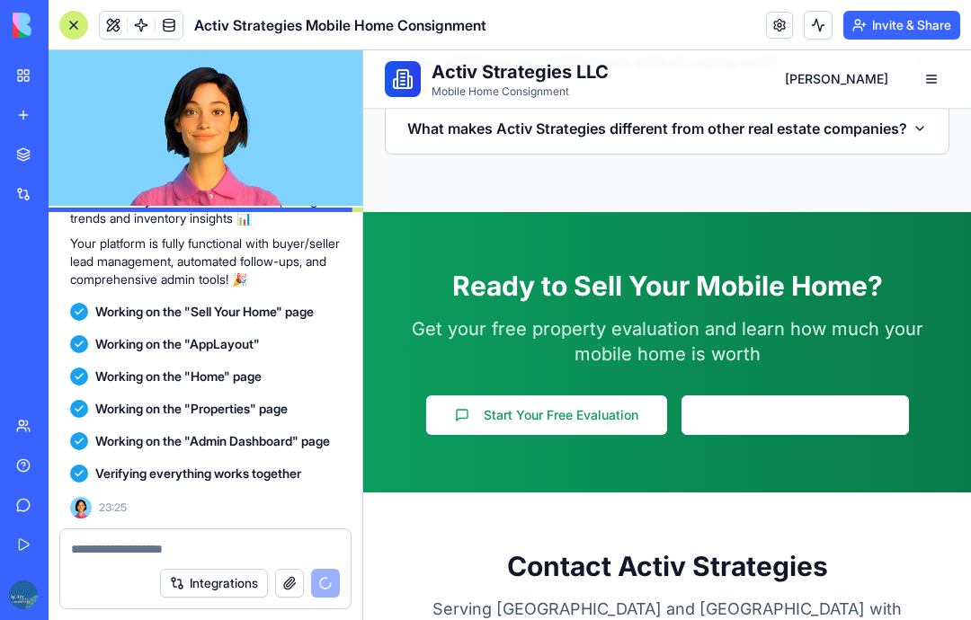
click at [601, 408] on button "Start Your Free Evaluation" at bounding box center [546, 416] width 241 height 40
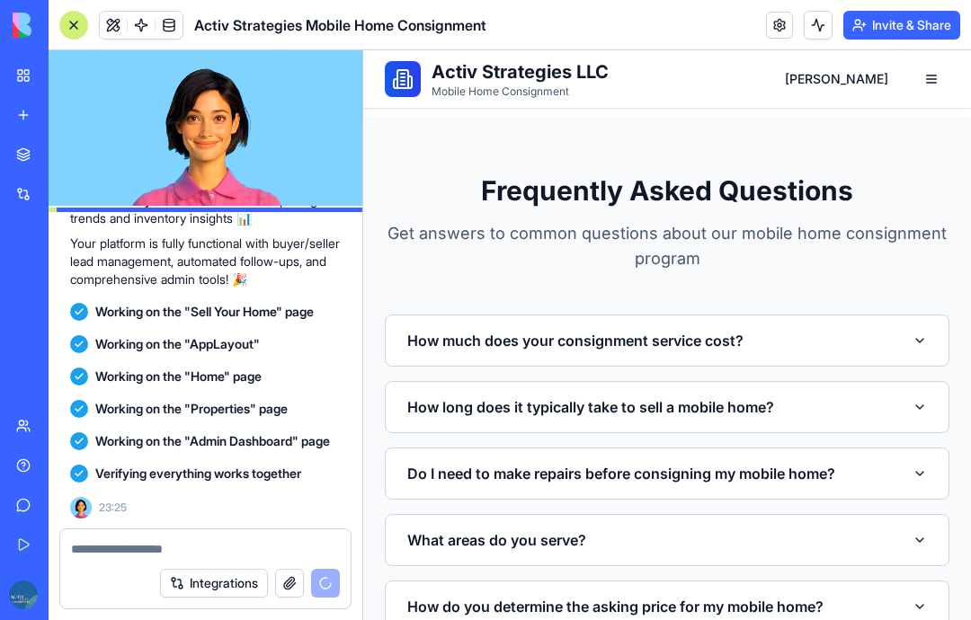
scroll to position [3621, 0]
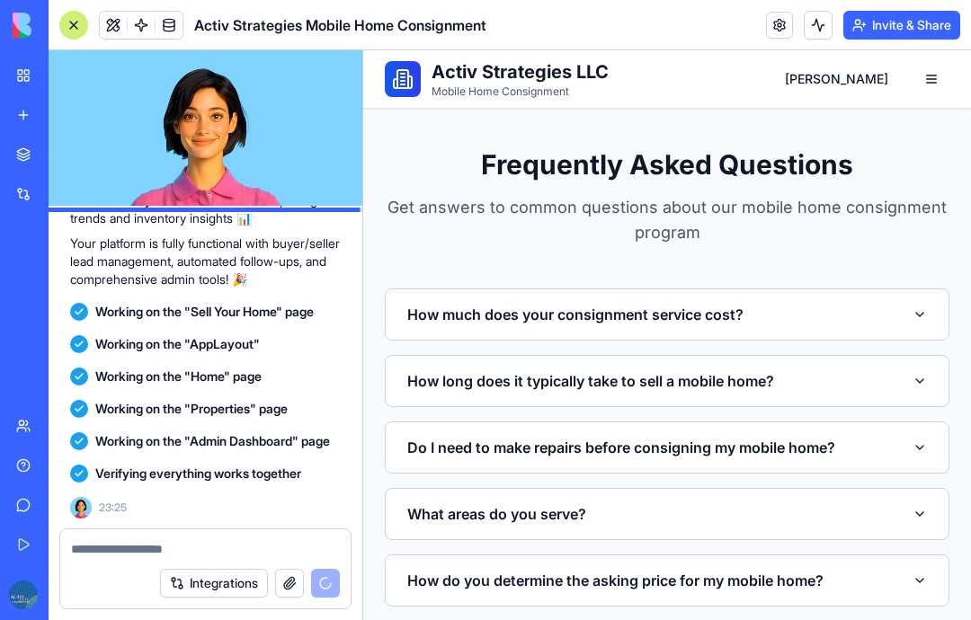
click at [921, 313] on icon "button" at bounding box center [920, 314] width 14 height 14
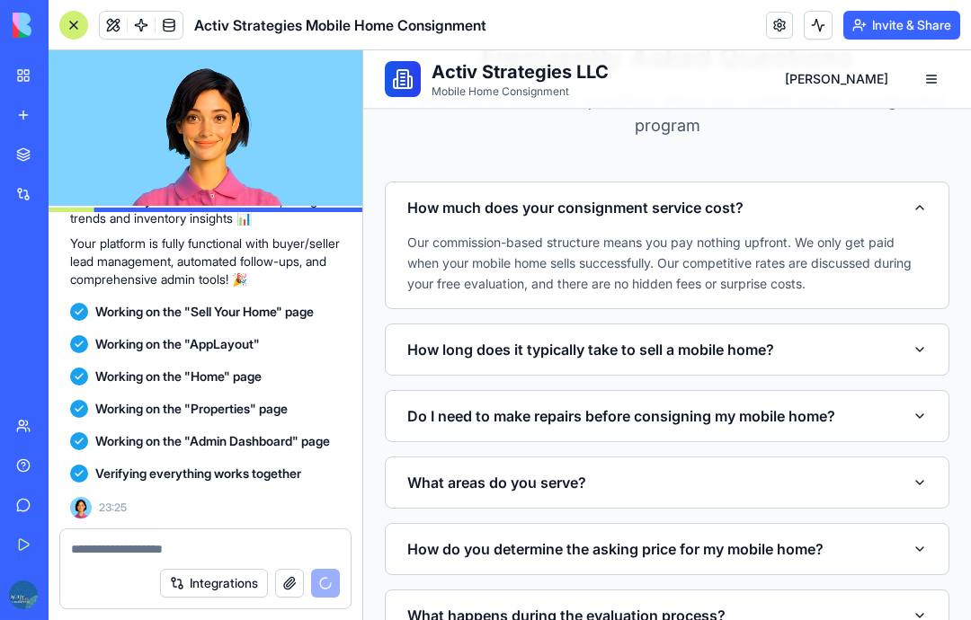
scroll to position [3740, 0]
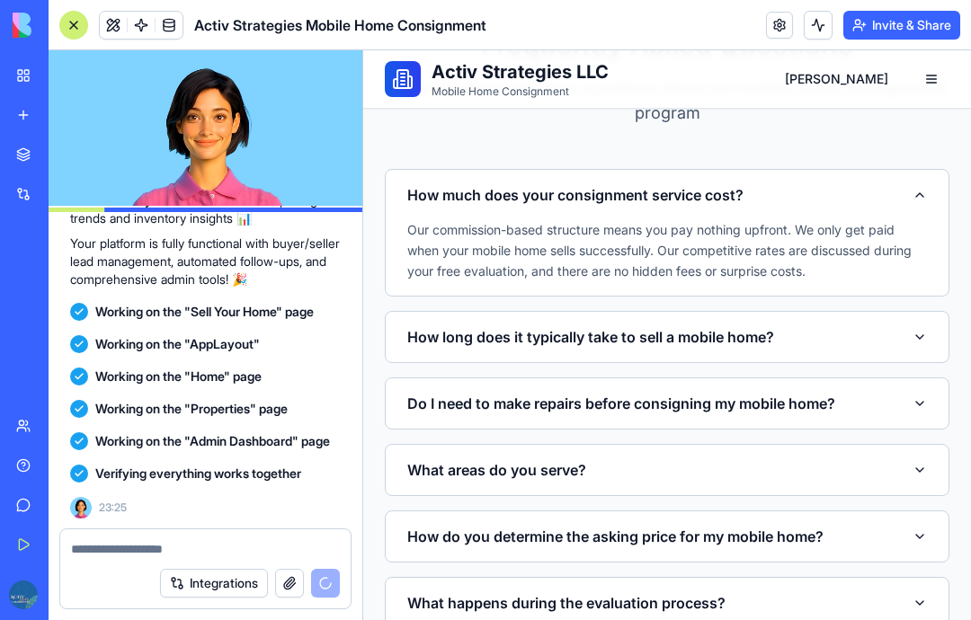
click at [896, 343] on button "How long does it typically take to sell a mobile home?" at bounding box center [667, 337] width 520 height 50
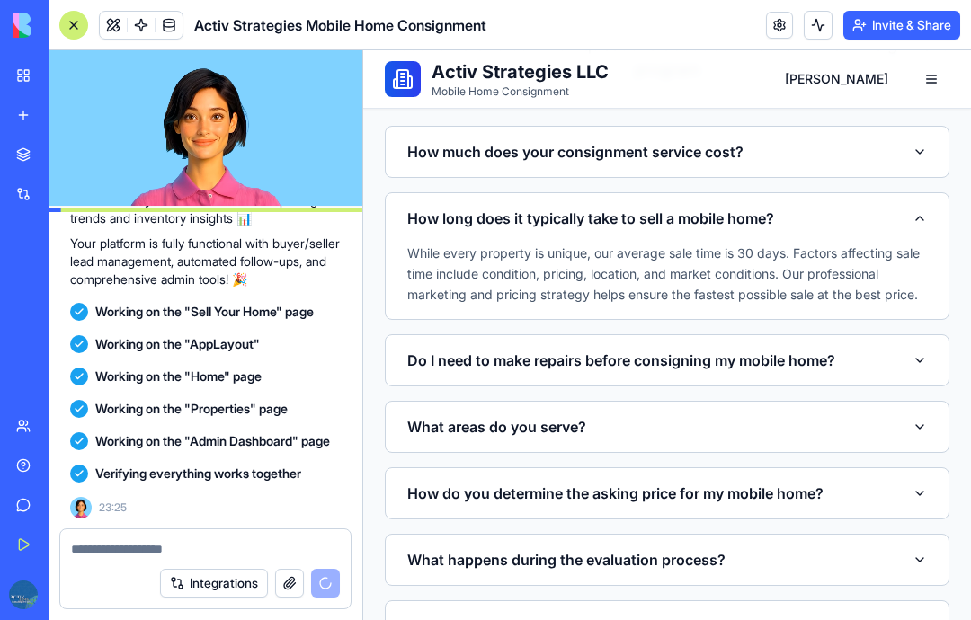
scroll to position [3802, 0]
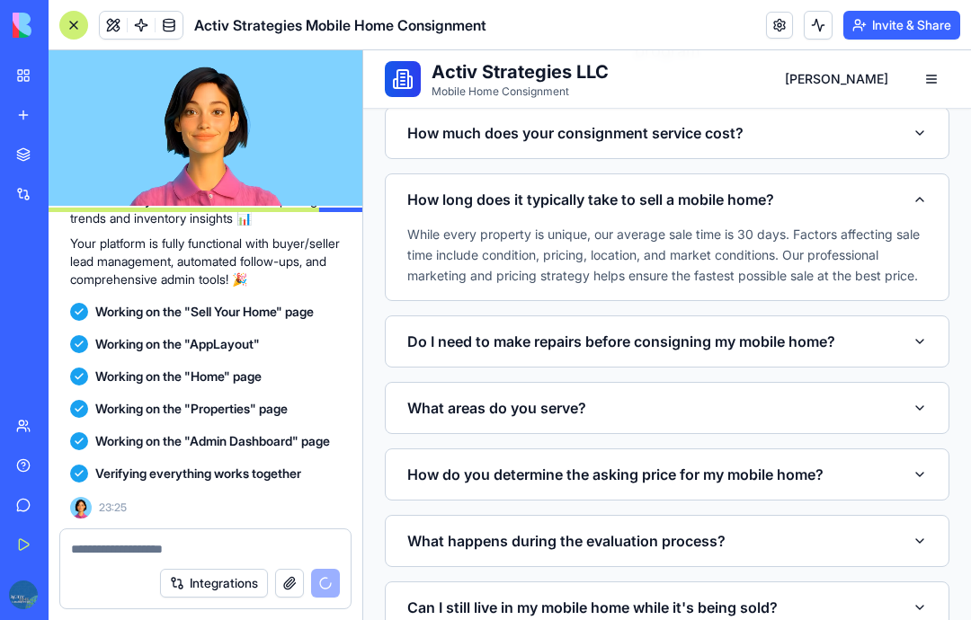
click at [925, 209] on button "How long does it typically take to sell a mobile home?" at bounding box center [667, 199] width 520 height 50
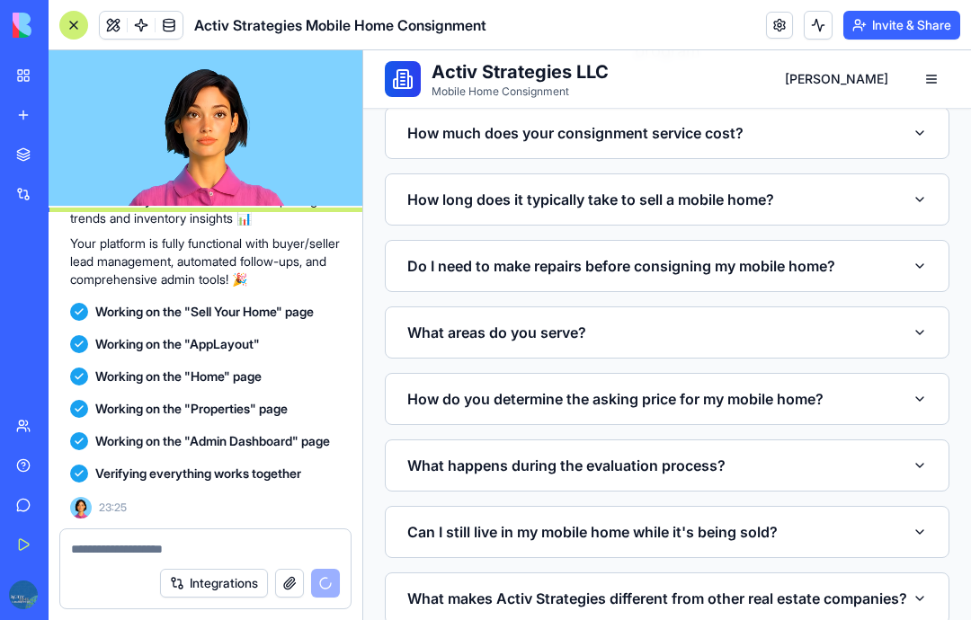
click at [926, 195] on icon "button" at bounding box center [920, 199] width 14 height 14
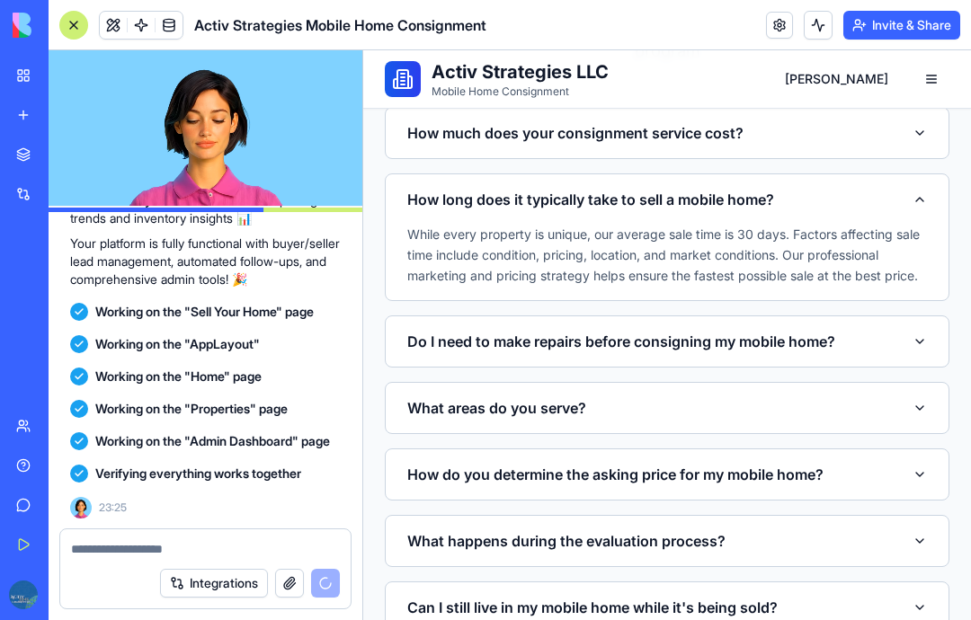
click at [919, 211] on button "How long does it typically take to sell a mobile home?" at bounding box center [667, 199] width 520 height 50
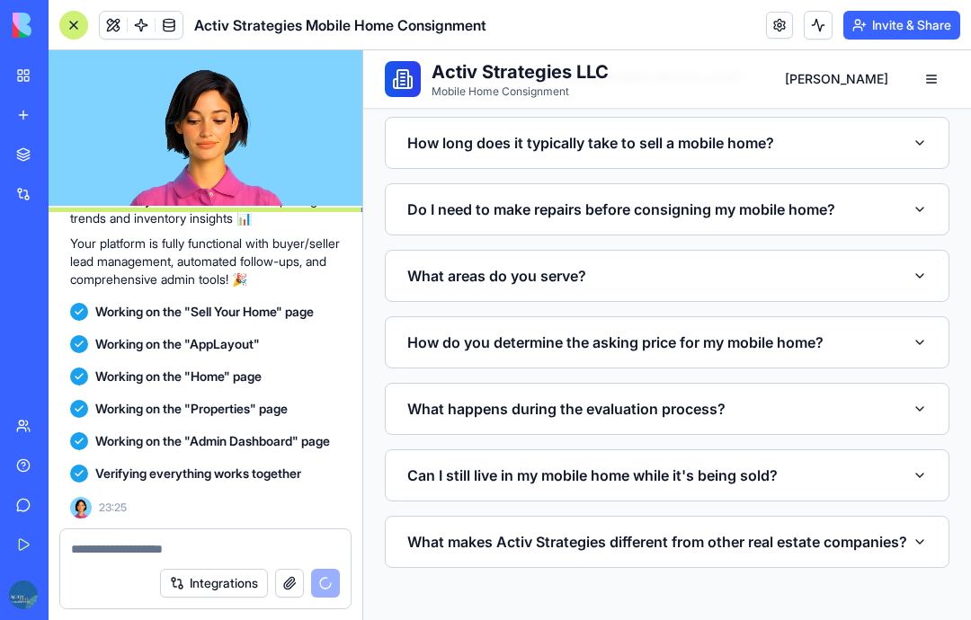
scroll to position [3861, 0]
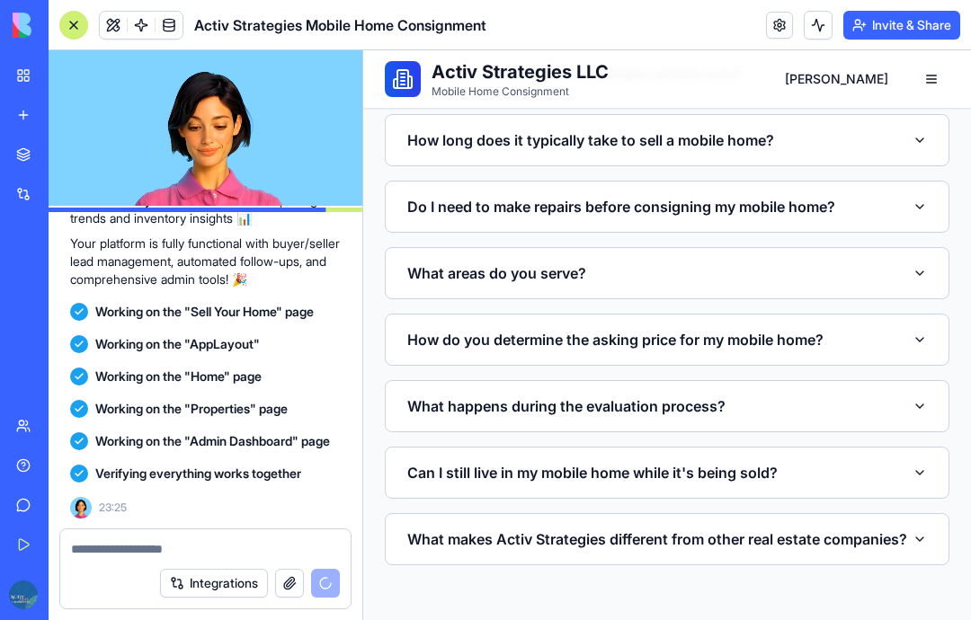
click at [925, 211] on icon "button" at bounding box center [920, 207] width 14 height 14
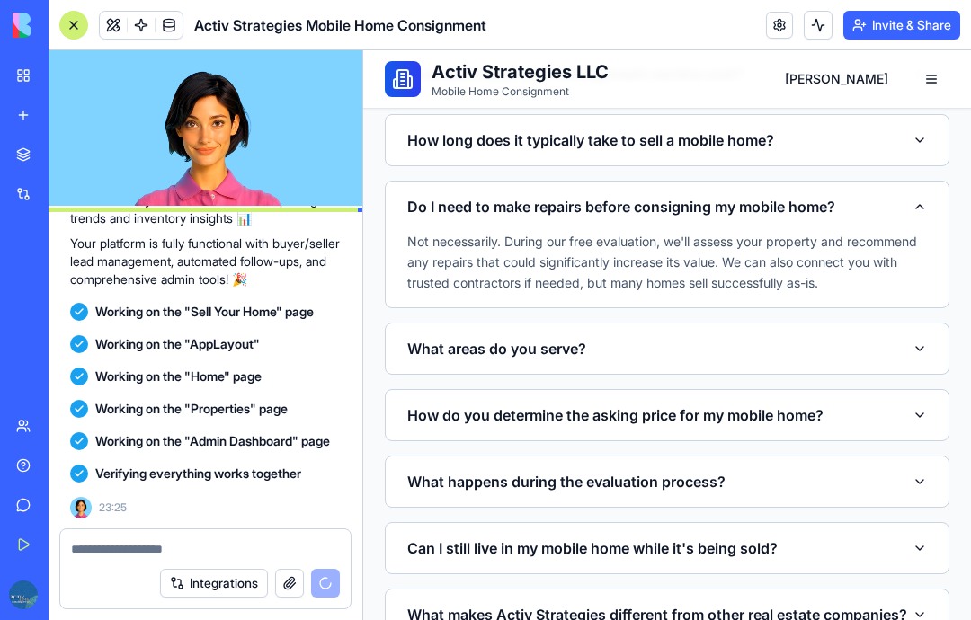
click at [913, 218] on button "Do I need to make repairs before consigning my mobile home?" at bounding box center [667, 207] width 520 height 50
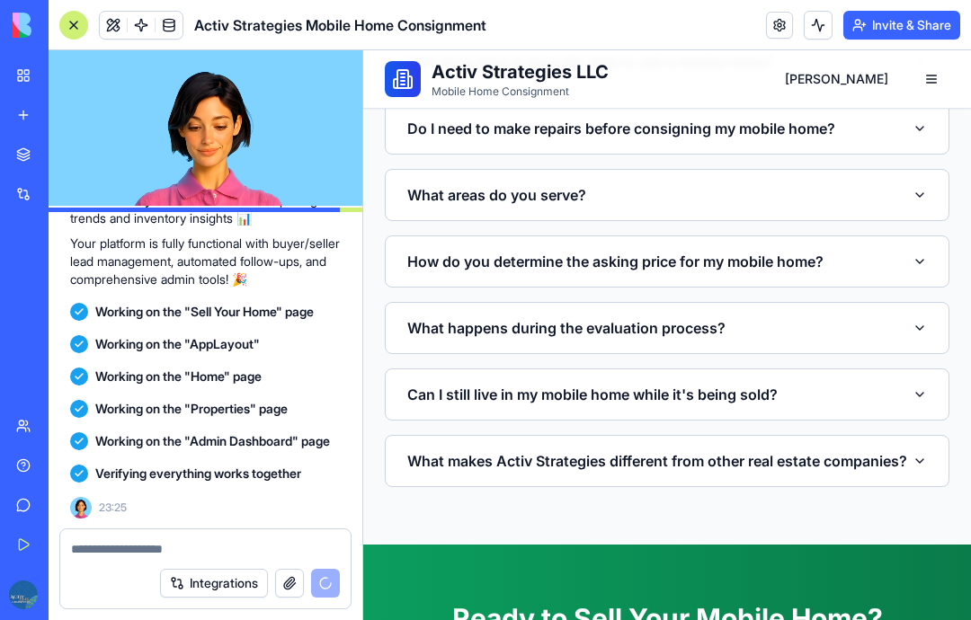
scroll to position [3941, 0]
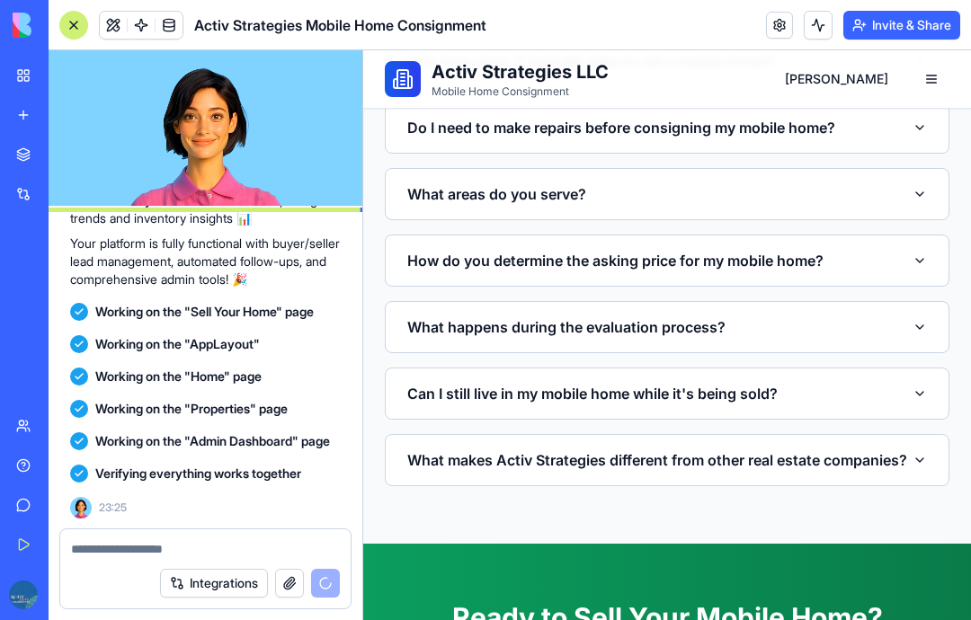
click at [923, 203] on button "What areas do you serve?" at bounding box center [667, 194] width 520 height 50
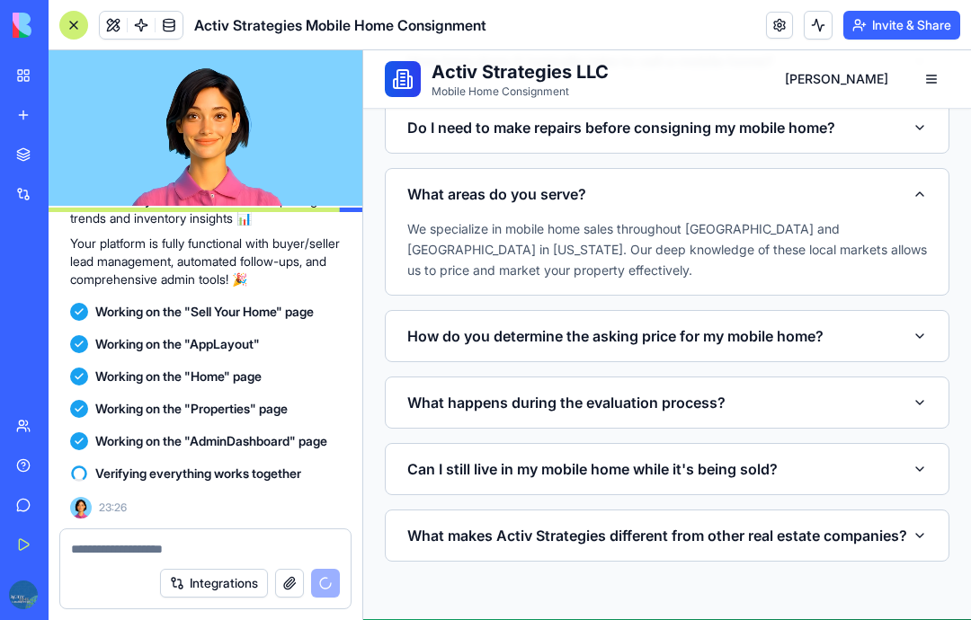
click at [921, 206] on button "What areas do you serve?" at bounding box center [667, 194] width 520 height 50
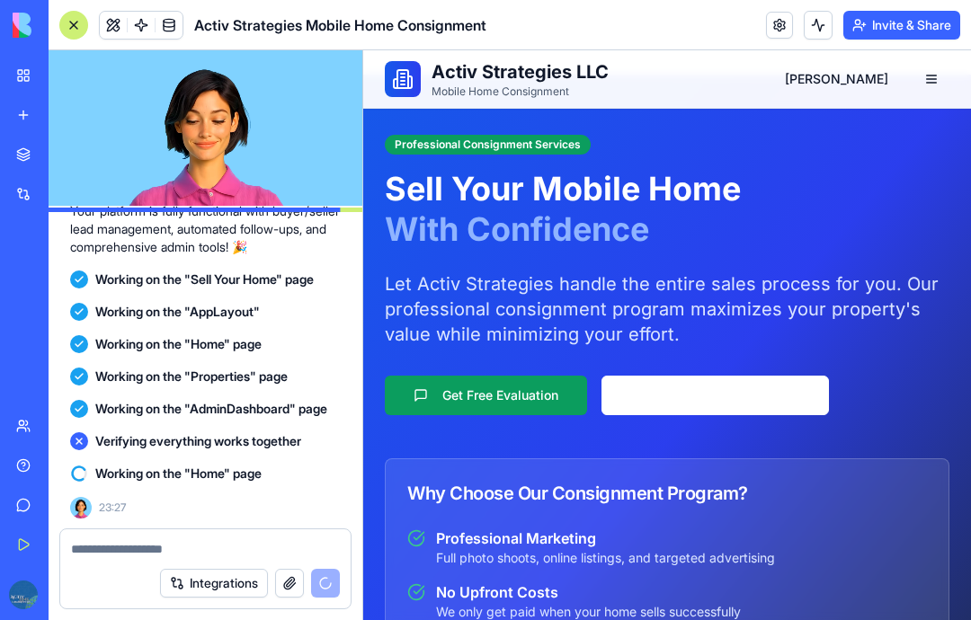
scroll to position [36, 0]
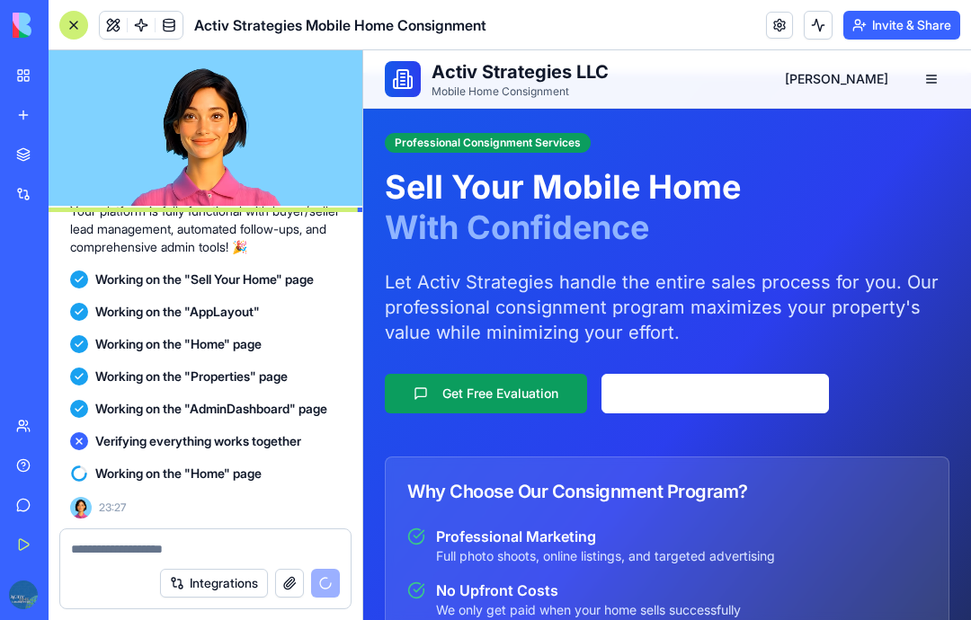
click at [517, 393] on button "Get Free Evaluation" at bounding box center [486, 394] width 202 height 40
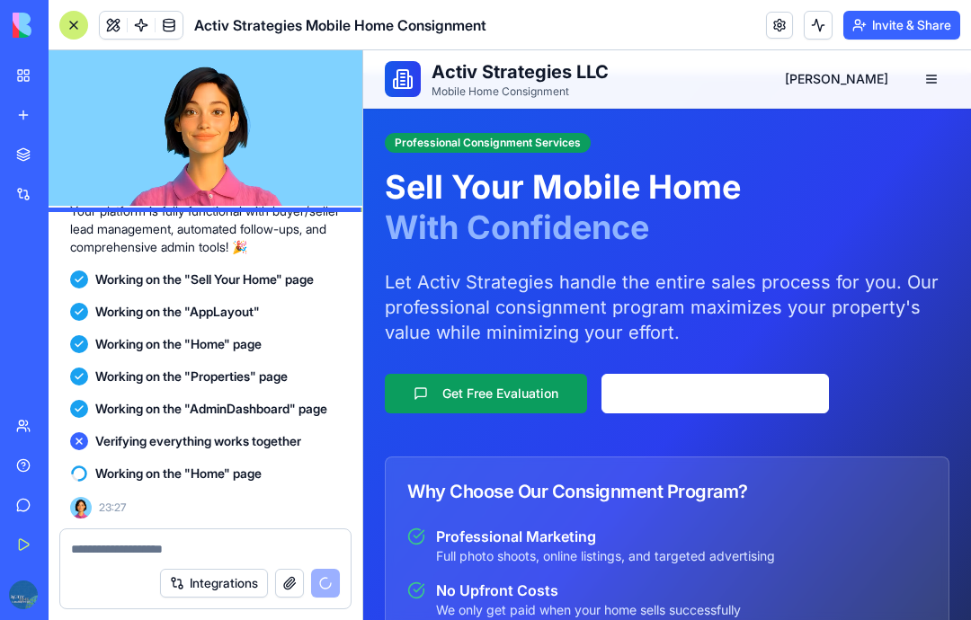
click at [524, 382] on button "Get Free Evaluation" at bounding box center [486, 394] width 202 height 40
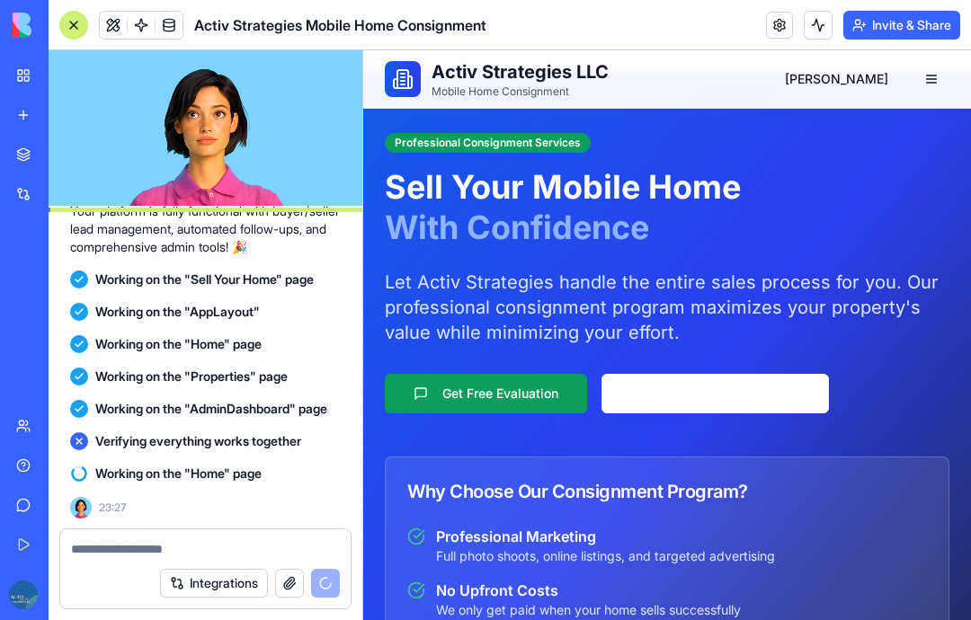
click at [511, 397] on button "Get Free Evaluation" at bounding box center [486, 394] width 202 height 40
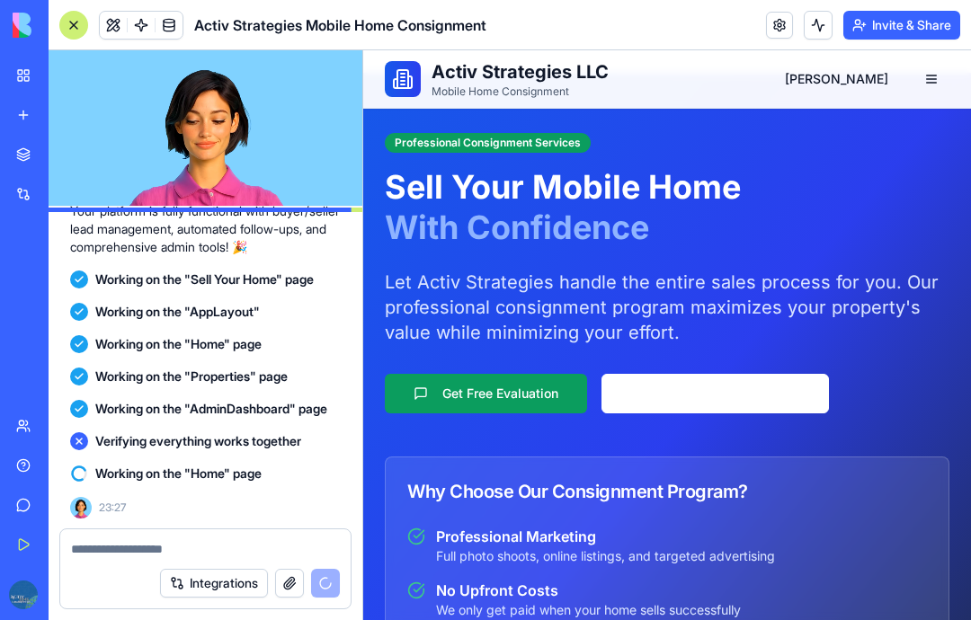
click at [511, 396] on button "Get Free Evaluation" at bounding box center [486, 394] width 202 height 40
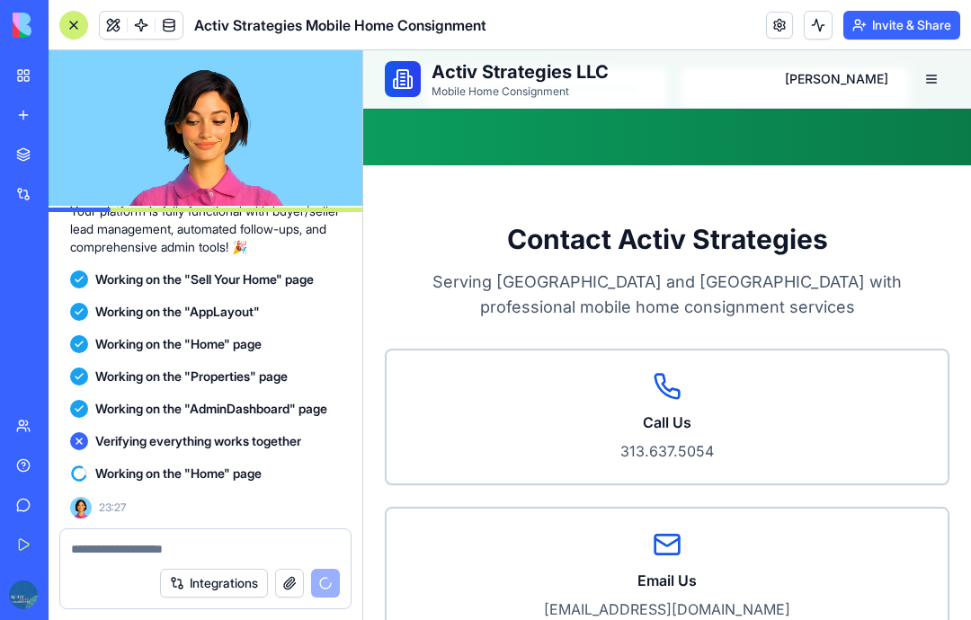
scroll to position [4508, 0]
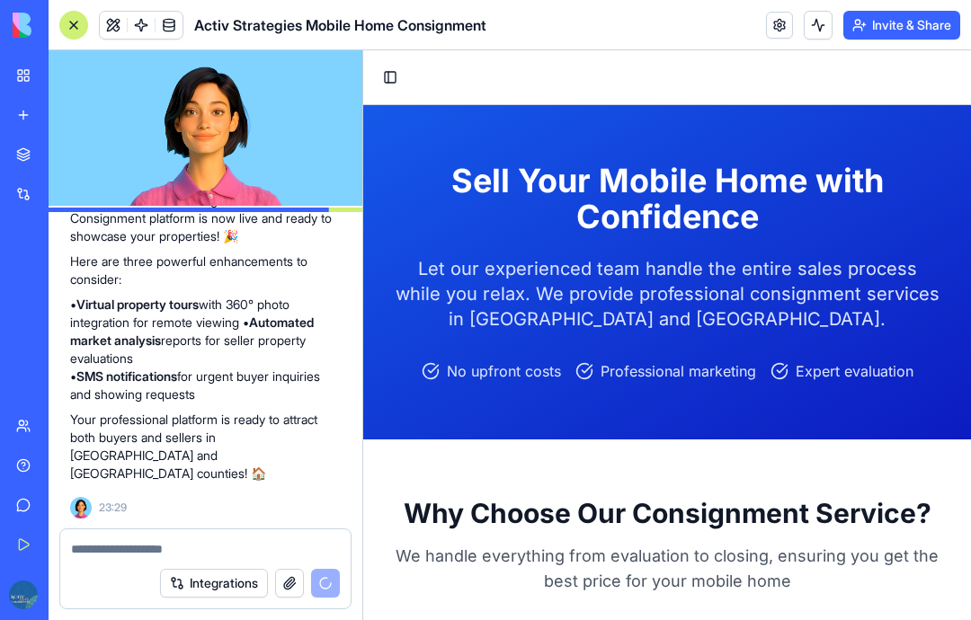
scroll to position [0, 0]
click at [913, 13] on button "Invite & Share" at bounding box center [901, 25] width 117 height 29
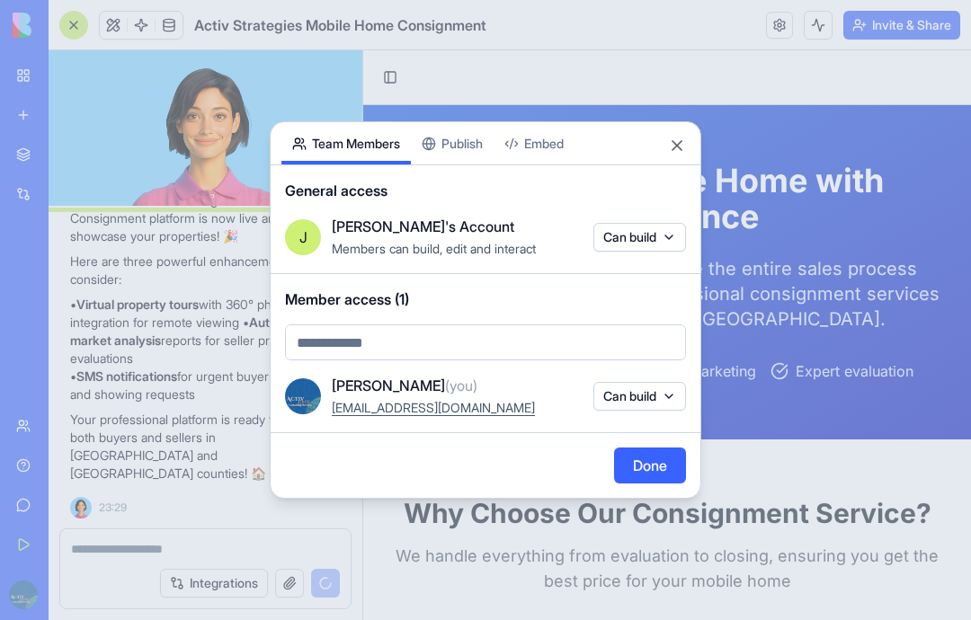
click at [558, 138] on button "Embed" at bounding box center [534, 143] width 81 height 42
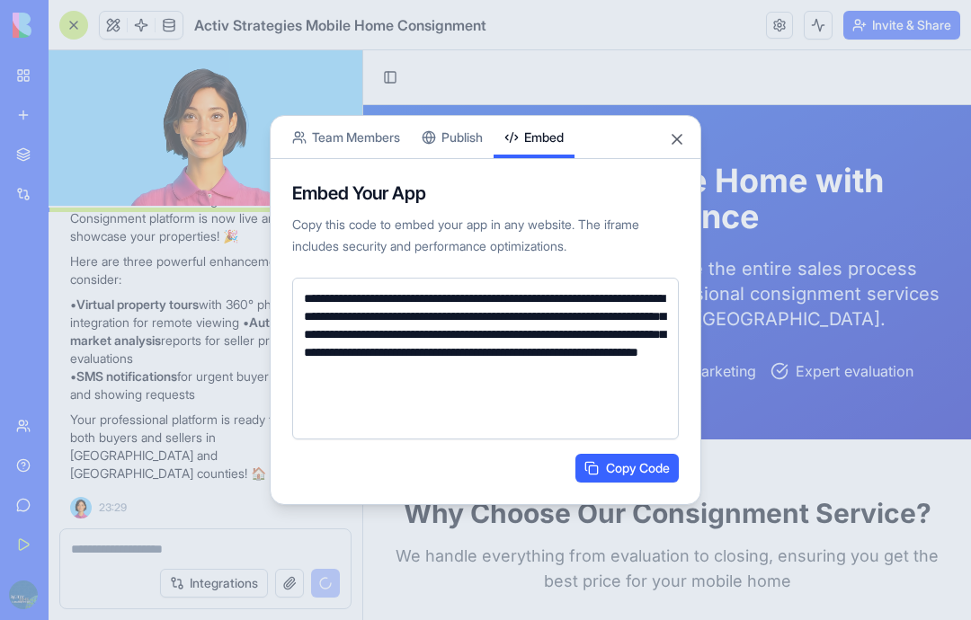
scroll to position [23, 0]
click at [462, 137] on button "Publish" at bounding box center [452, 137] width 83 height 42
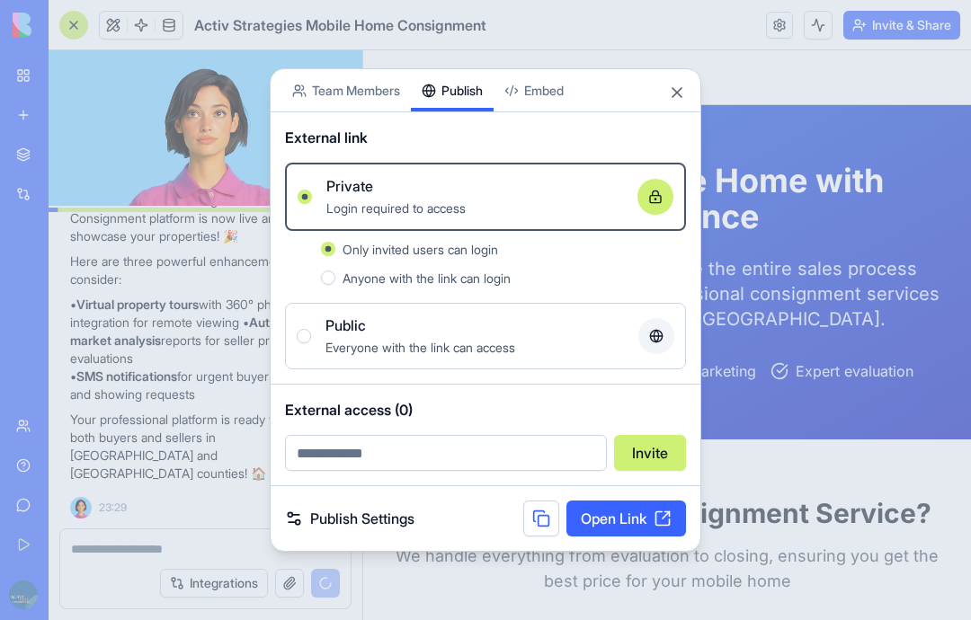
click at [628, 527] on link "Open Link" at bounding box center [626, 519] width 120 height 36
click at [678, 101] on button "Close" at bounding box center [677, 93] width 18 height 18
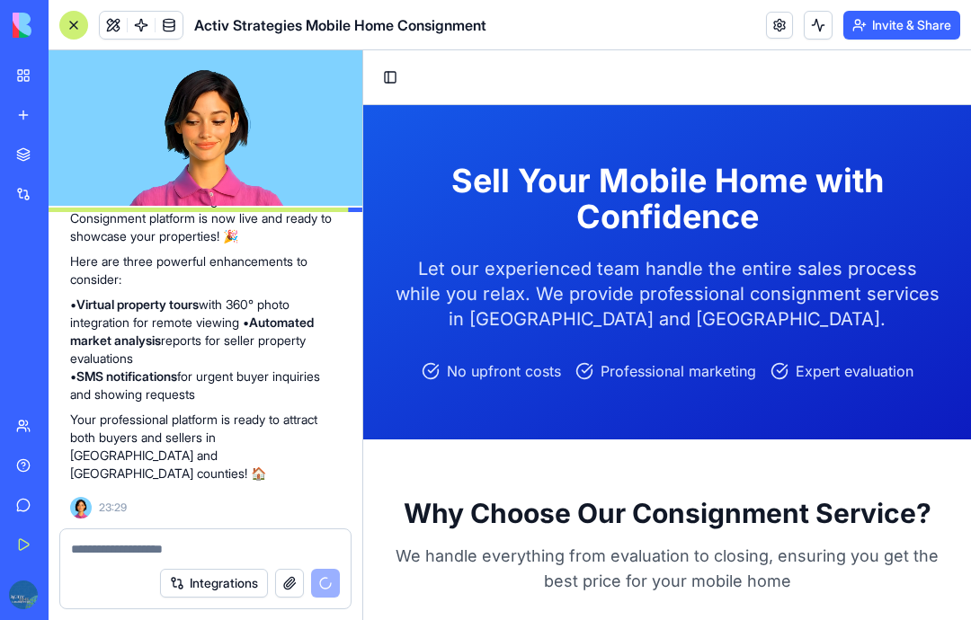
scroll to position [7351, 0]
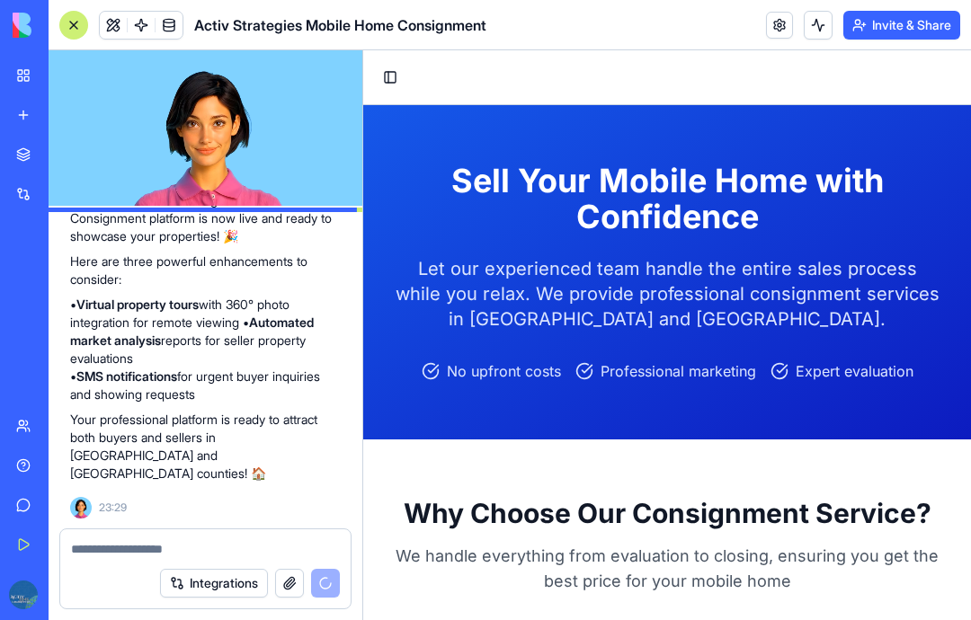
click at [295, 185] on video at bounding box center [206, 128] width 314 height 156
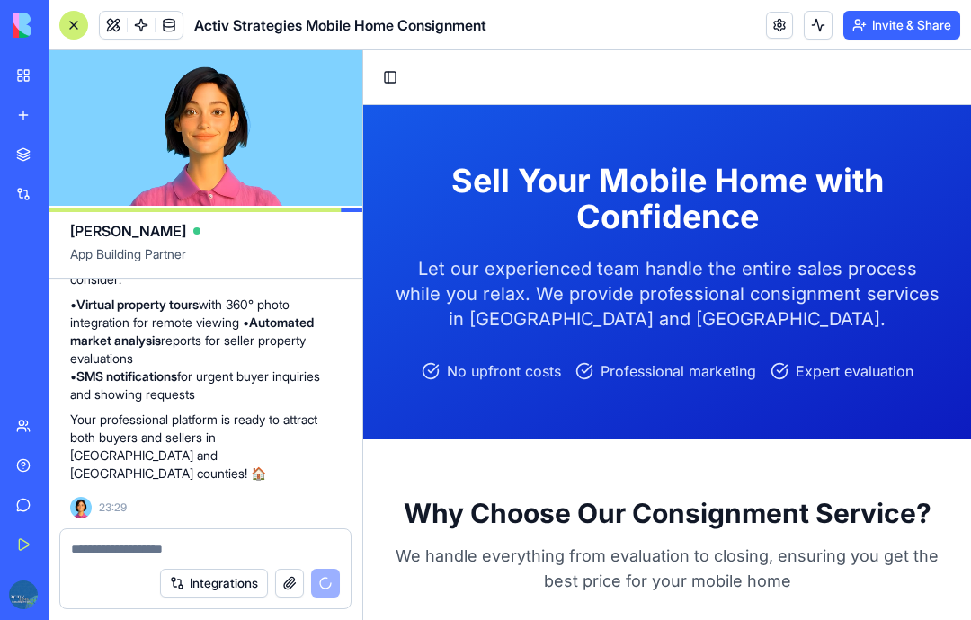
click at [283, 177] on video at bounding box center [206, 128] width 314 height 156
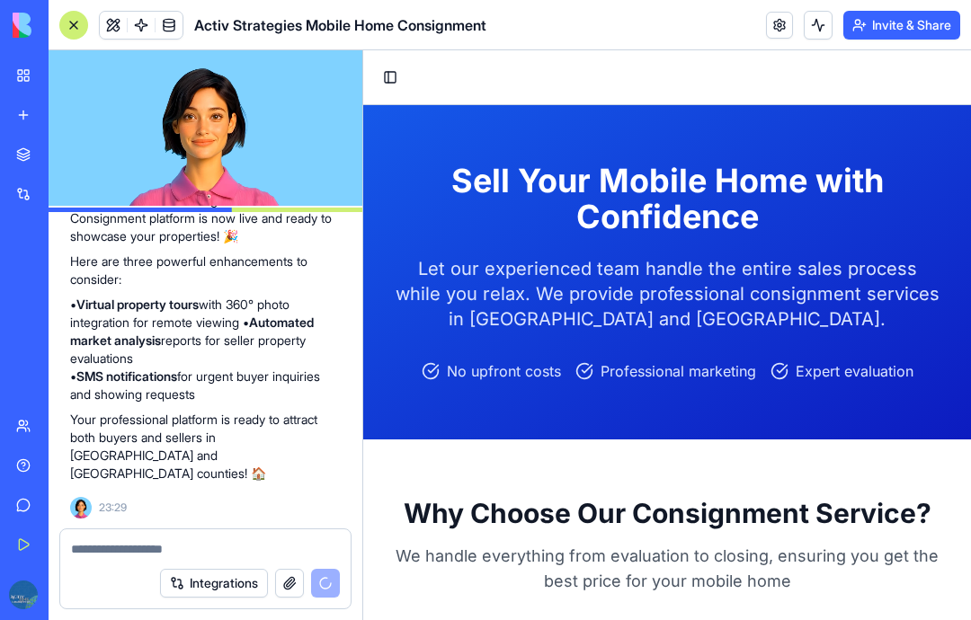
click at [263, 347] on strong "Automated market analysis" at bounding box center [192, 331] width 244 height 33
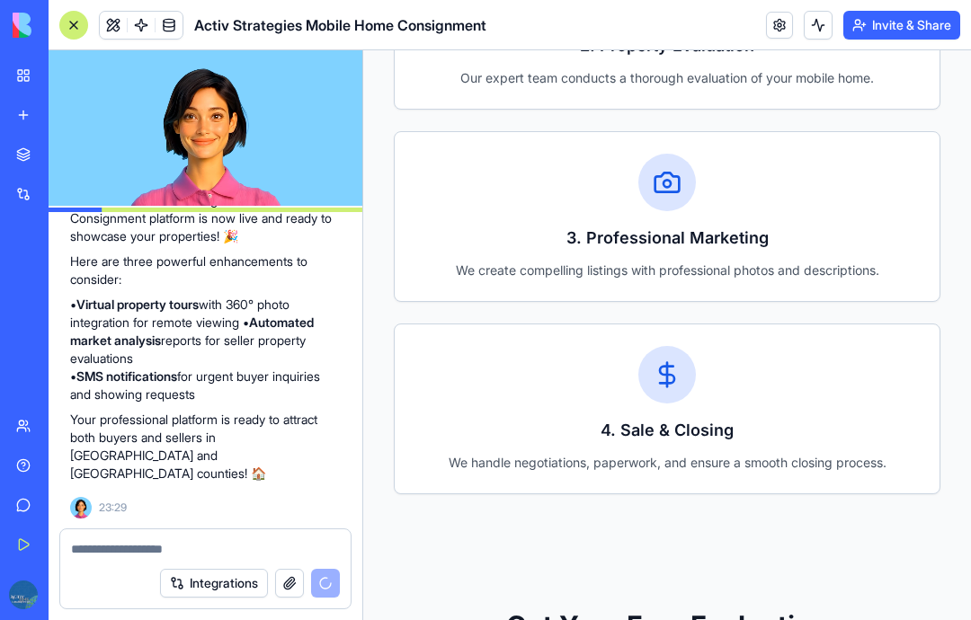
scroll to position [1658, 0]
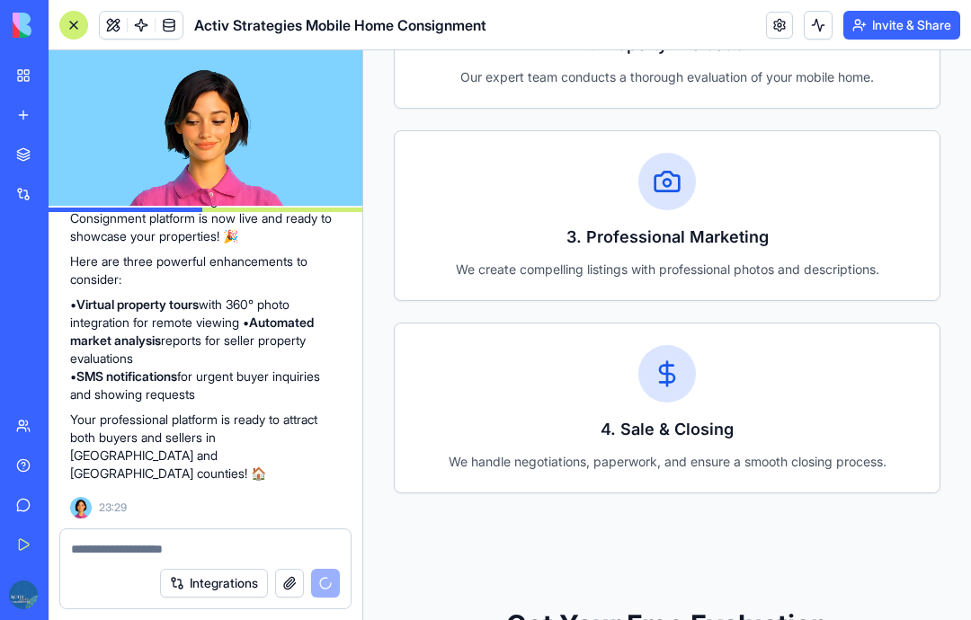
click at [853, 234] on h3 "3. Professional Marketing" at bounding box center [667, 237] width 502 height 25
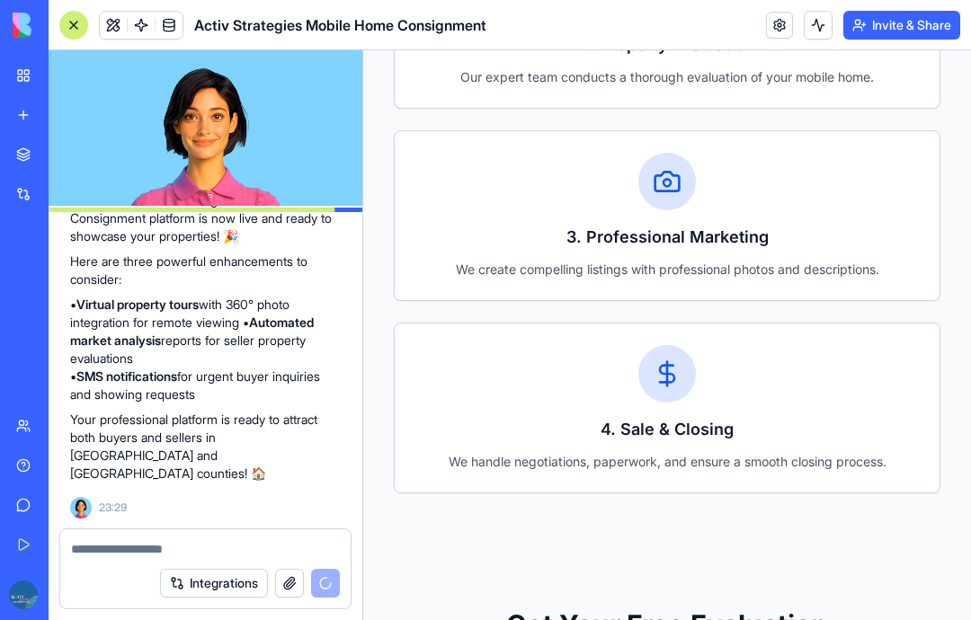
click at [853, 220] on div "3. Professional Marketing We create compelling listings with professional photo…" at bounding box center [667, 215] width 545 height 169
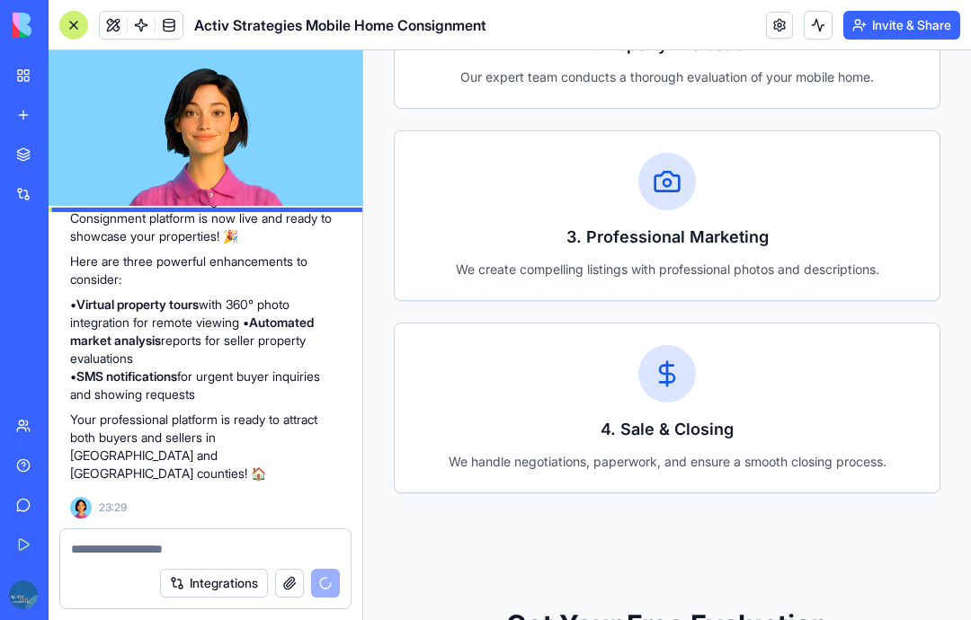
click at [848, 361] on div "4. Sale & Closing We handle negotiations, paperwork, and ensure a smooth closin…" at bounding box center [667, 408] width 545 height 169
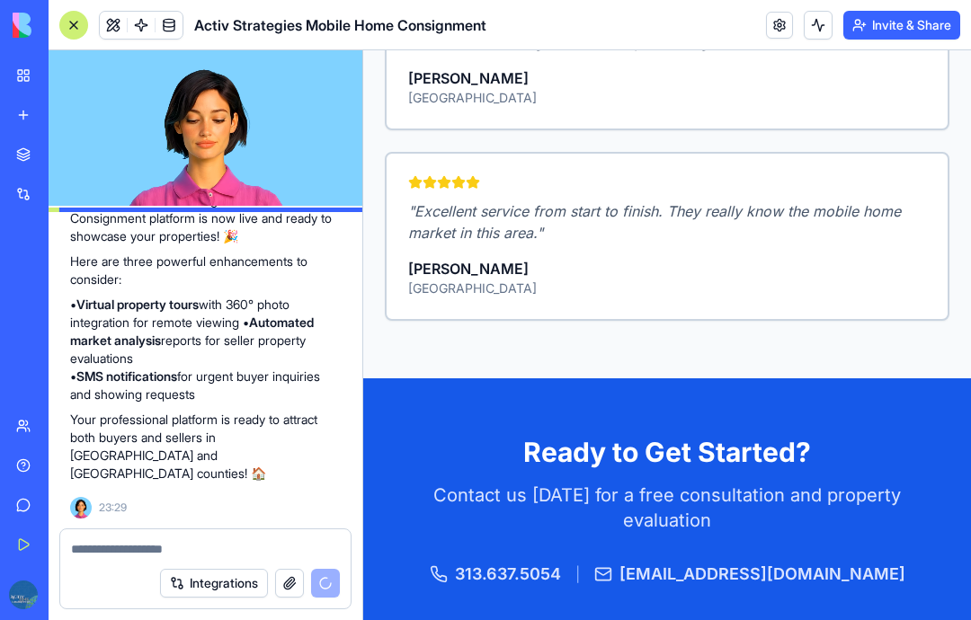
scroll to position [3924, 0]
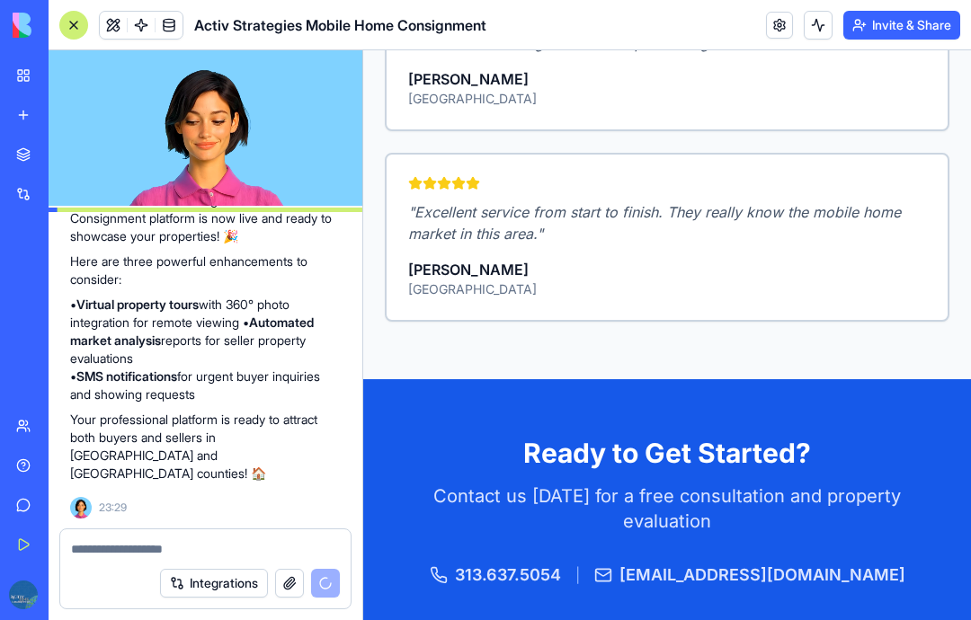
click at [180, 547] on textarea at bounding box center [205, 549] width 269 height 18
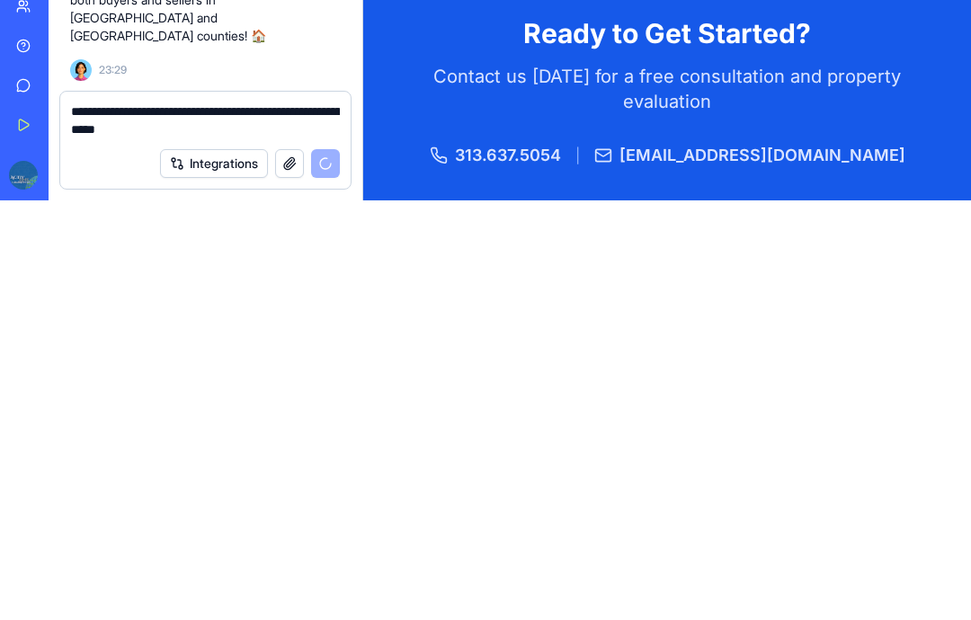
type textarea "**********"
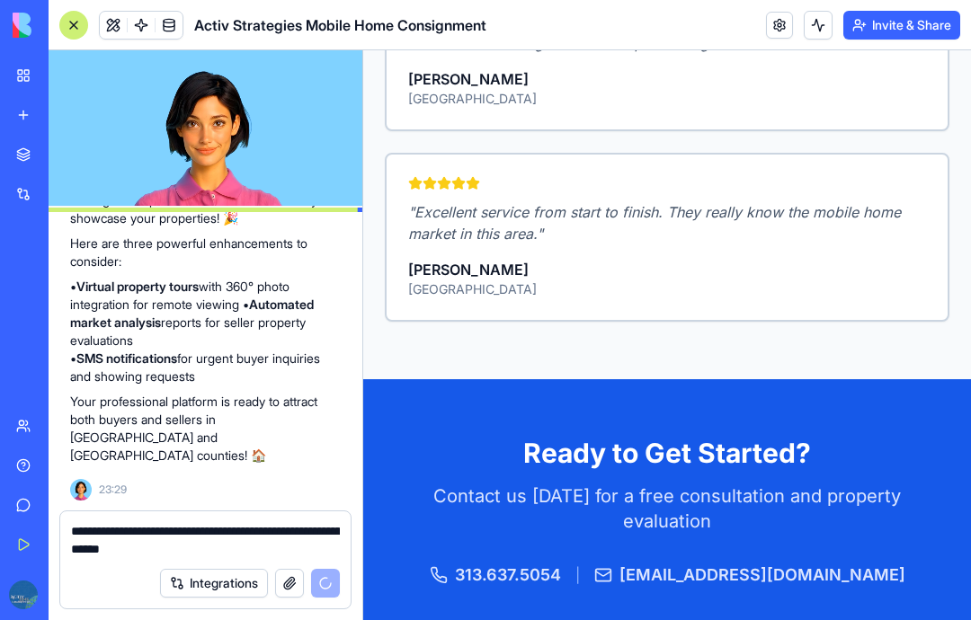
scroll to position [7369, 0]
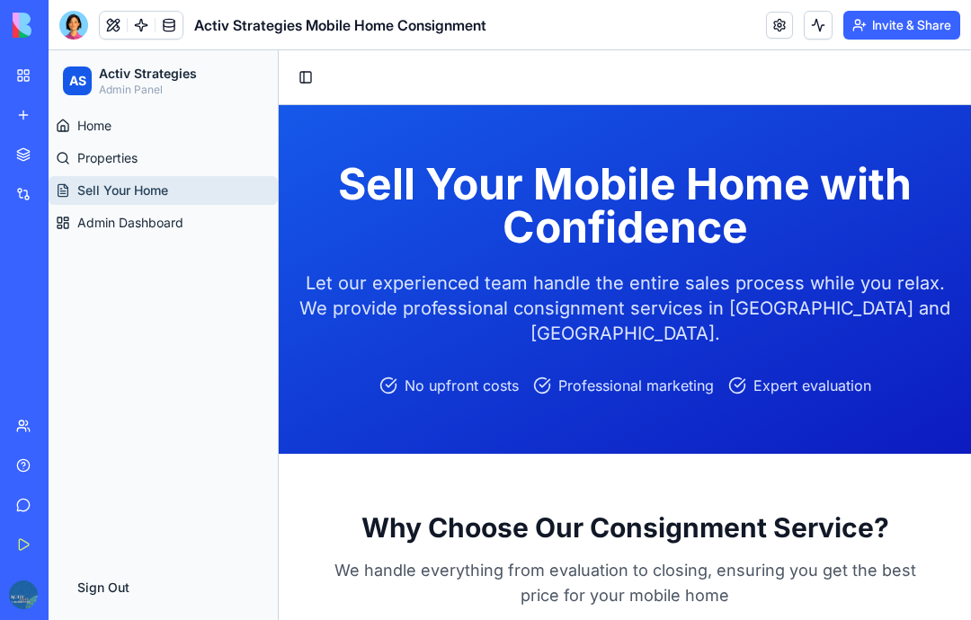
click at [121, 581] on button "Sign Out" at bounding box center [163, 588] width 200 height 36
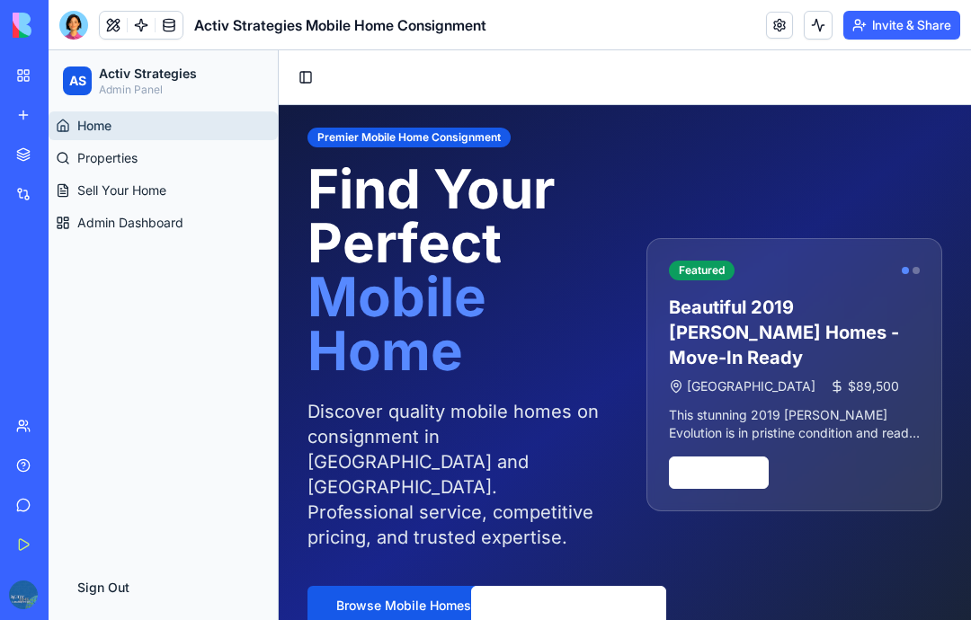
click at [112, 586] on button "Sign Out" at bounding box center [163, 588] width 200 height 36
click at [120, 590] on button "Sign Out" at bounding box center [163, 588] width 200 height 36
click at [307, 75] on button "Toggle Sidebar" at bounding box center [305, 77] width 25 height 25
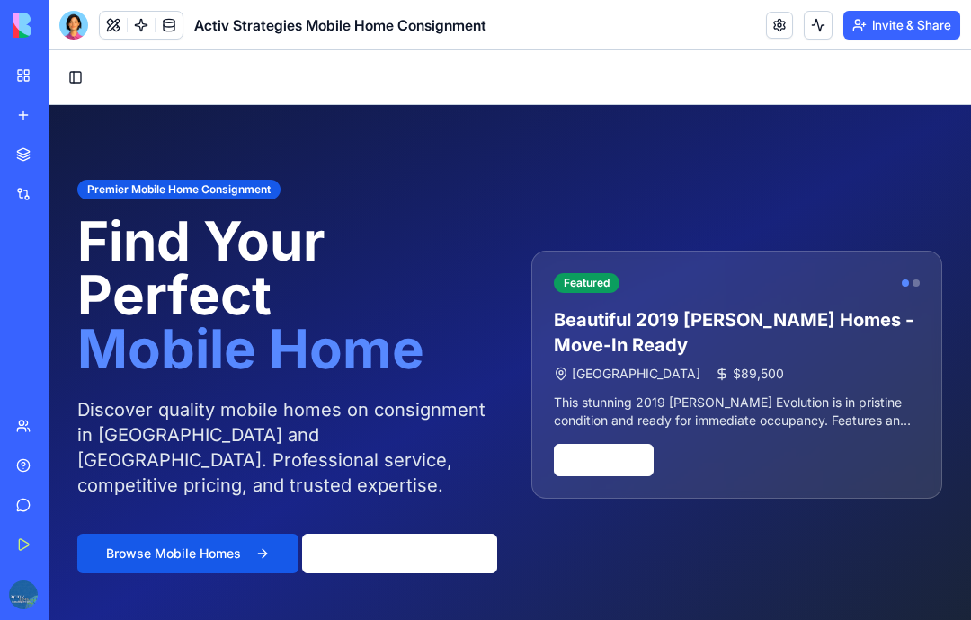
click at [69, 82] on button "Toggle Sidebar" at bounding box center [75, 77] width 25 height 25
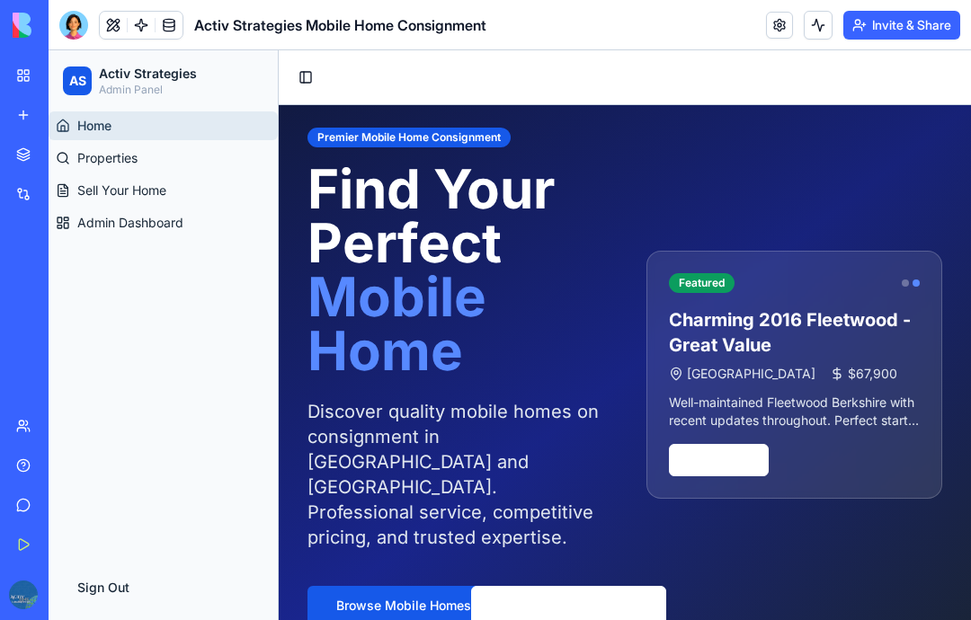
click at [19, 70] on link "My Workspace" at bounding box center [41, 76] width 72 height 36
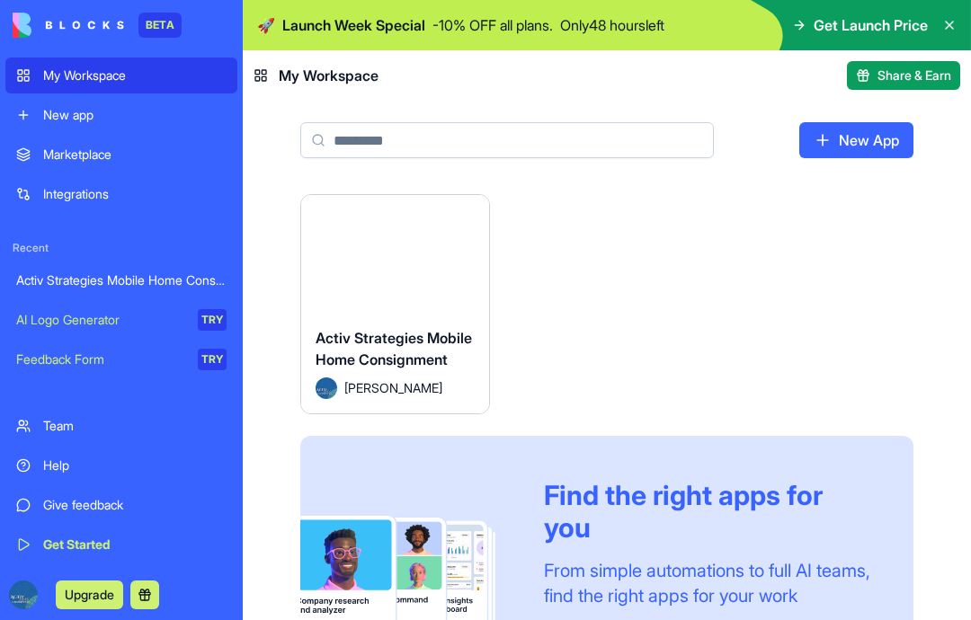
click at [402, 351] on span "Activ Strategies Mobile Home Consignment" at bounding box center [394, 349] width 156 height 40
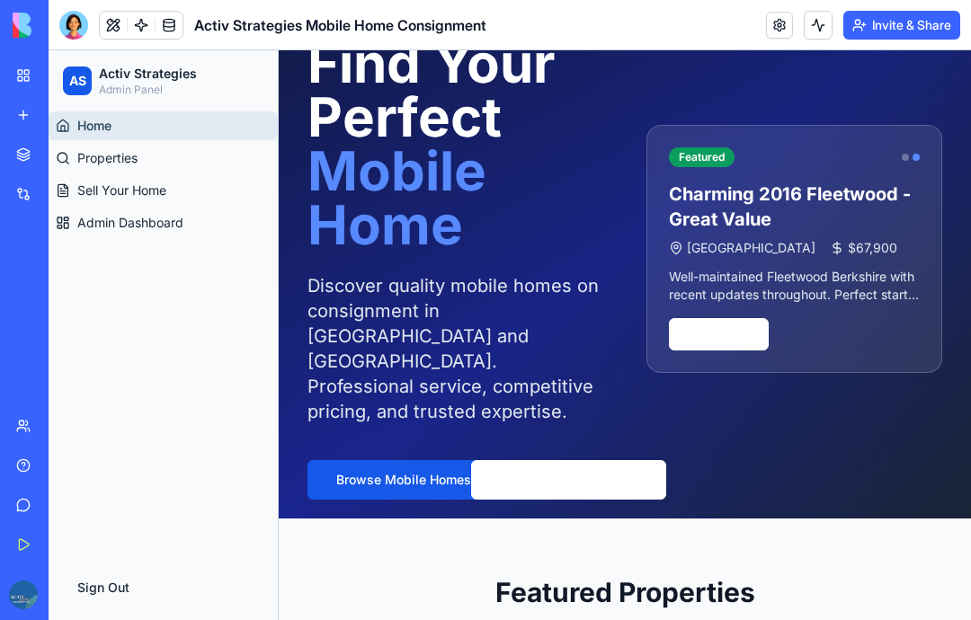
click at [904, 33] on button "Invite & Share" at bounding box center [901, 25] width 117 height 29
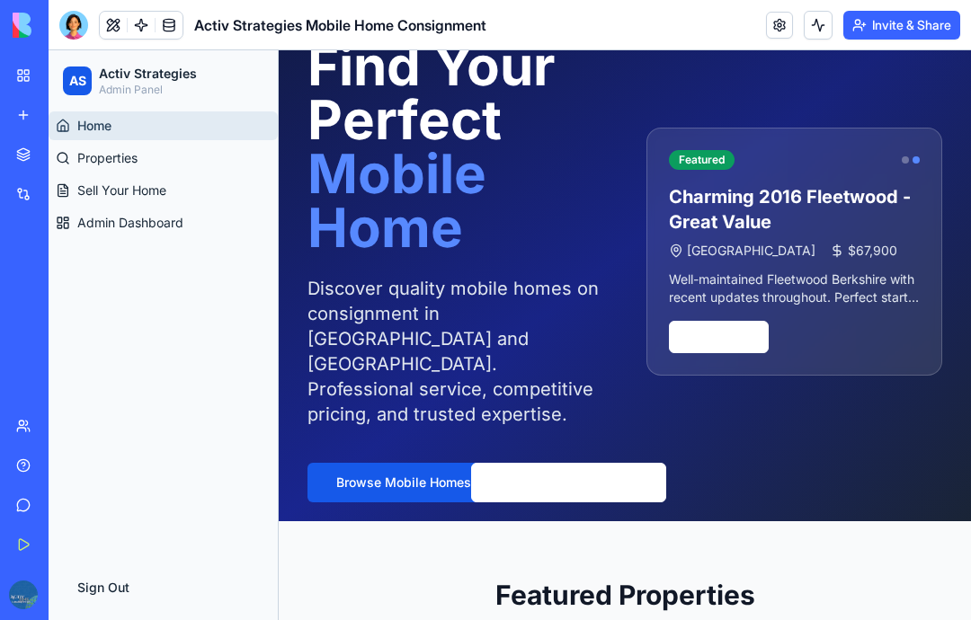
scroll to position [121, 0]
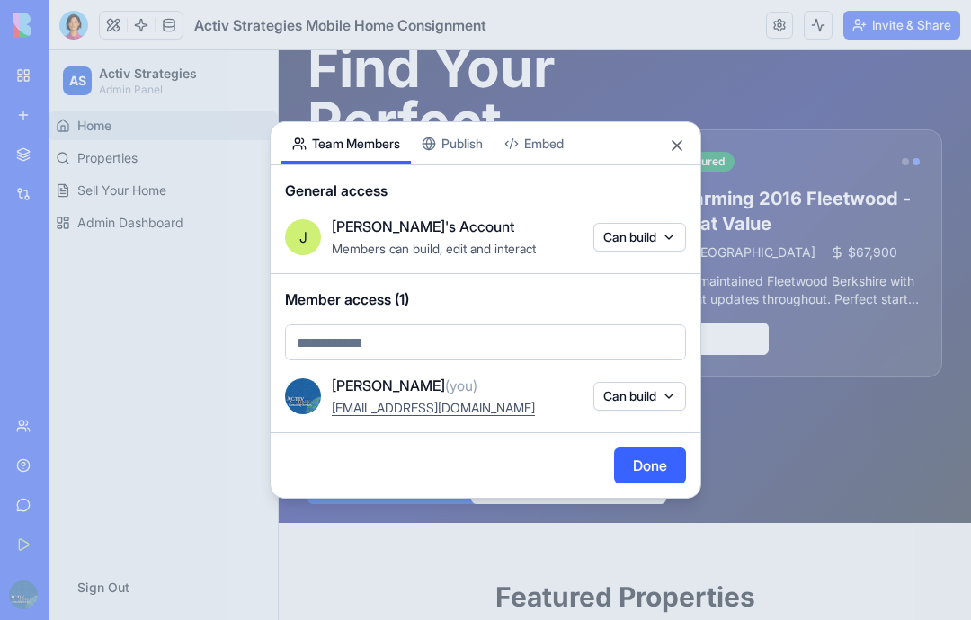
click at [485, 132] on button "Publish" at bounding box center [452, 143] width 83 height 42
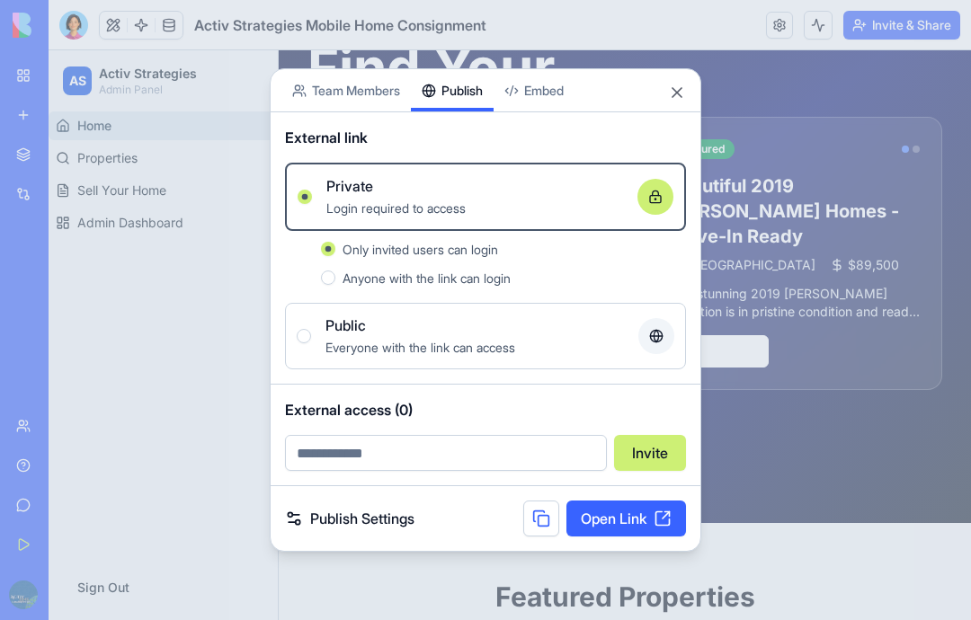
click at [672, 93] on button "Close" at bounding box center [677, 93] width 18 height 18
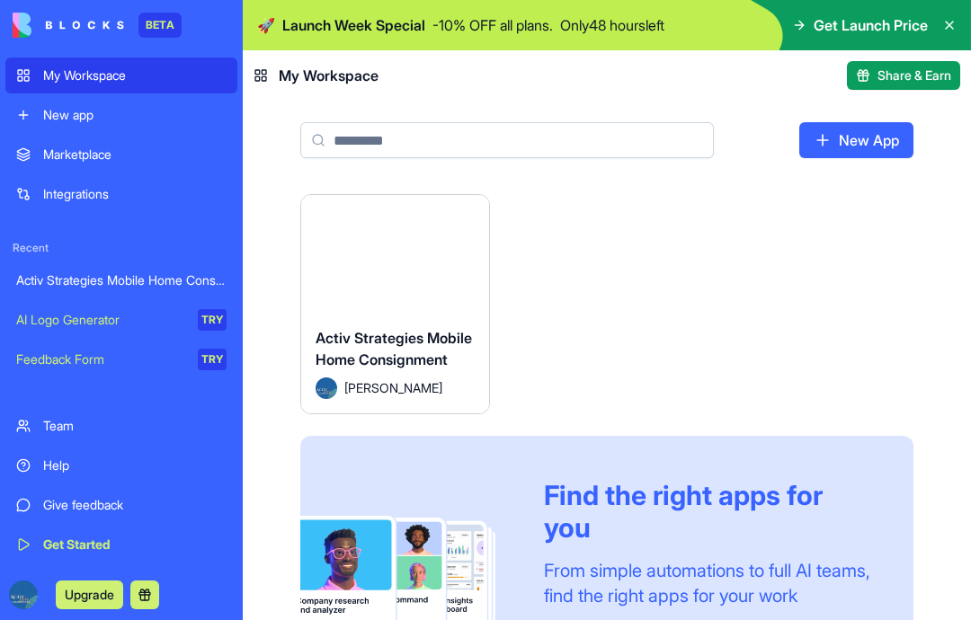
click at [147, 270] on link "Activ Strategies Mobile Home Consignment" at bounding box center [121, 281] width 232 height 36
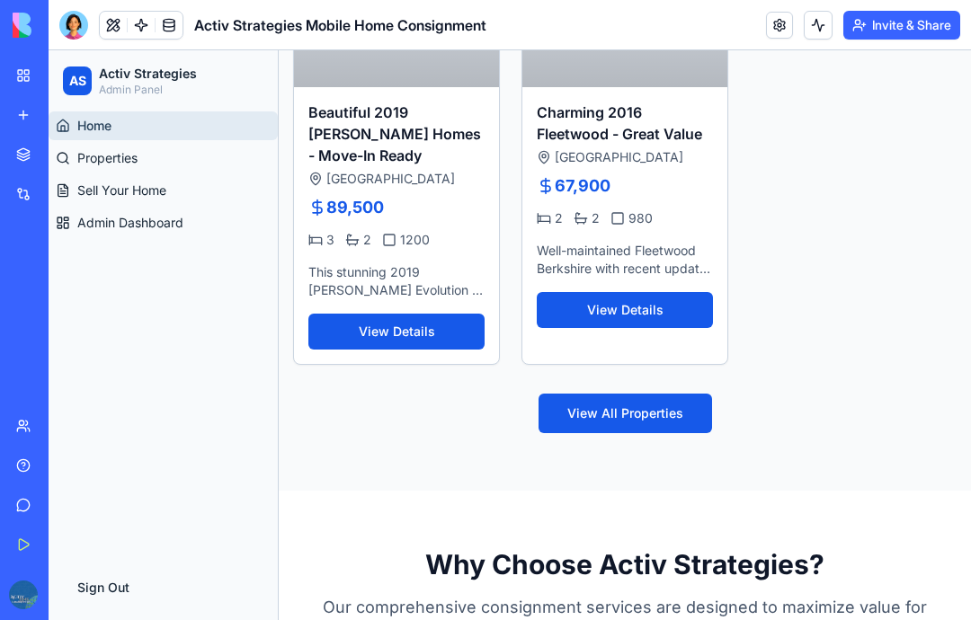
click at [176, 217] on span "Admin Dashboard" at bounding box center [130, 223] width 106 height 18
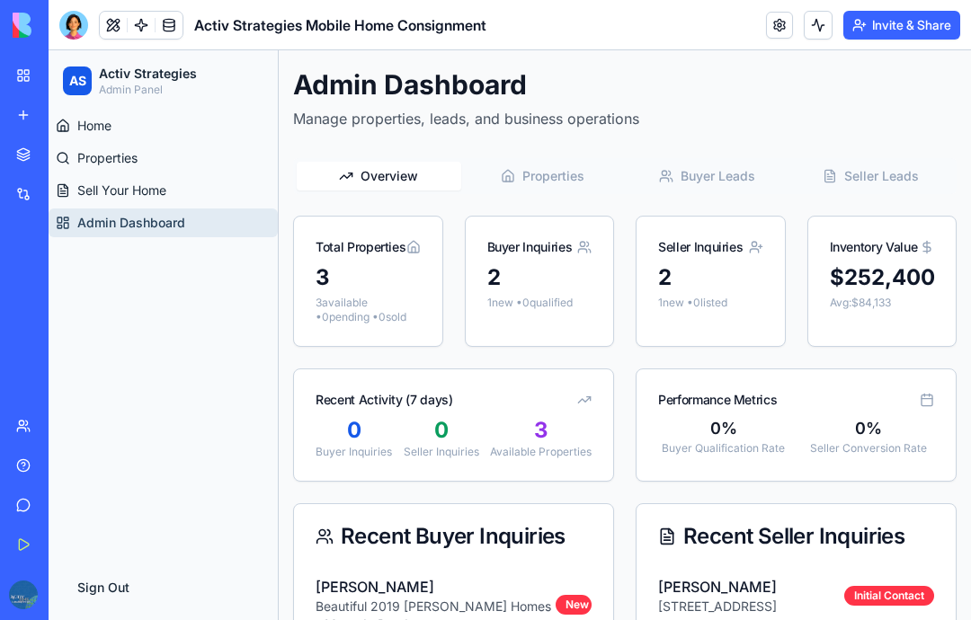
click at [35, 503] on link "Give feedback" at bounding box center [41, 505] width 72 height 36
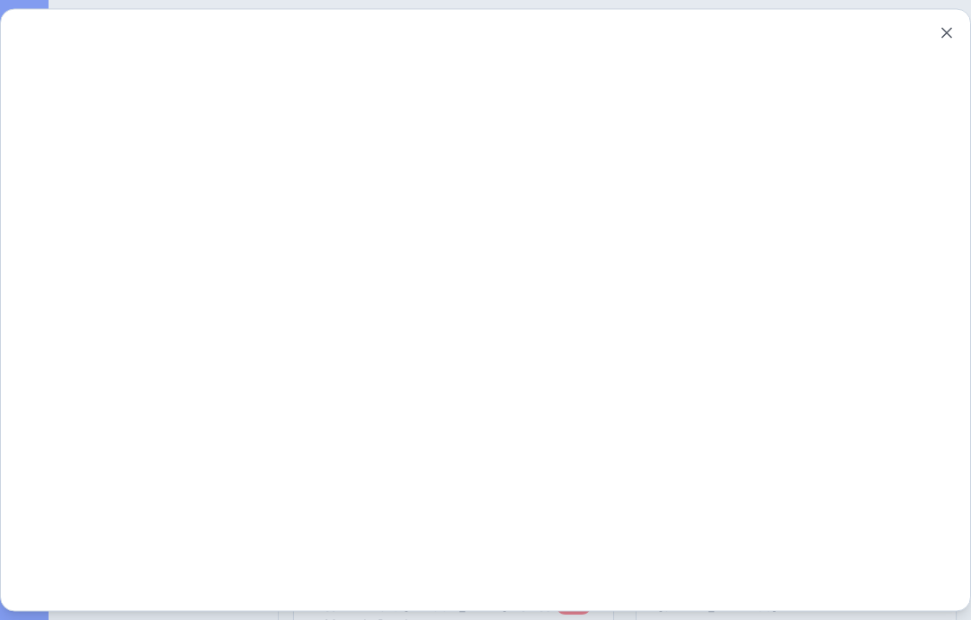
scroll to position [0, 0]
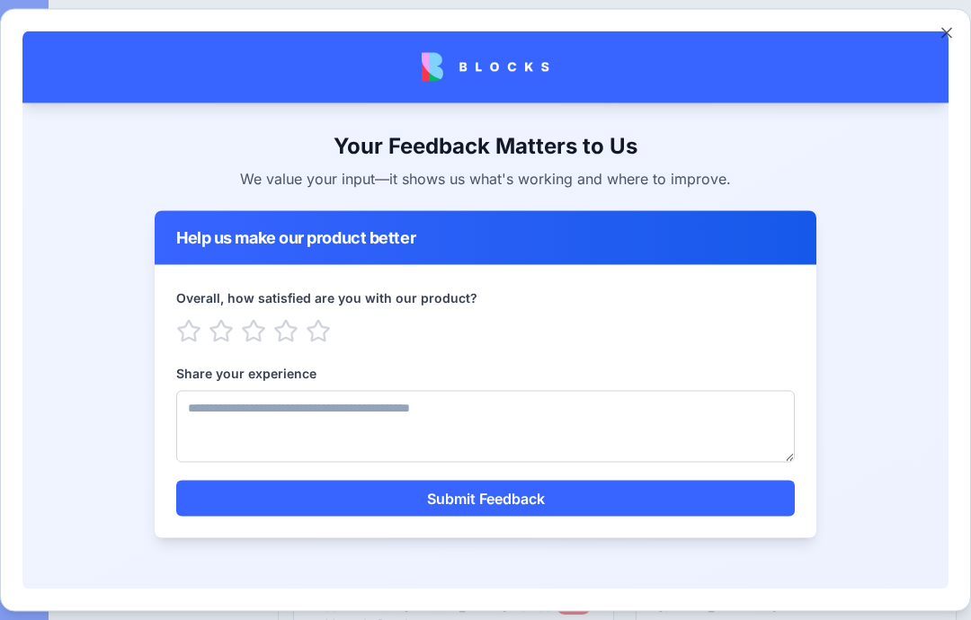
scroll to position [210, 0]
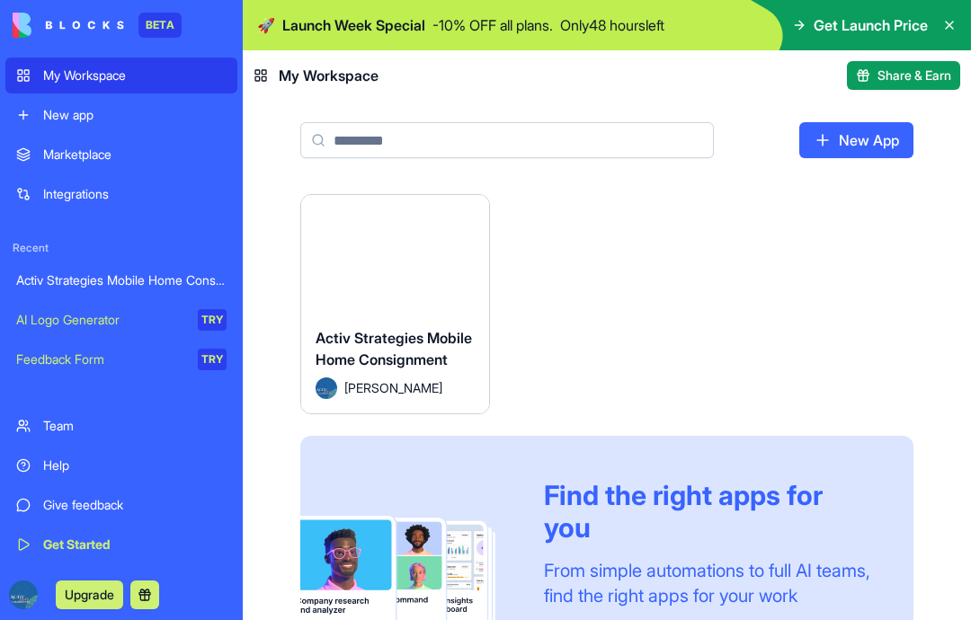
click at [91, 147] on div "Marketplace" at bounding box center [134, 155] width 183 height 18
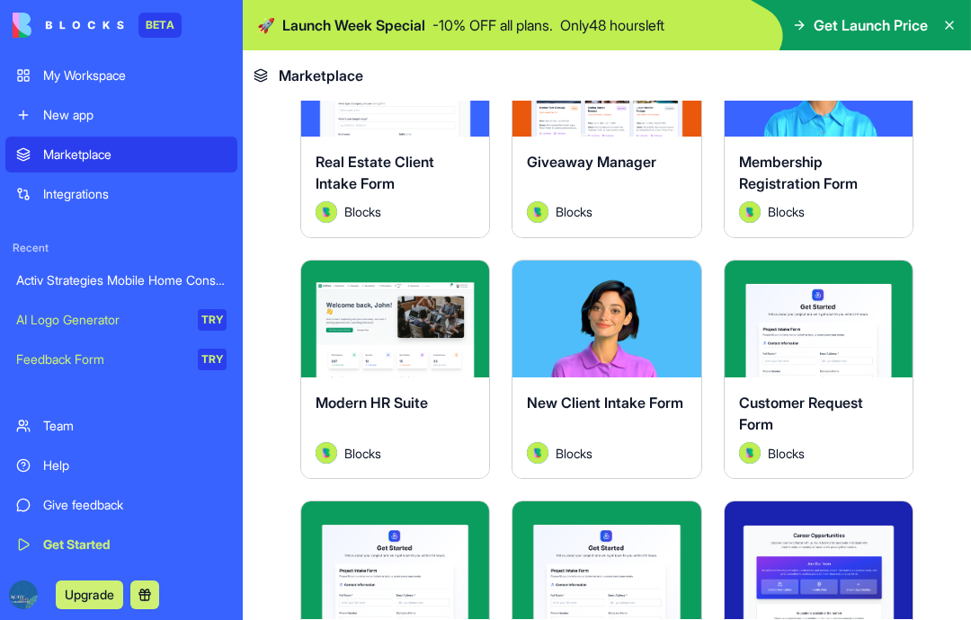
scroll to position [2187, 0]
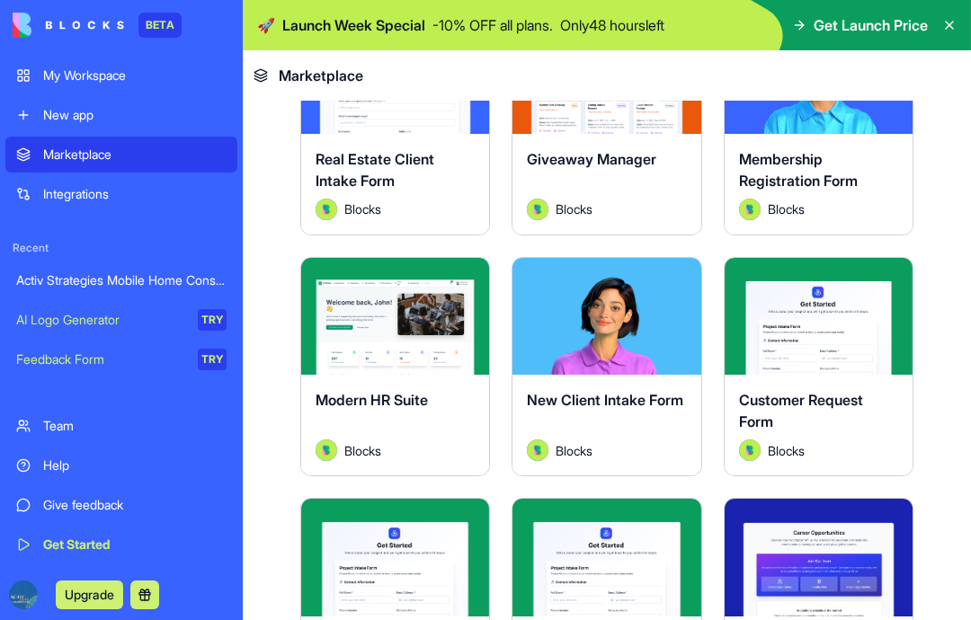
click at [98, 76] on div "My Workspace" at bounding box center [134, 76] width 183 height 18
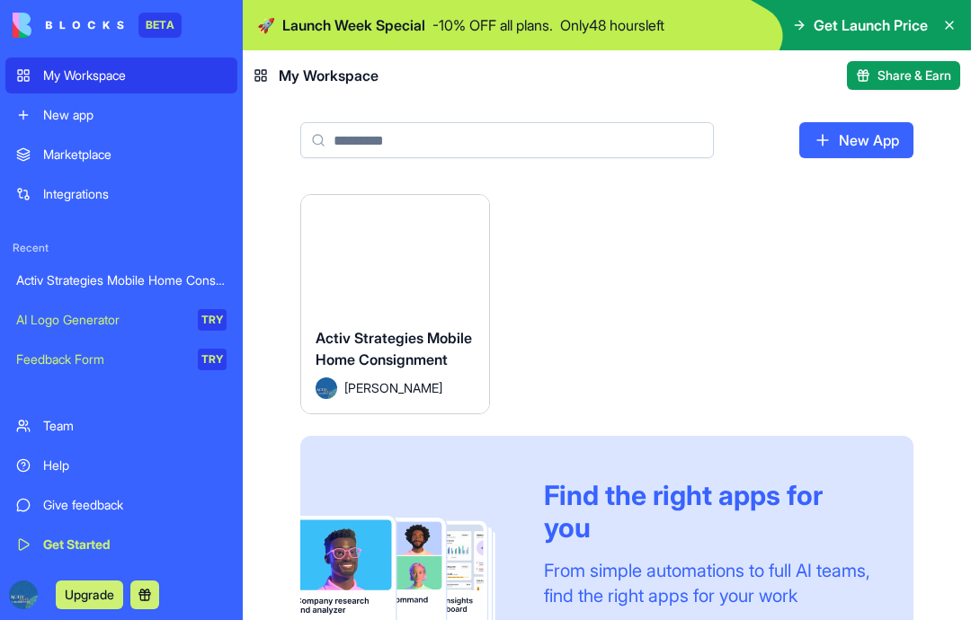
click at [386, 385] on span "[PERSON_NAME]" at bounding box center [393, 388] width 98 height 19
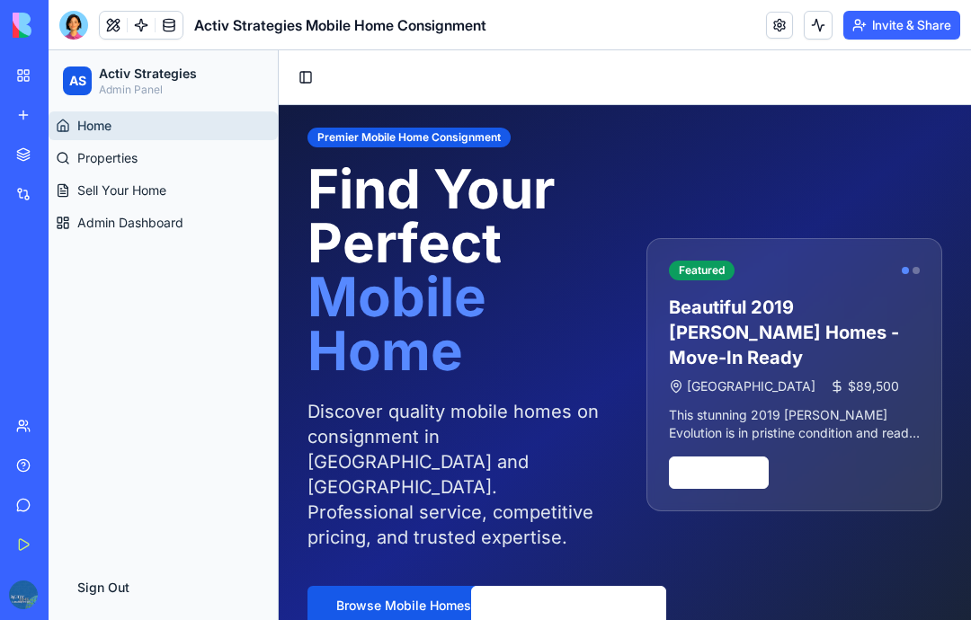
click at [321, 21] on span "Activ Strategies Mobile Home Consignment" at bounding box center [340, 25] width 292 height 22
click at [119, 22] on button at bounding box center [113, 25] width 27 height 27
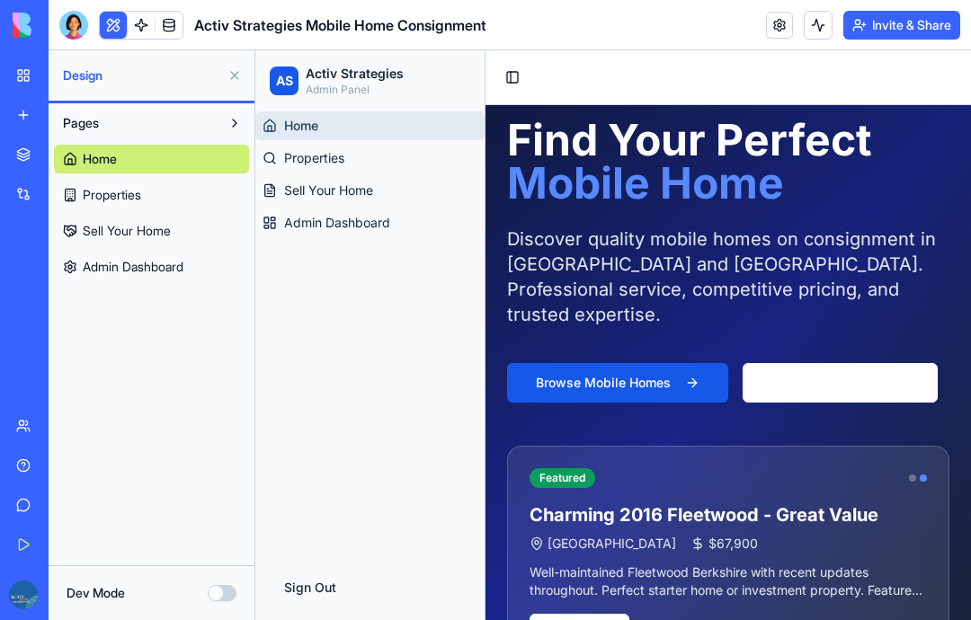
click at [222, 592] on button "Dev Mode" at bounding box center [222, 593] width 29 height 16
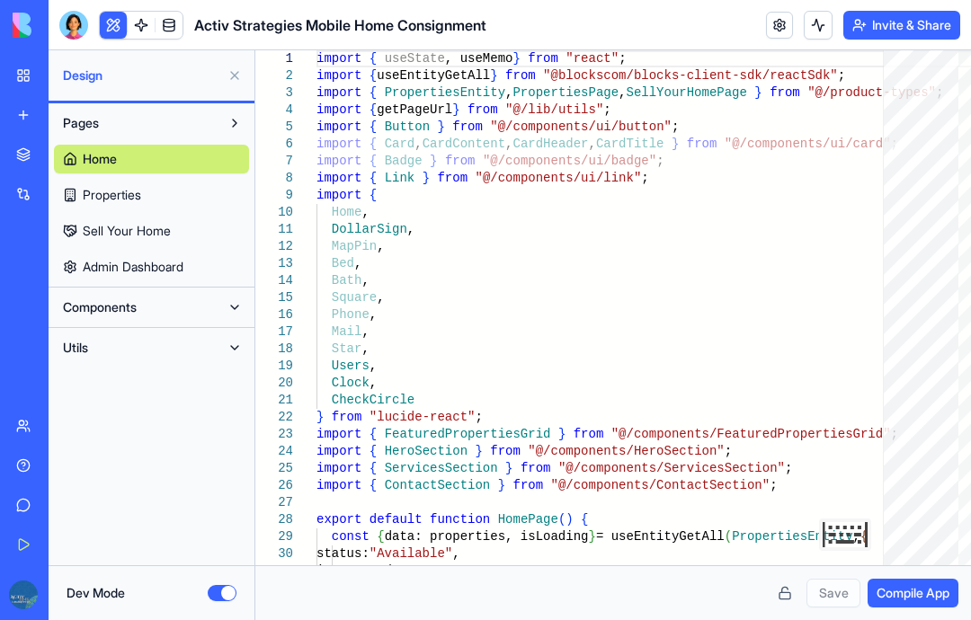
click at [220, 594] on button "Dev Mode" at bounding box center [222, 593] width 29 height 16
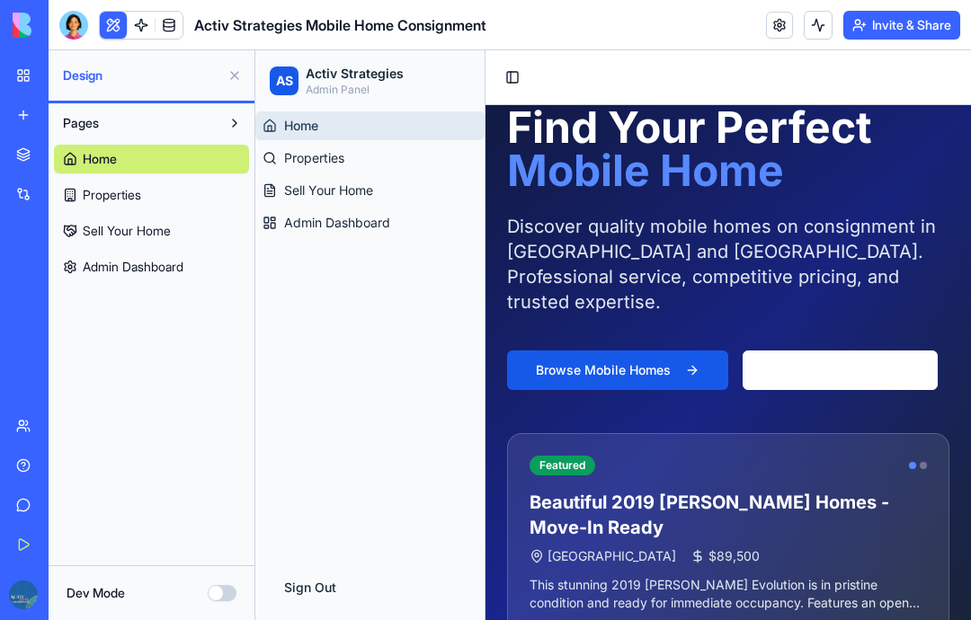
click at [236, 82] on button at bounding box center [234, 75] width 29 height 29
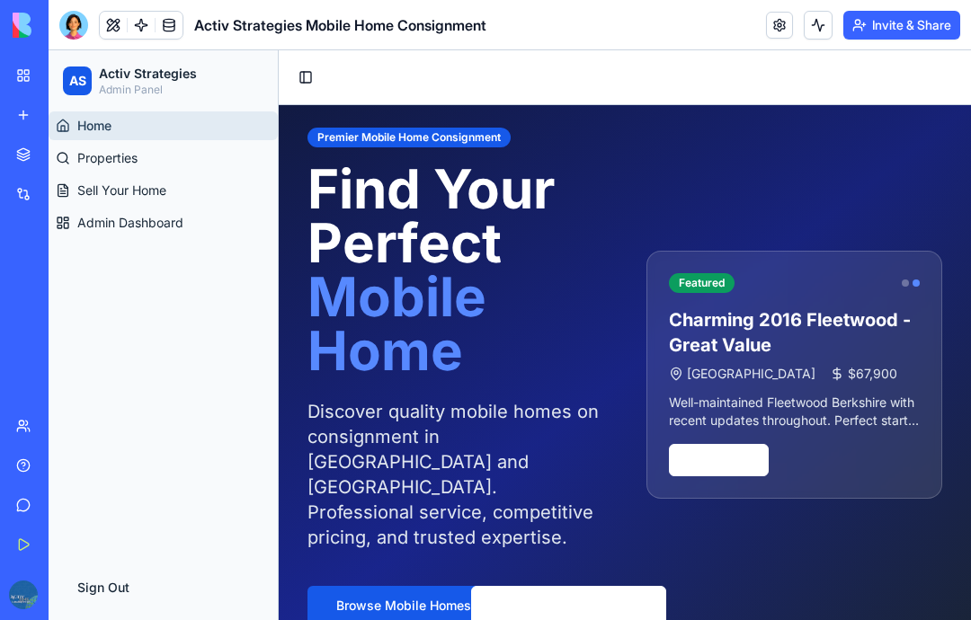
click at [147, 21] on link at bounding box center [141, 25] width 27 height 27
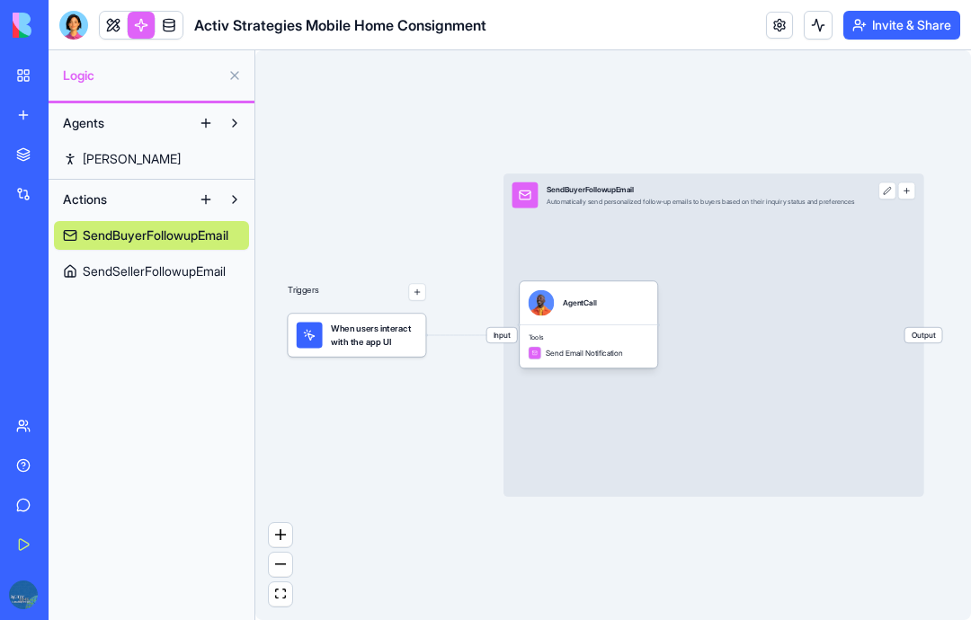
click at [177, 18] on link at bounding box center [169, 25] width 27 height 27
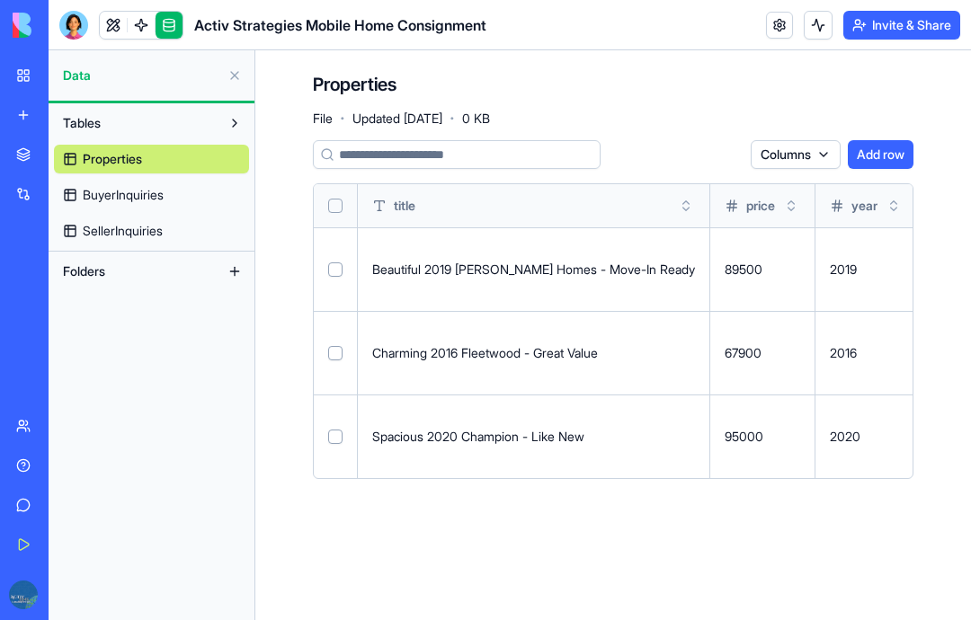
click at [75, 22] on div at bounding box center [73, 25] width 29 height 29
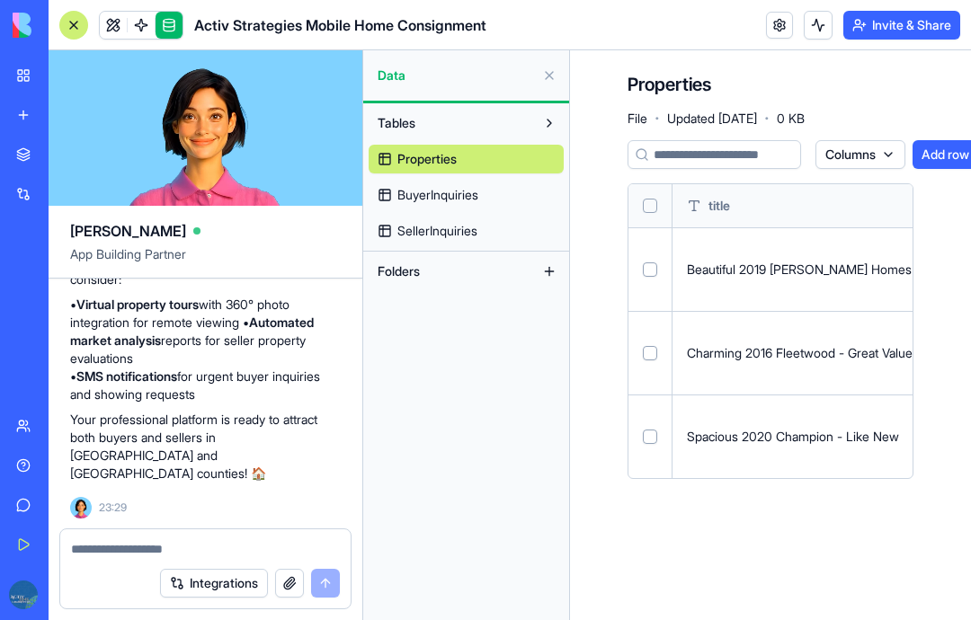
click at [563, 73] on button at bounding box center [549, 75] width 29 height 29
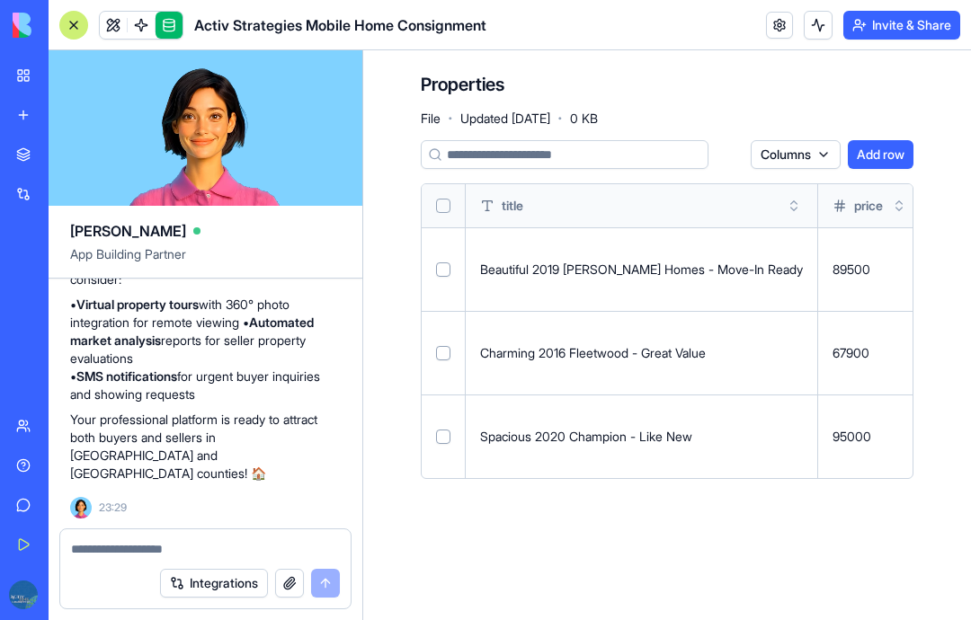
click at [171, 21] on link at bounding box center [169, 25] width 27 height 27
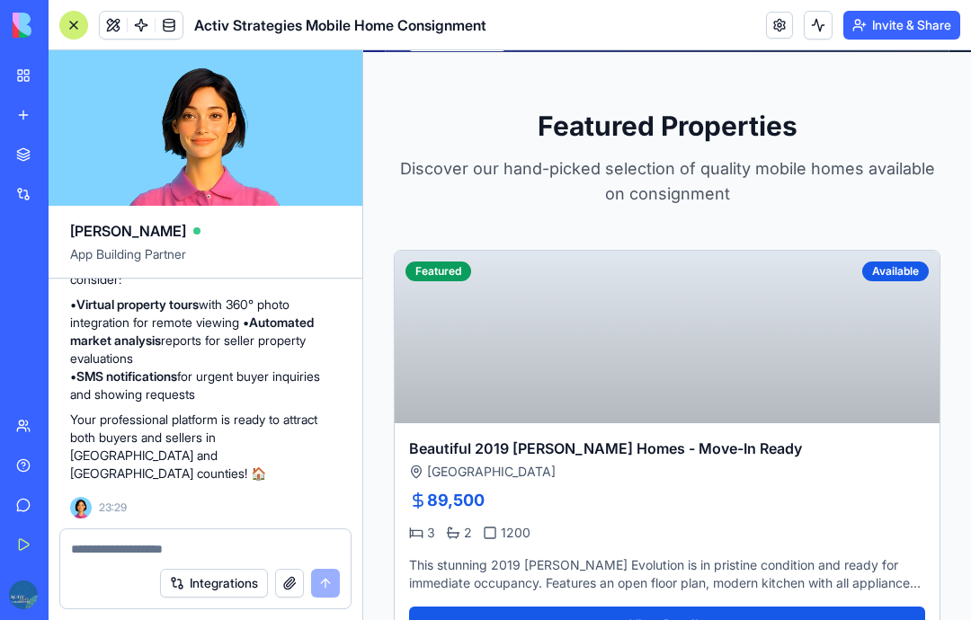
scroll to position [645, 0]
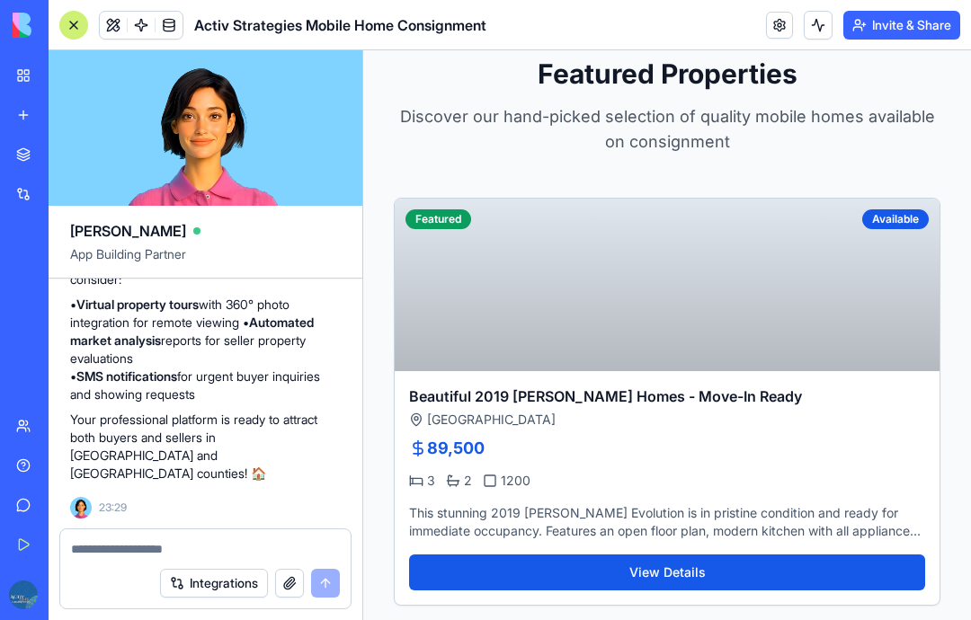
click at [179, 531] on div at bounding box center [205, 544] width 290 height 29
click at [167, 551] on textarea at bounding box center [205, 549] width 269 height 18
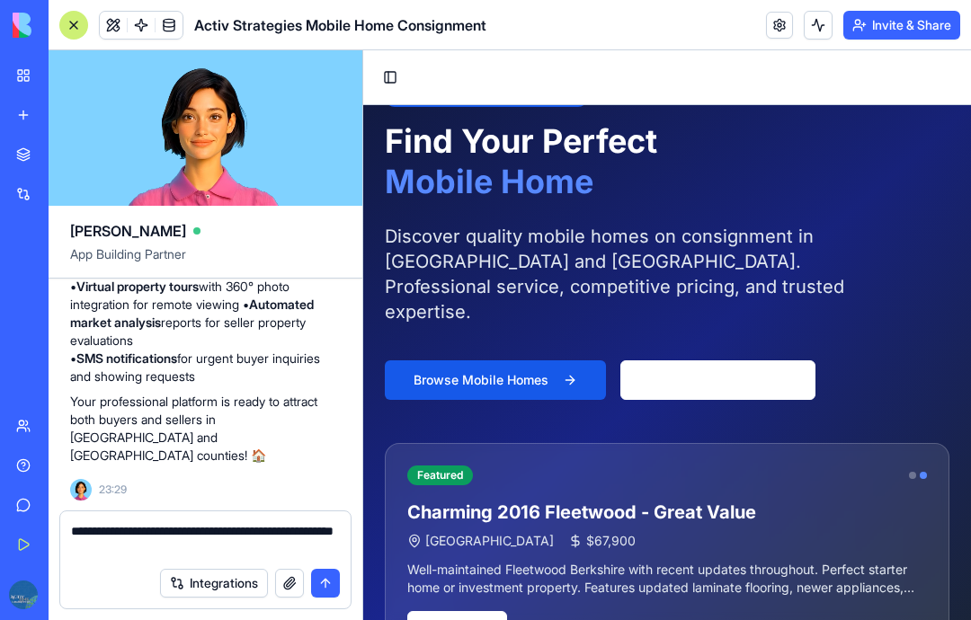
scroll to position [0, 0]
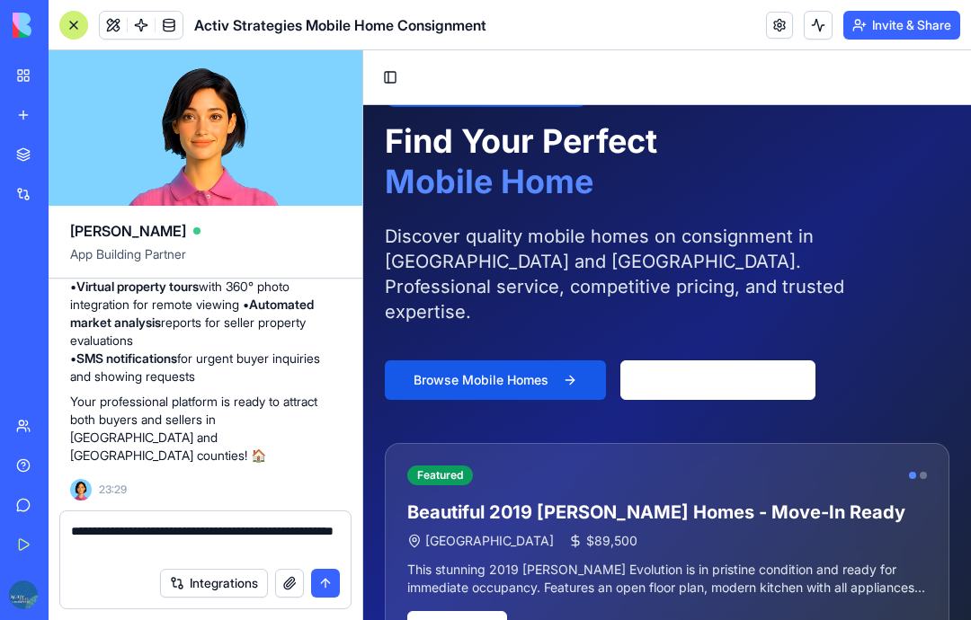
click at [294, 585] on button "button" at bounding box center [289, 583] width 29 height 29
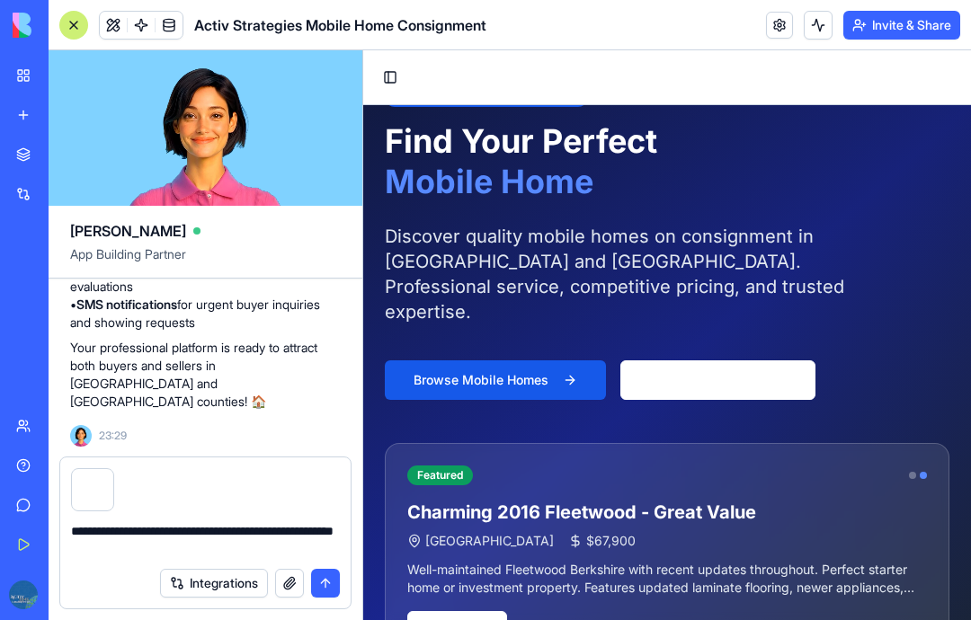
click at [275, 555] on textarea "**********" at bounding box center [205, 540] width 269 height 36
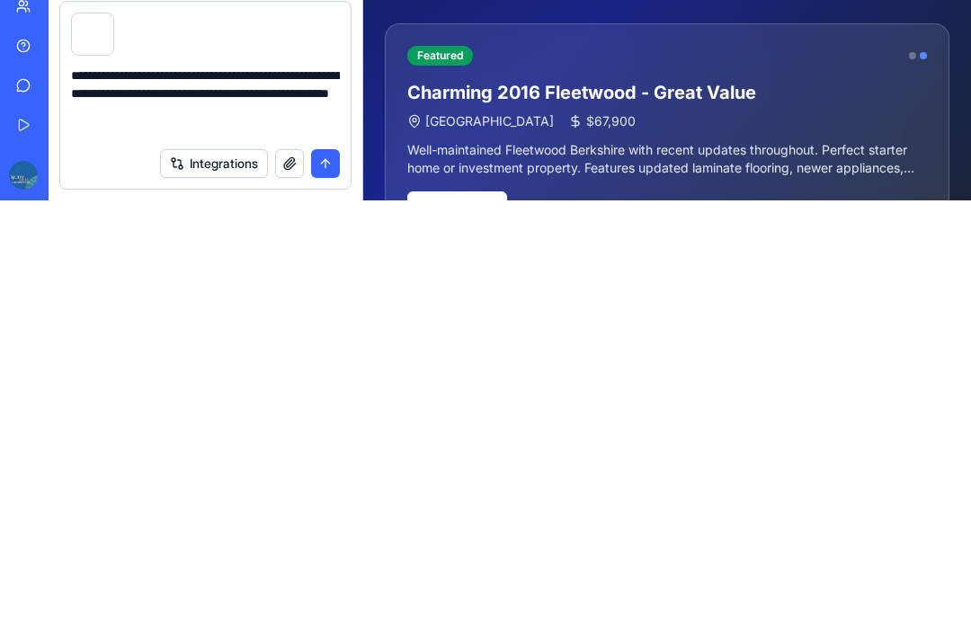
type textarea "**********"
click at [331, 569] on button "submit" at bounding box center [325, 583] width 29 height 29
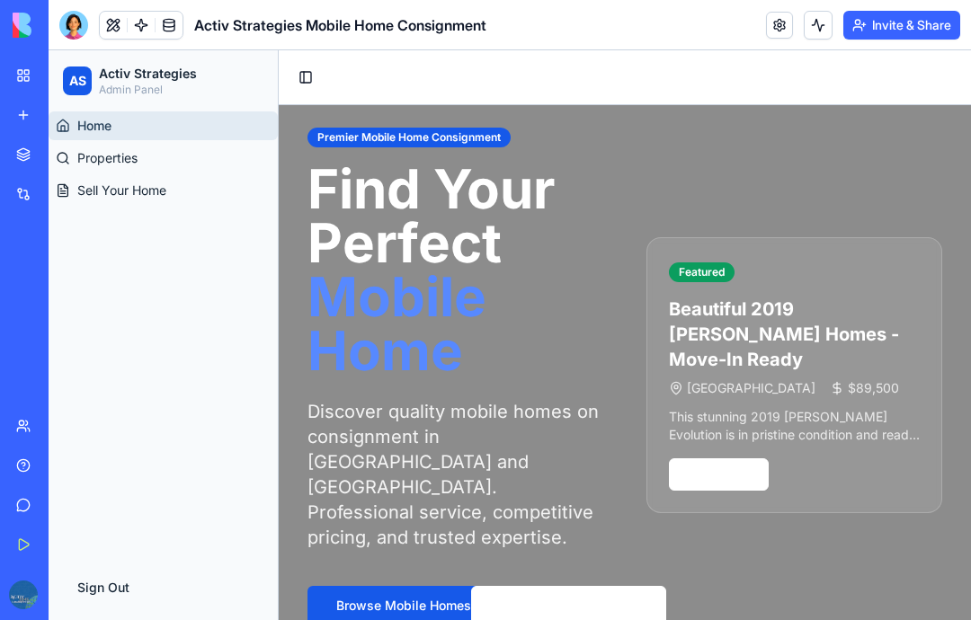
click at [77, 35] on div at bounding box center [73, 25] width 29 height 29
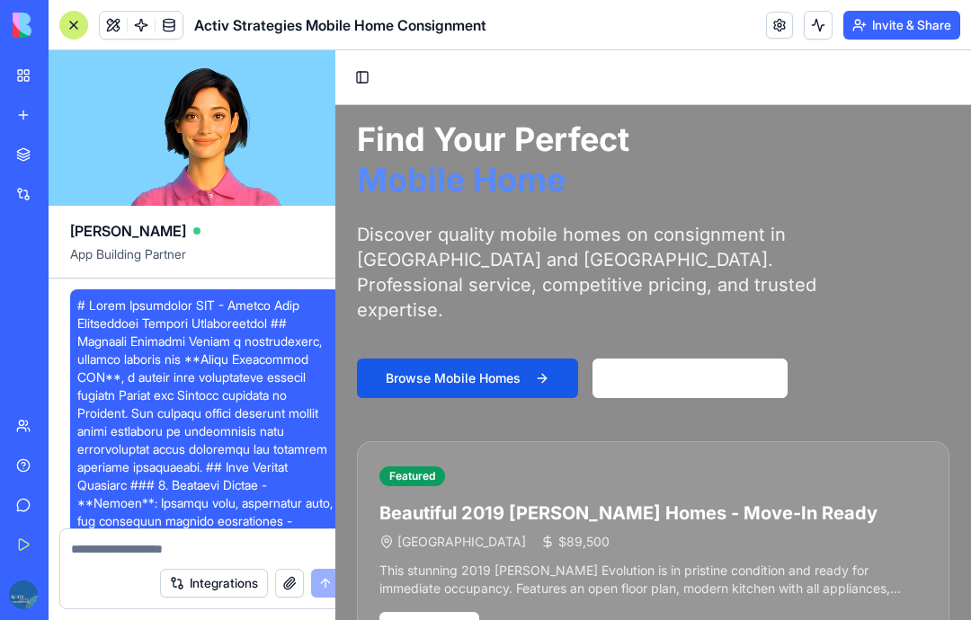
scroll to position [8225, 0]
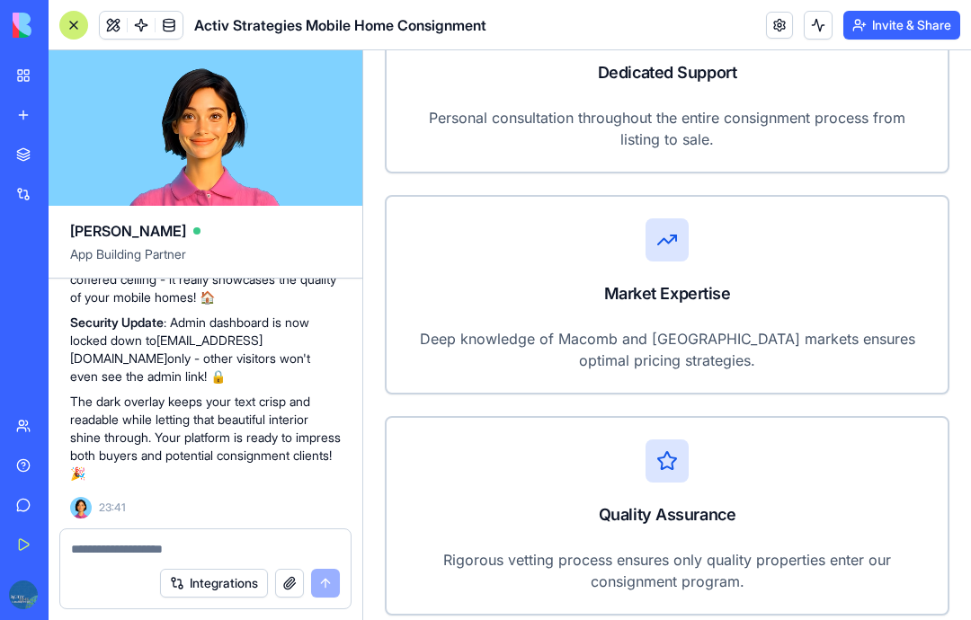
click at [205, 541] on textarea at bounding box center [205, 549] width 269 height 18
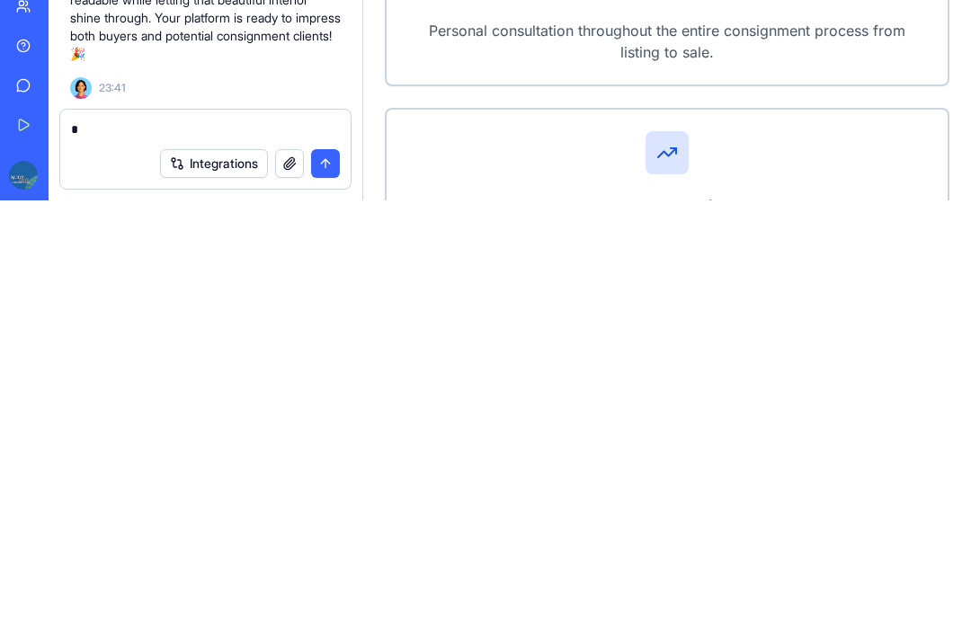
scroll to position [1918, 0]
type textarea "**********"
click at [331, 569] on button "submit" at bounding box center [325, 583] width 29 height 29
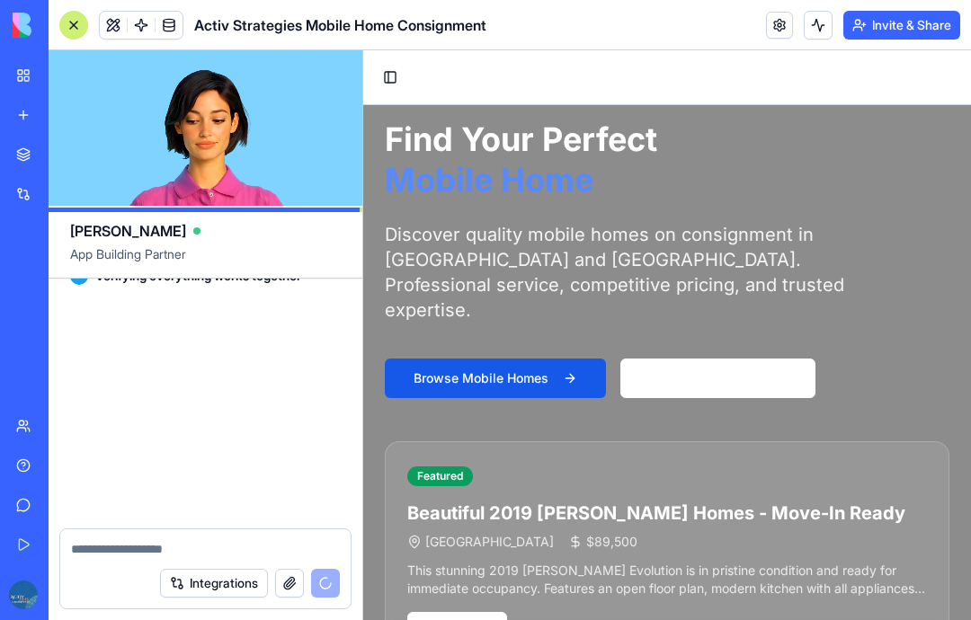
scroll to position [8815, 0]
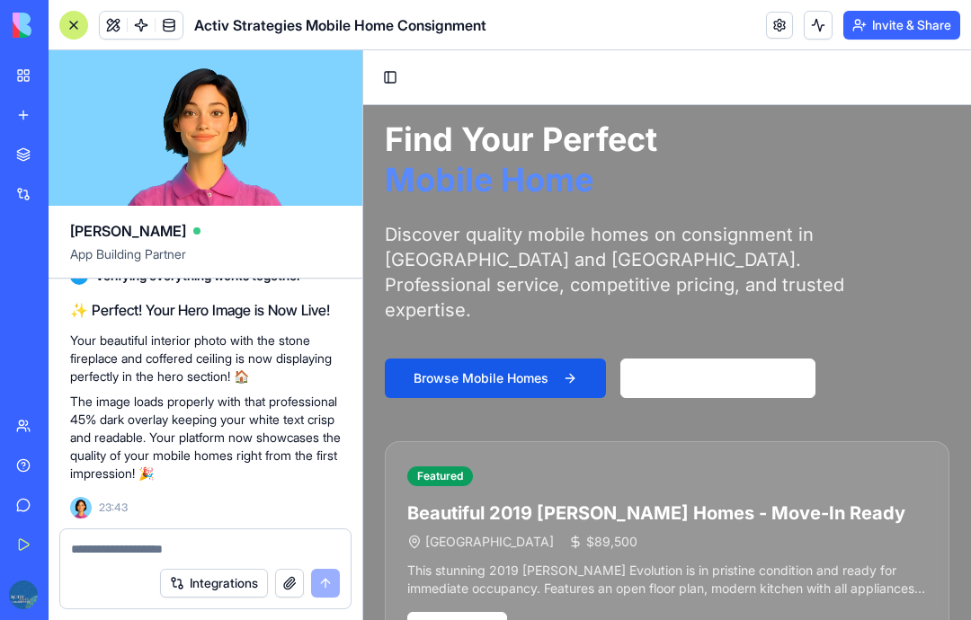
click at [601, 165] on h1 "Find Your Perfect Mobile Home" at bounding box center [667, 160] width 565 height 81
click at [397, 68] on button "Toggle Sidebar" at bounding box center [390, 77] width 25 height 25
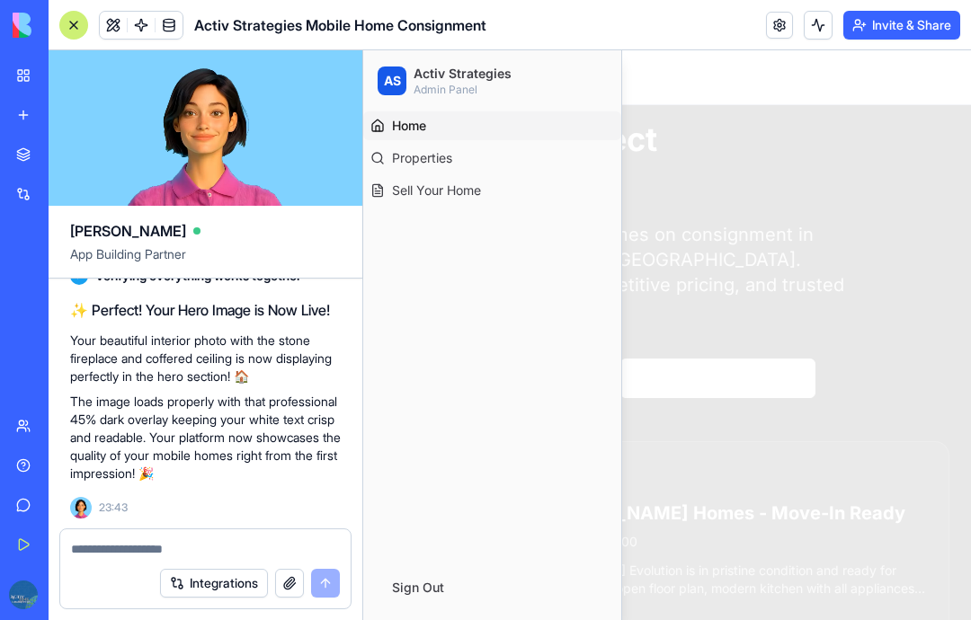
click at [660, 47] on header "Activ Strategies Mobile Home Consignment Invite & Share" at bounding box center [510, 25] width 922 height 50
click at [665, 67] on div at bounding box center [667, 335] width 608 height 570
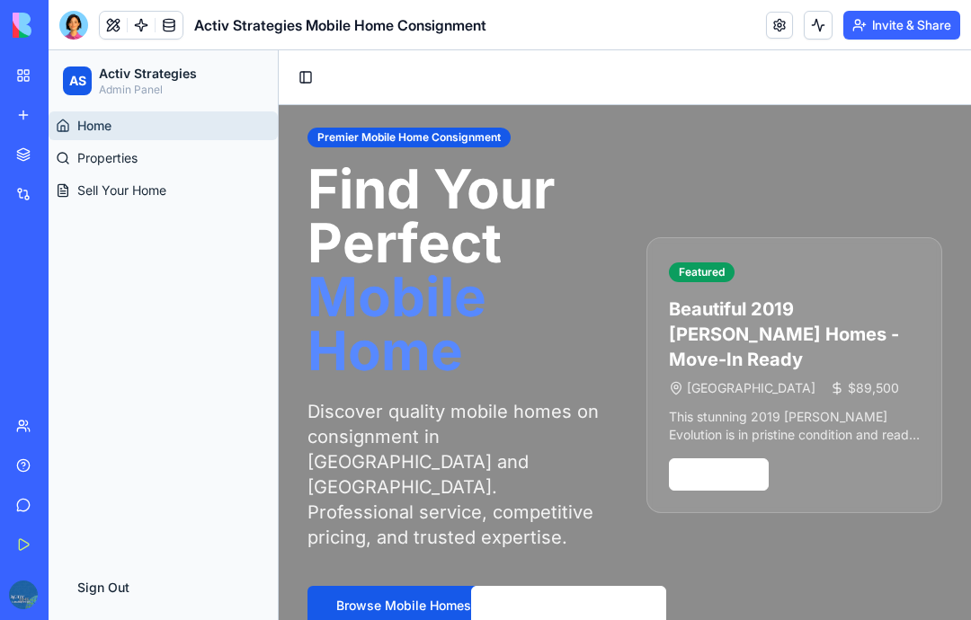
click at [77, 35] on div at bounding box center [73, 25] width 29 height 29
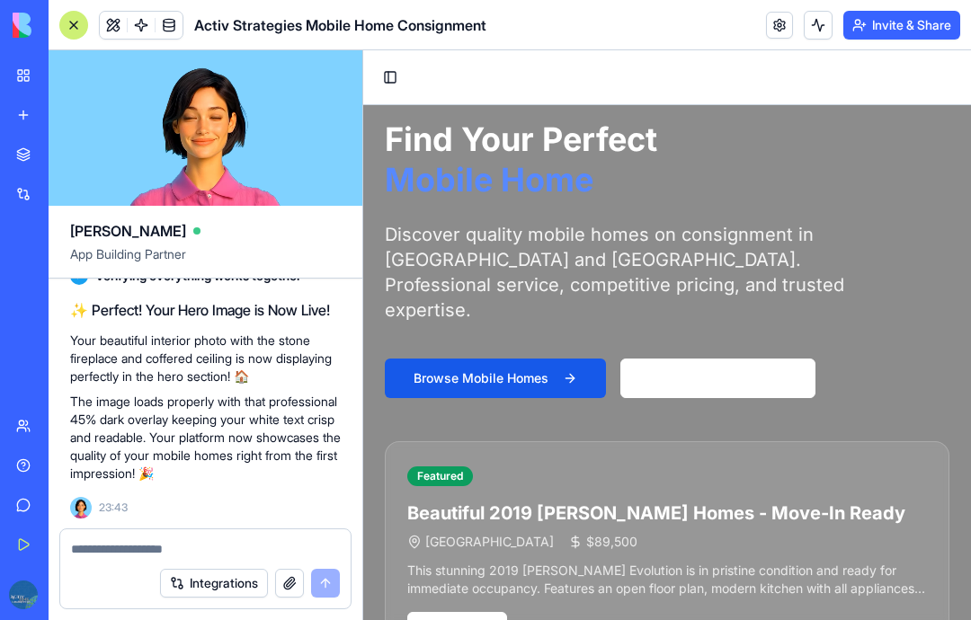
scroll to position [-1, 0]
click at [905, 23] on button "Invite & Share" at bounding box center [901, 25] width 117 height 29
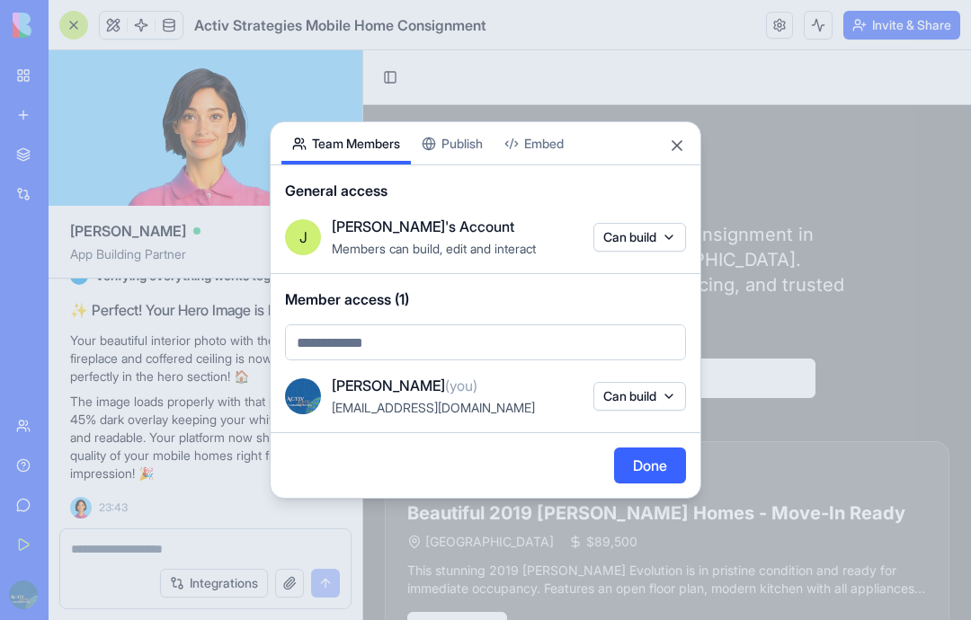
scroll to position [0, 0]
click at [484, 140] on button "Publish" at bounding box center [452, 143] width 83 height 42
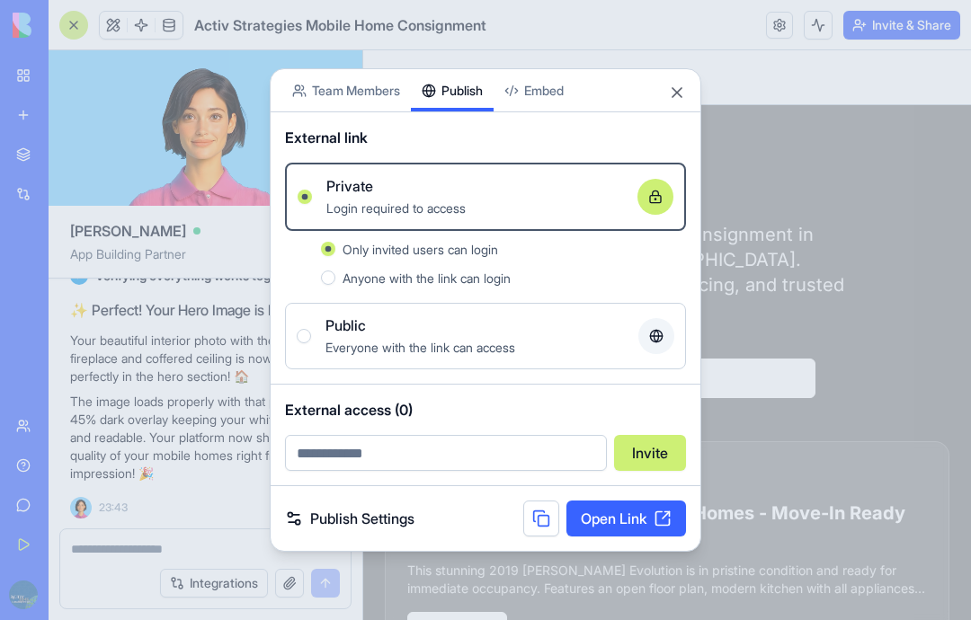
click at [628, 529] on link "Open Link" at bounding box center [626, 519] width 120 height 36
click at [686, 91] on div "Share App Team Members Publish Embed" at bounding box center [486, 90] width 430 height 43
click at [675, 91] on button "Close" at bounding box center [677, 93] width 18 height 18
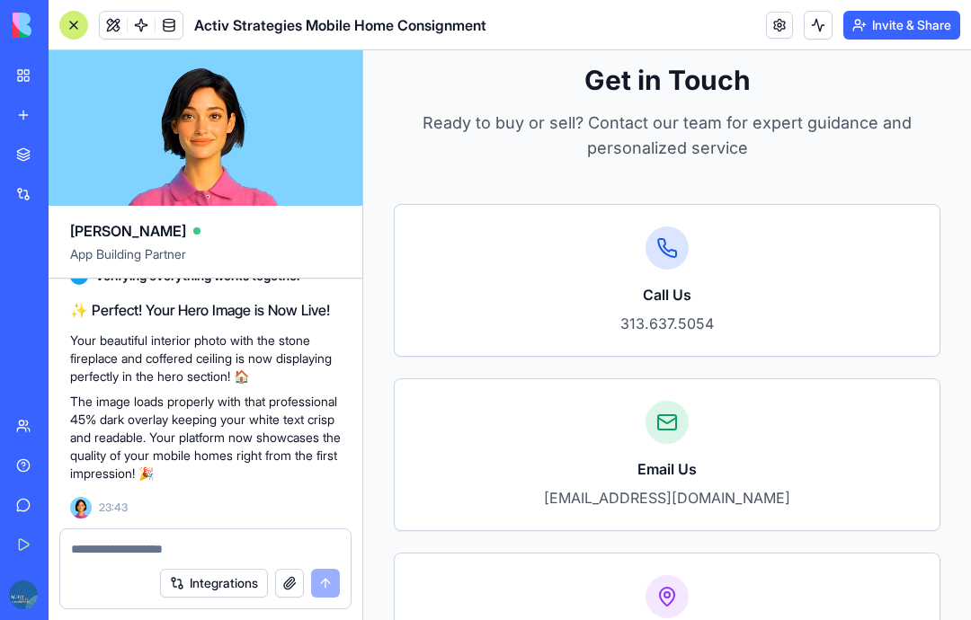
click at [170, 550] on textarea at bounding box center [205, 549] width 269 height 18
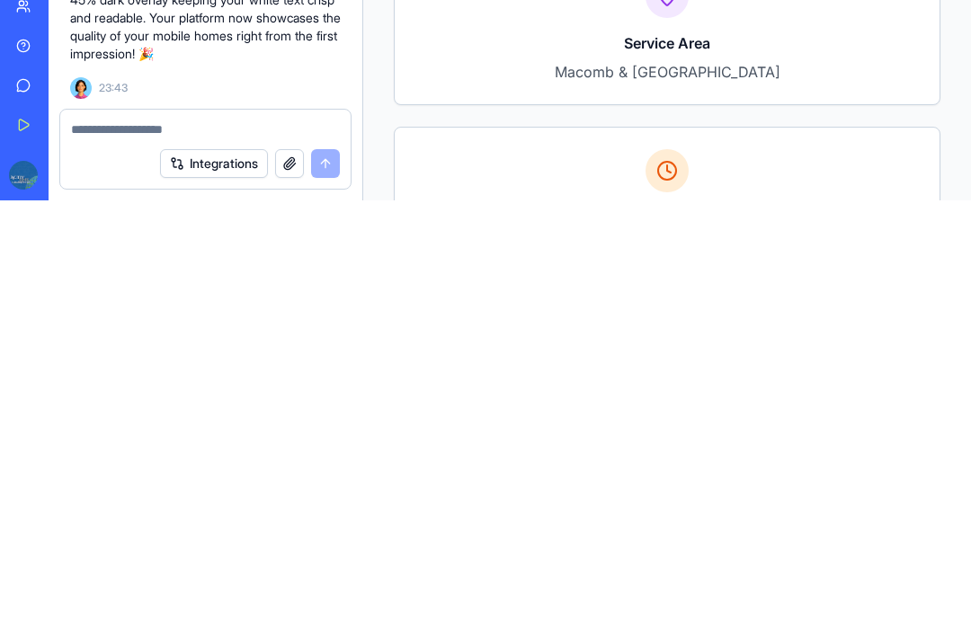
type textarea "*"
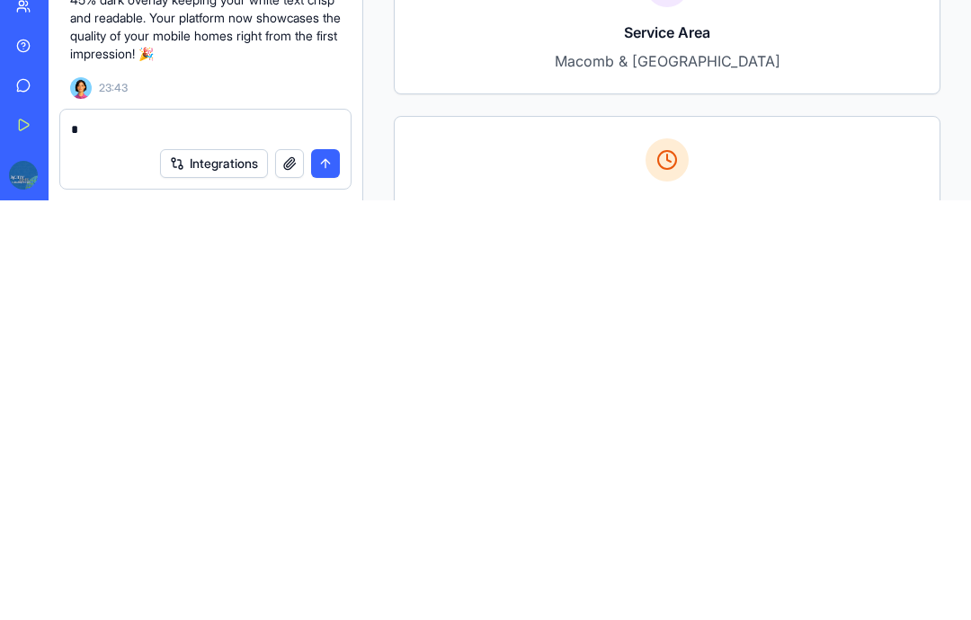
scroll to position [3942, 0]
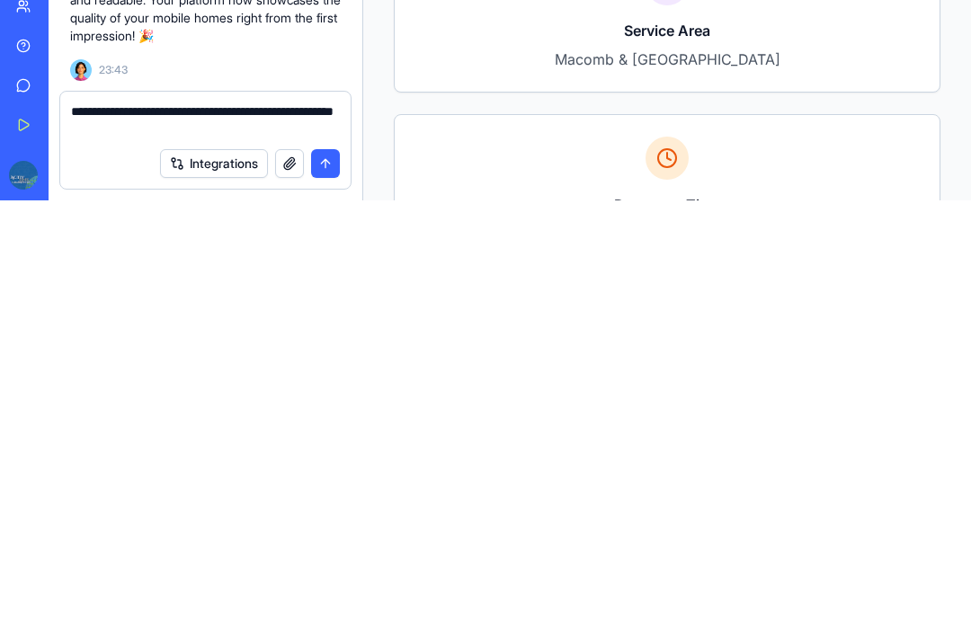
type textarea "**********"
click at [337, 569] on button "submit" at bounding box center [325, 583] width 29 height 29
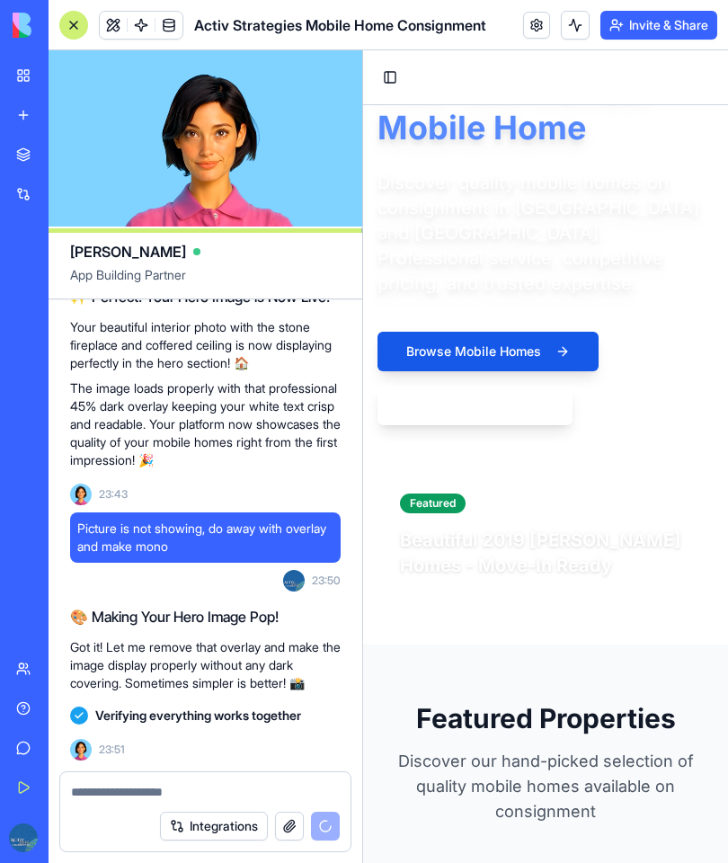
scroll to position [9069, 0]
